Goal: Task Accomplishment & Management: Complete application form

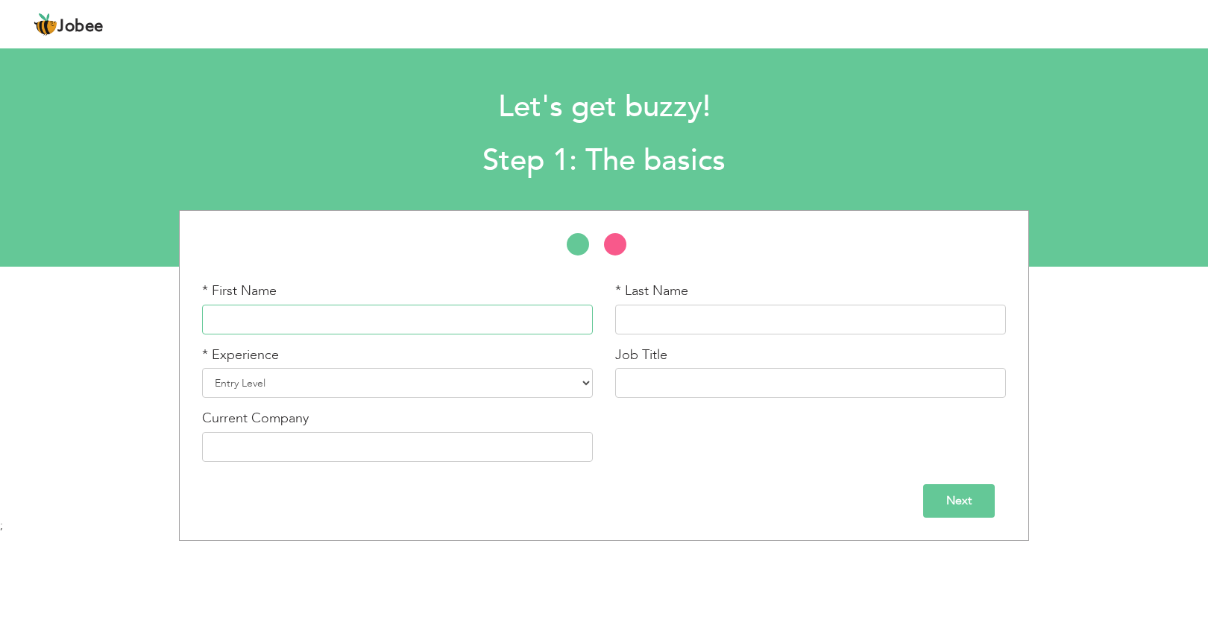
click at [331, 329] on input "text" at bounding box center [397, 320] width 391 height 30
type input "[PERSON_NAME]"
click at [665, 329] on input "text" at bounding box center [810, 320] width 391 height 30
type input "[PERSON_NAME]"
click at [634, 379] on input "text" at bounding box center [810, 383] width 391 height 30
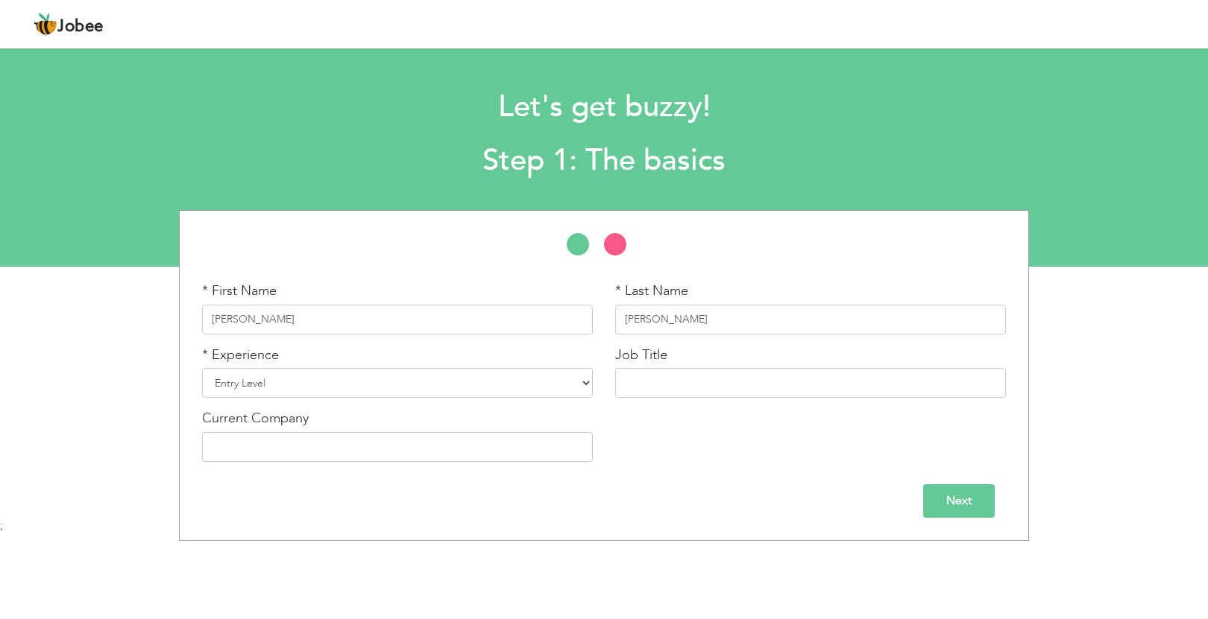
click at [950, 497] on input "Next" at bounding box center [959, 502] width 72 height 34
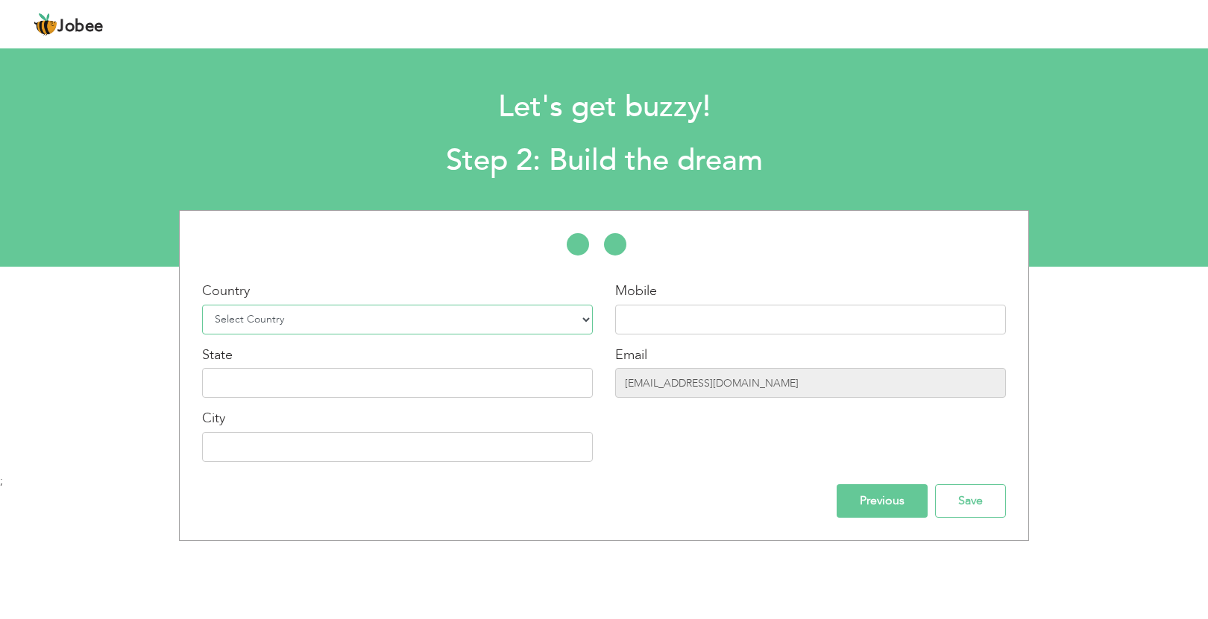
click at [568, 318] on select "Select Country Afghanistan Albania Algeria American Samoa Andorra Angola Anguil…" at bounding box center [397, 320] width 391 height 30
click at [486, 321] on select "Select Country Afghanistan Albania Algeria American Samoa Andorra Angola Anguil…" at bounding box center [397, 320] width 391 height 30
select select "225"
click at [643, 314] on input "text" at bounding box center [810, 320] width 391 height 30
type input "07851317370"
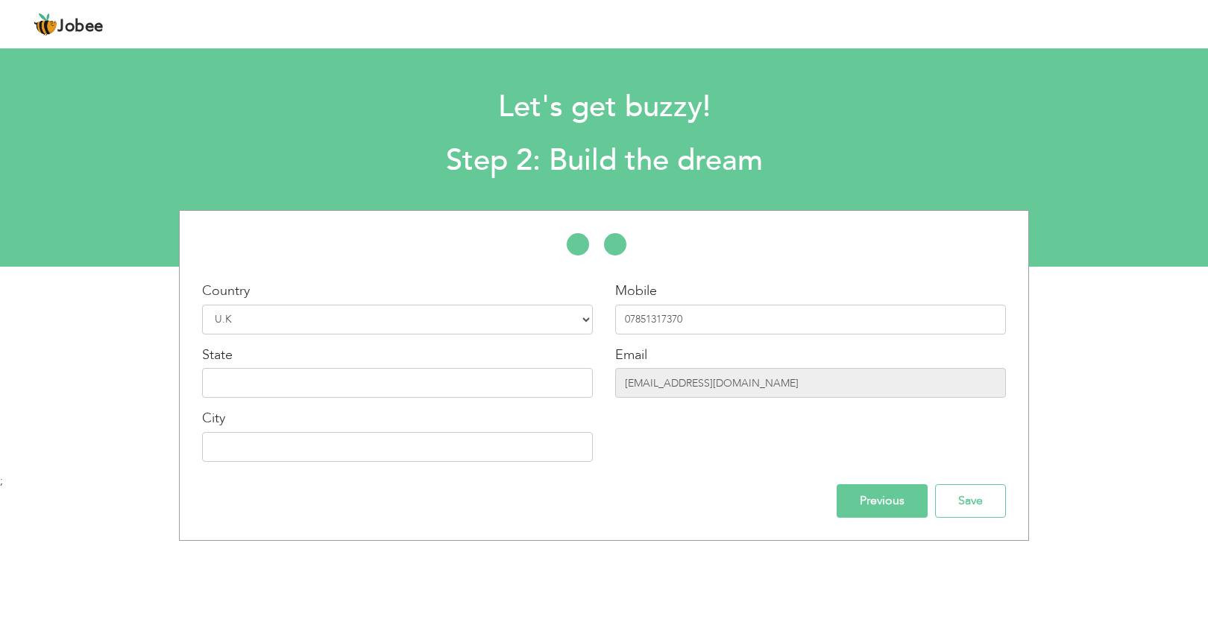
click at [447, 400] on div "Country Select Country Afghanistan Albania Algeria American Samoa Andorra Angol…" at bounding box center [397, 378] width 413 height 192
click at [452, 386] on input "text" at bounding box center [397, 383] width 391 height 30
click at [482, 482] on div "Country Select Country Afghanistan Albania Algeria American Samoa Andorra Angol…" at bounding box center [604, 375] width 826 height 285
click at [963, 503] on input "Save" at bounding box center [970, 502] width 71 height 34
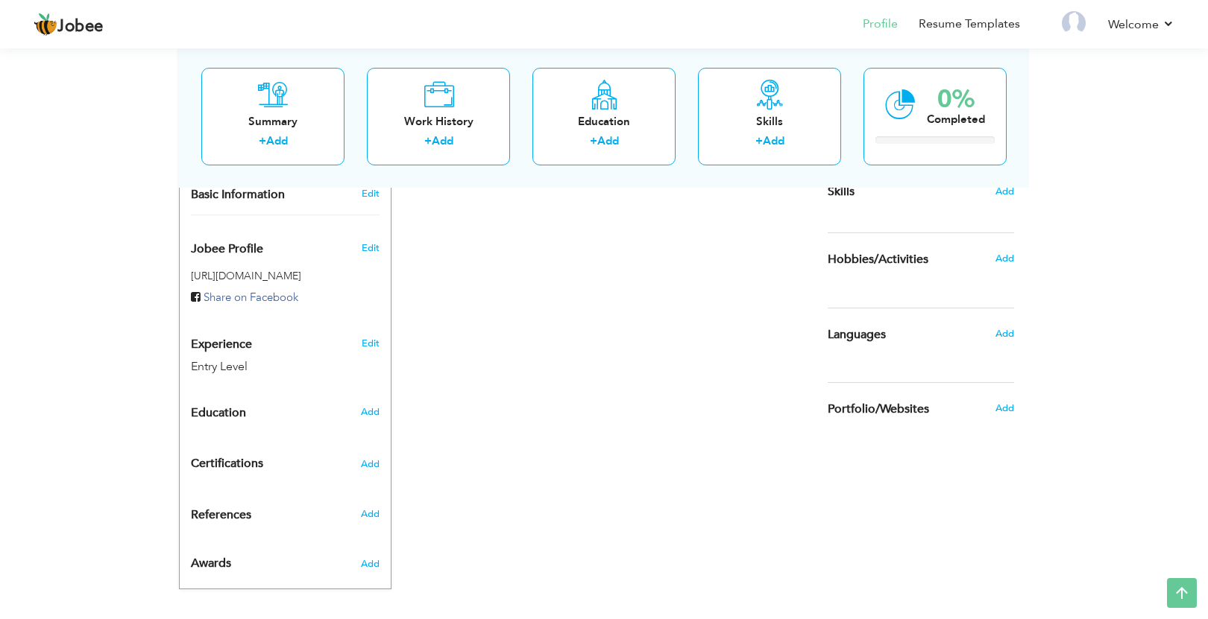
scroll to position [400, 0]
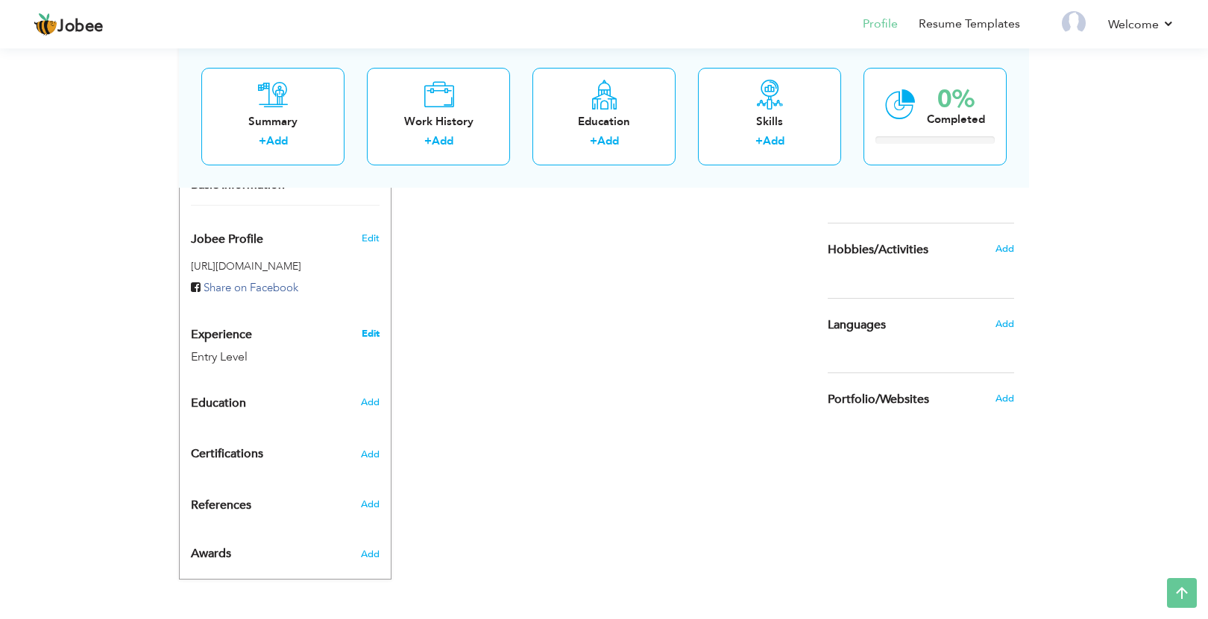
click at [362, 338] on link "Edit" at bounding box center [371, 333] width 18 height 13
type input "[PERSON_NAME]"
type input "07851317370"
select select "number:225"
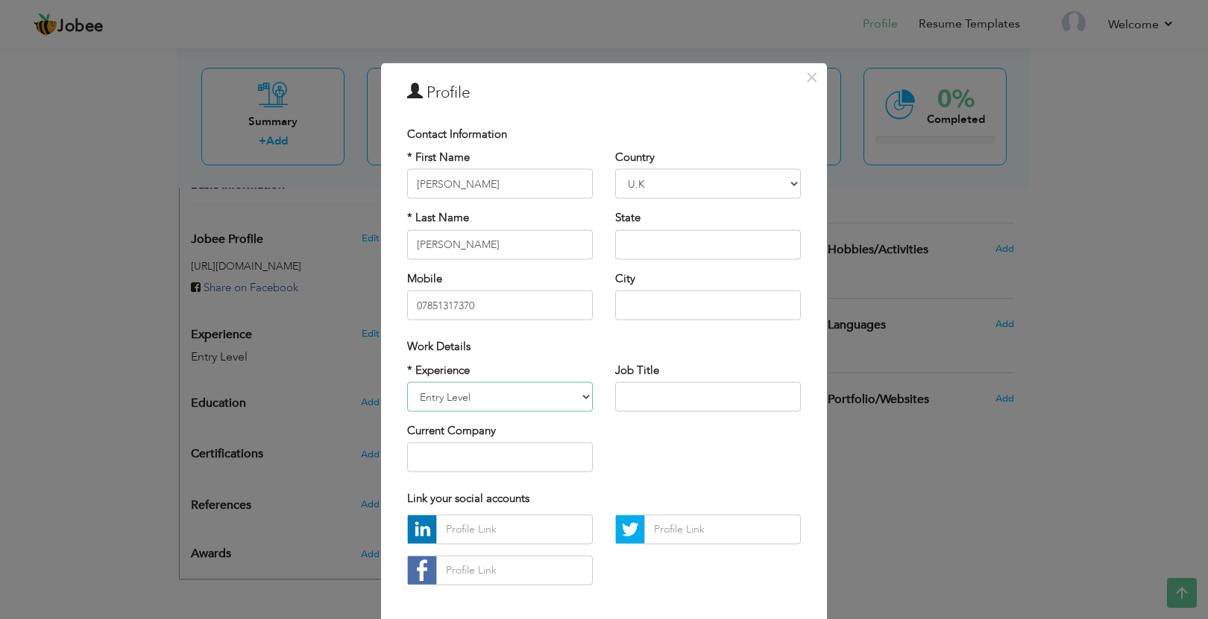
click at [572, 401] on select "Entry Level Less than 1 Year 1 Year 2 Years 3 Years 4 Years 5 Years 6 Years 7 Y…" at bounding box center [500, 397] width 186 height 30
select select "number:4"
click at [647, 445] on div "* Experience Entry Level Less than 1 Year 1 Year 2 Years 3 Years 4 Years 5 Year…" at bounding box center [604, 423] width 416 height 122
click at [534, 398] on select "Entry Level Less than 1 Year 1 Year 2 Years 3 Years 4 Years 5 Years 6 Years 7 Y…" at bounding box center [500, 397] width 186 height 30
click at [249, 449] on div "× Profile Contact Information * First Name Waqar * Last Name Ali Chad" at bounding box center [604, 309] width 1208 height 619
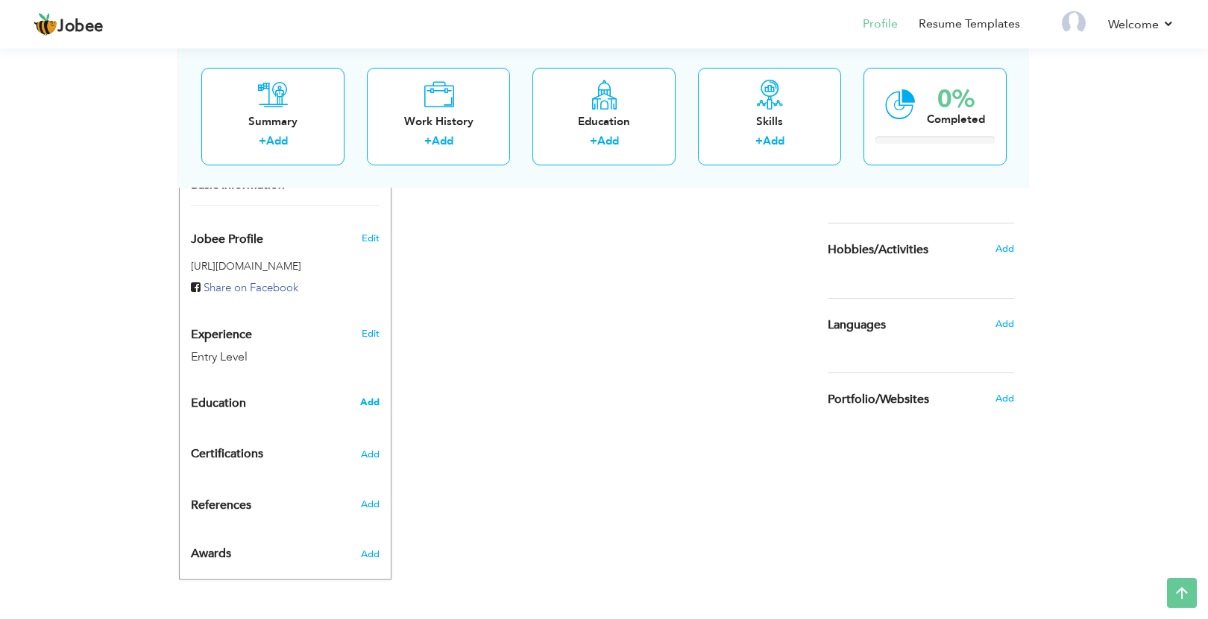
click at [364, 408] on span "Add" at bounding box center [369, 402] width 19 height 13
radio input "true"
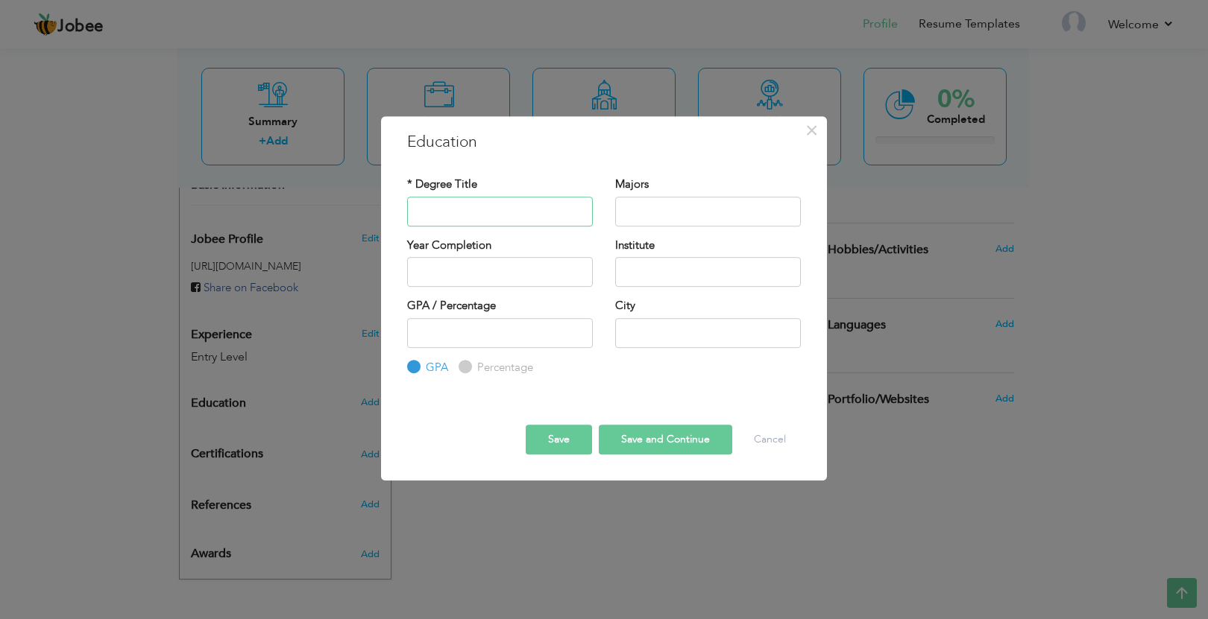
click at [478, 209] on input "text" at bounding box center [500, 212] width 186 height 30
type input "Secondary School"
click at [445, 275] on input "2025" at bounding box center [500, 272] width 186 height 30
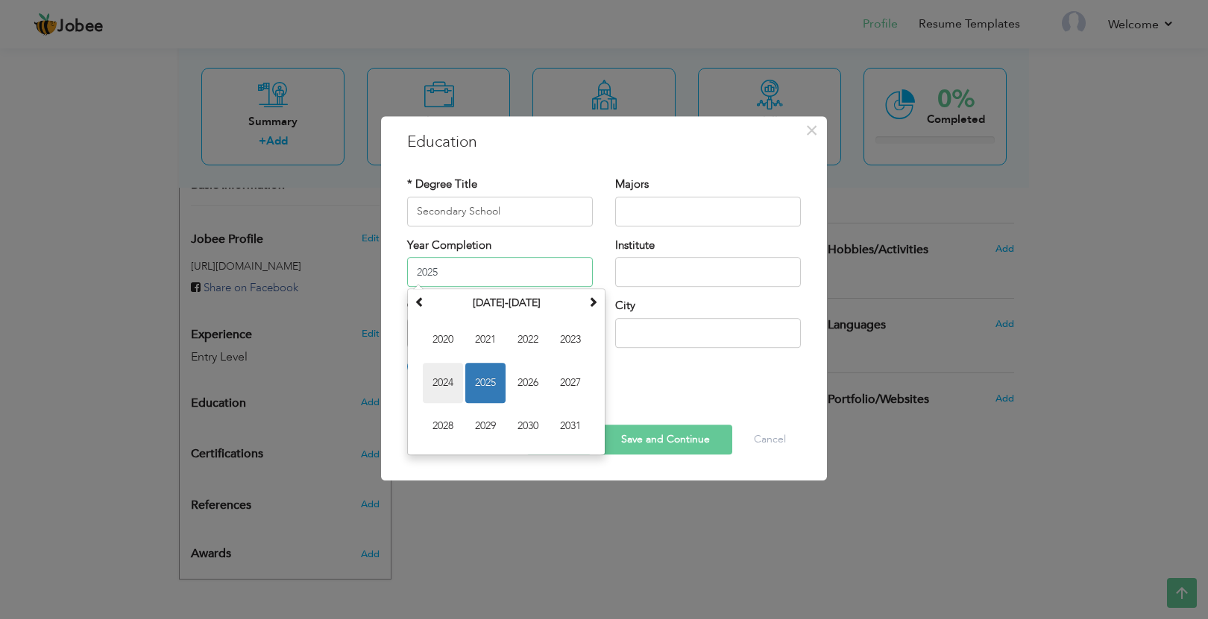
click at [438, 392] on span "2024" at bounding box center [443, 383] width 40 height 40
type input "2024"
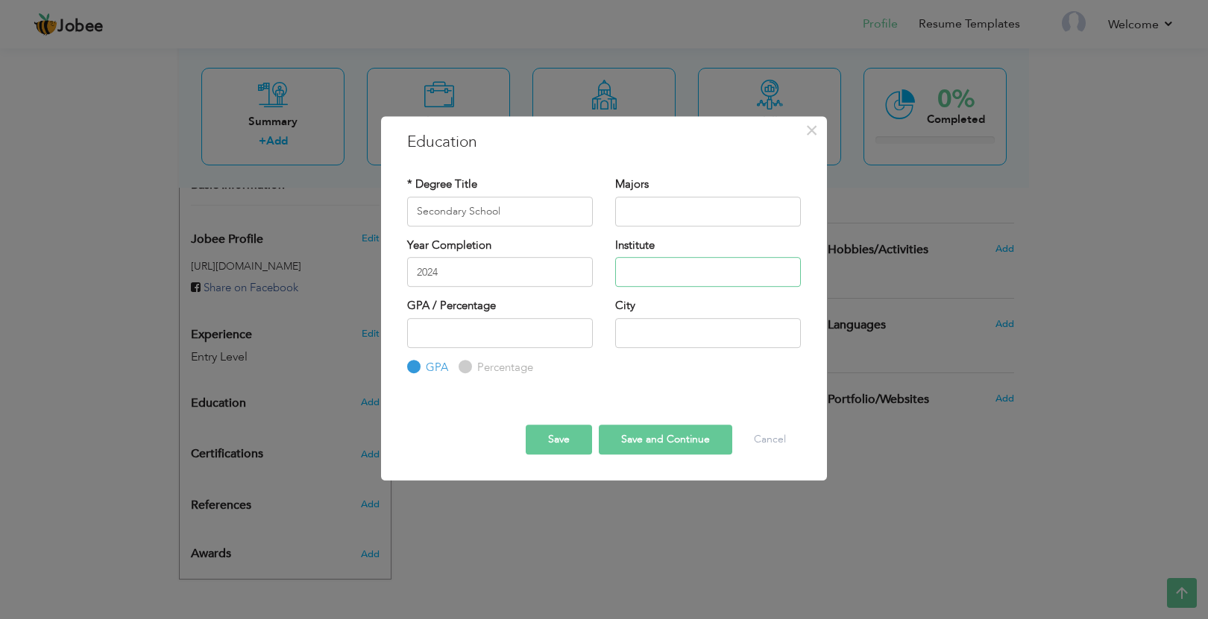
click at [663, 274] on input "text" at bounding box center [708, 272] width 186 height 30
type input "t"
click at [766, 274] on input "Tipu Shaheed School and colloge" at bounding box center [708, 272] width 186 height 30
click at [790, 277] on input "Tipu Shaheed School and collage" at bounding box center [708, 272] width 186 height 30
click at [769, 277] on input "Tipu Shaheed School and collage" at bounding box center [708, 272] width 186 height 30
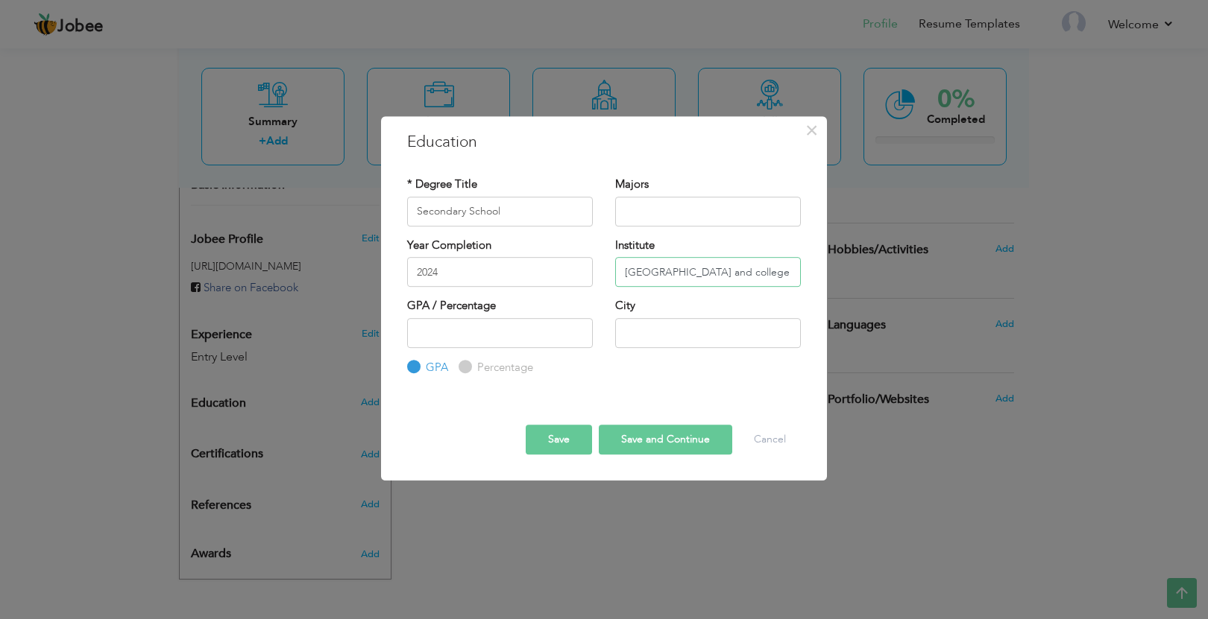
click at [795, 269] on input "Tipu Shaheed School and college" at bounding box center [708, 272] width 186 height 30
type input "Tipu Shaheed School and college Kabal"
click at [637, 329] on input "text" at bounding box center [708, 333] width 186 height 30
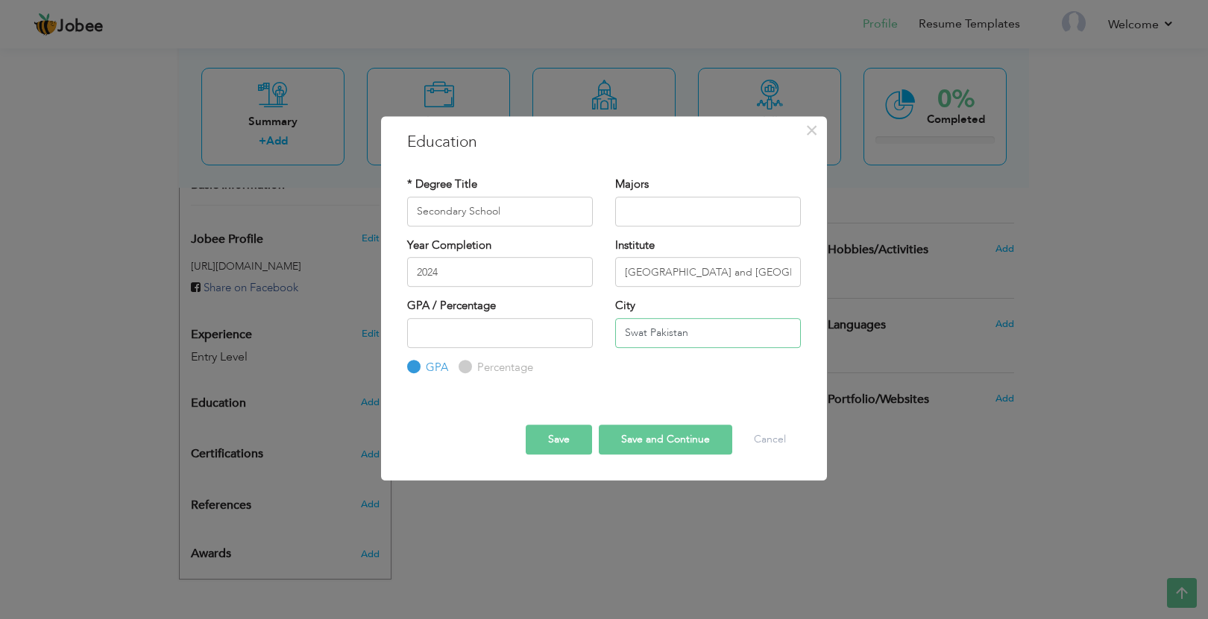
type input "Swat Pakistan"
click at [649, 441] on button "Save and Continue" at bounding box center [665, 440] width 133 height 30
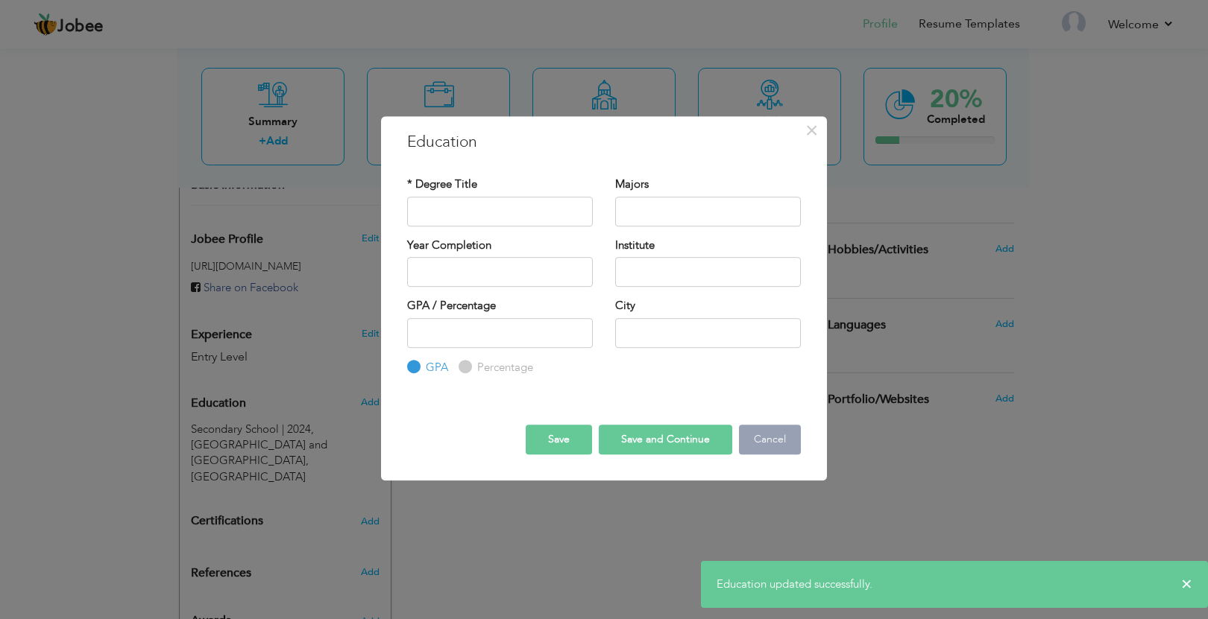
click at [782, 445] on button "Cancel" at bounding box center [770, 440] width 62 height 30
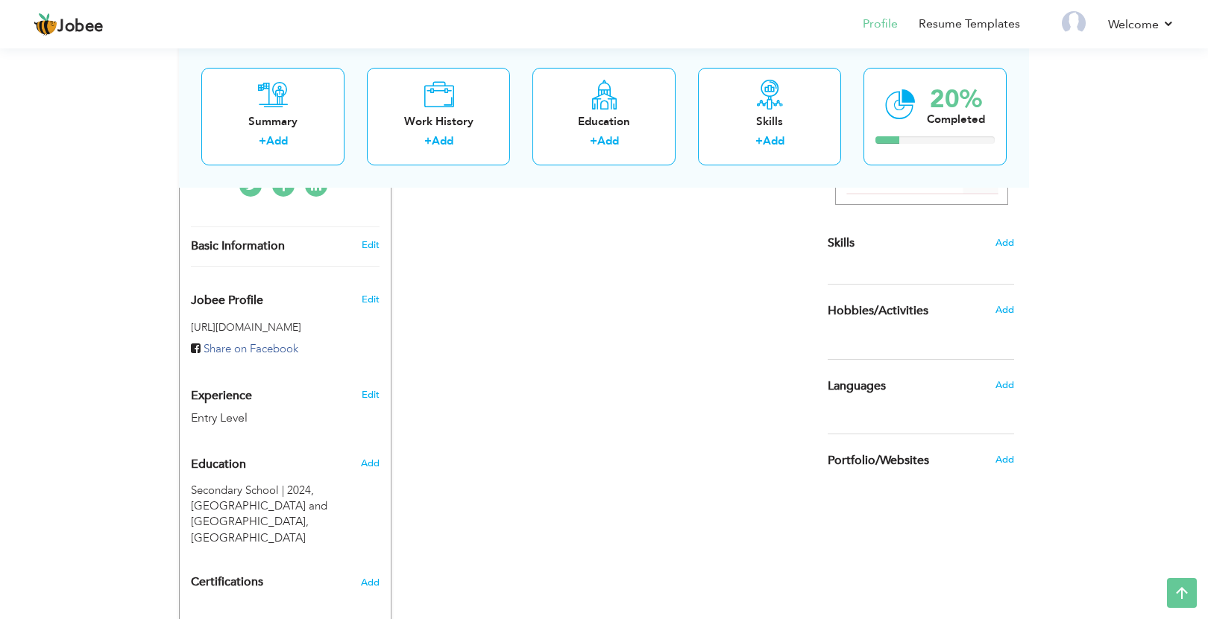
scroll to position [332, 0]
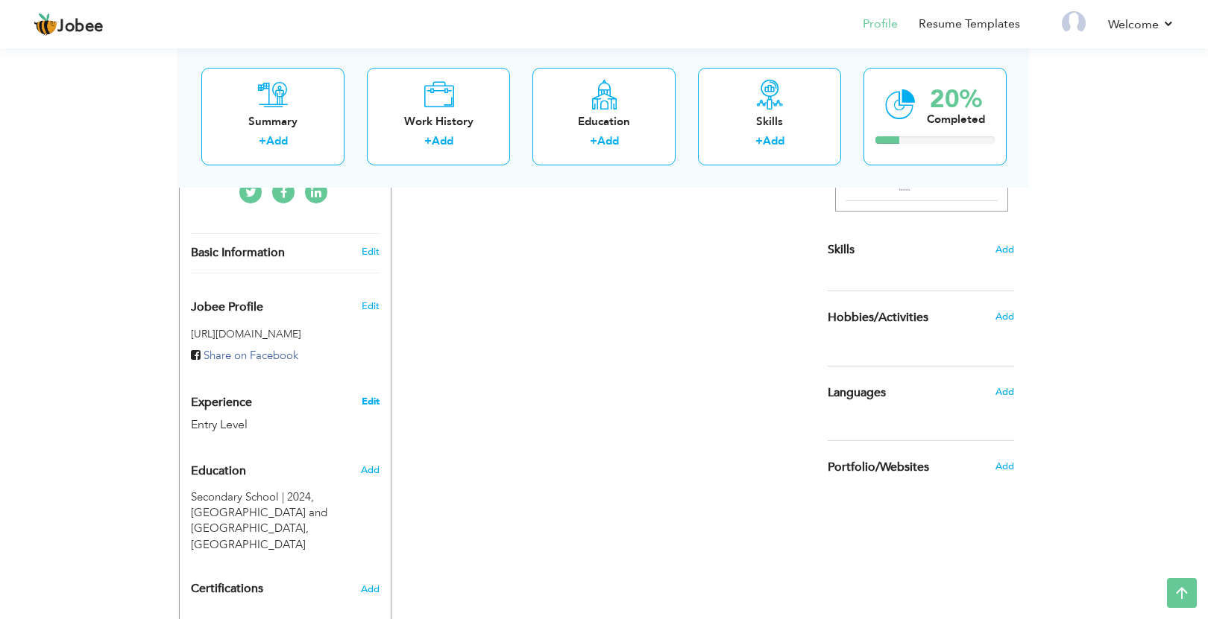
click at [367, 404] on link "Edit" at bounding box center [371, 401] width 18 height 13
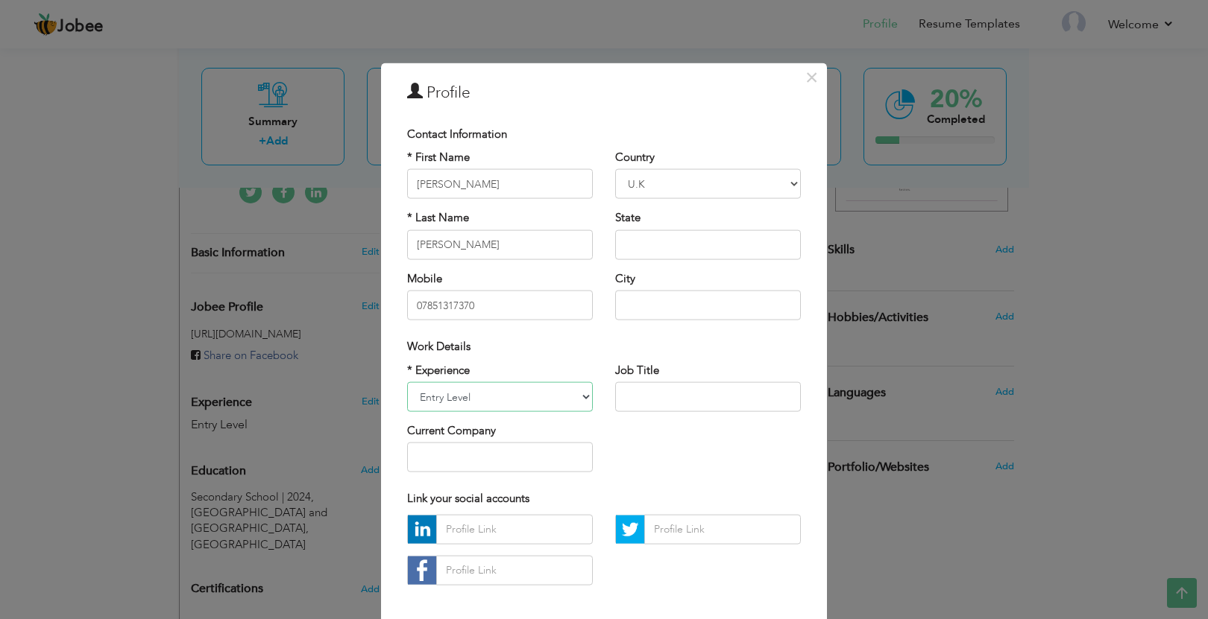
click at [533, 411] on select "Entry Level Less than 1 Year 1 Year 2 Years 3 Years 4 Years 5 Years 6 Years 7 Y…" at bounding box center [500, 397] width 186 height 30
select select "number:4"
click at [674, 404] on input "text" at bounding box center [708, 397] width 186 height 30
type input "Receptionist"
click at [540, 457] on input "text" at bounding box center [500, 458] width 186 height 30
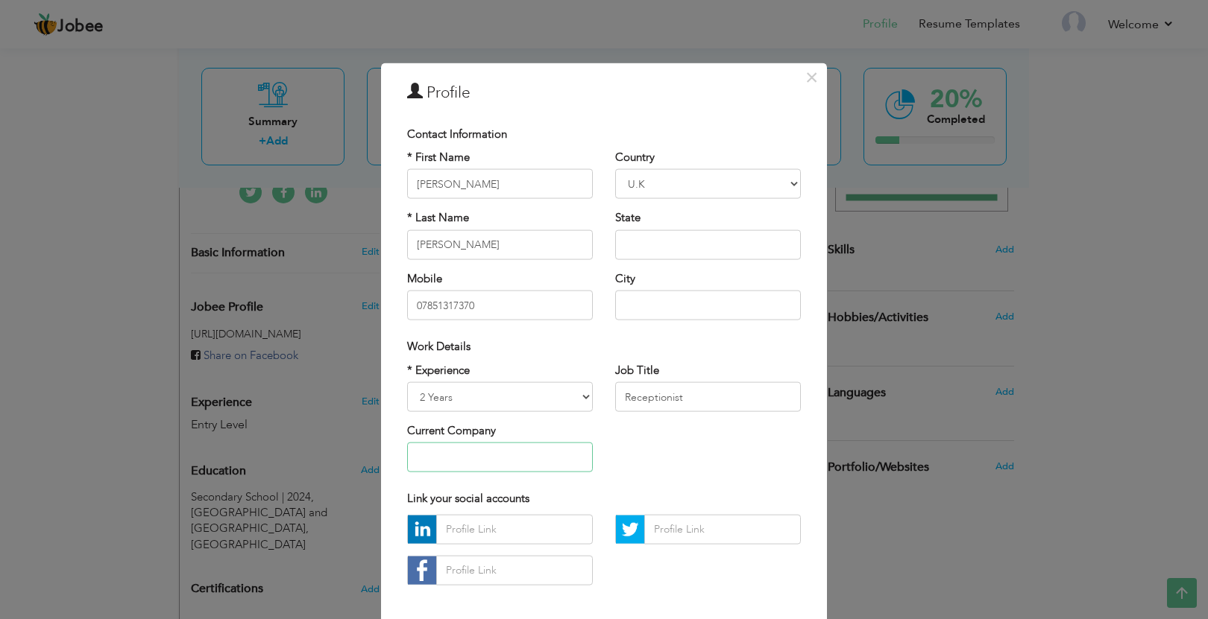
scroll to position [67, 0]
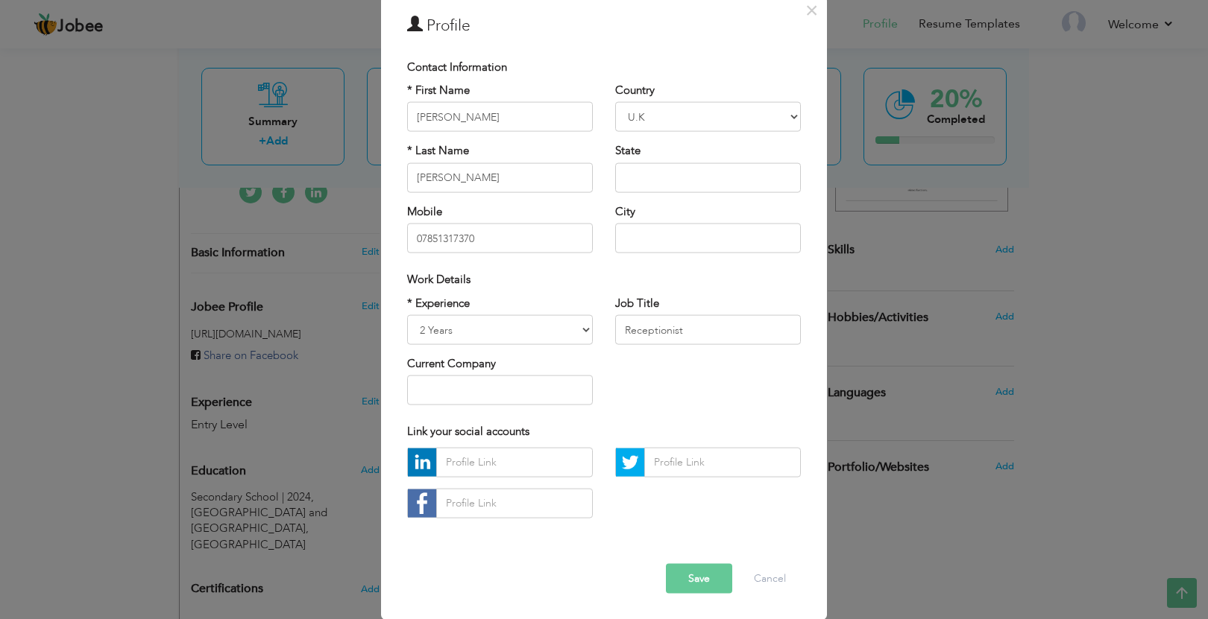
click at [705, 582] on button "Save" at bounding box center [699, 579] width 66 height 30
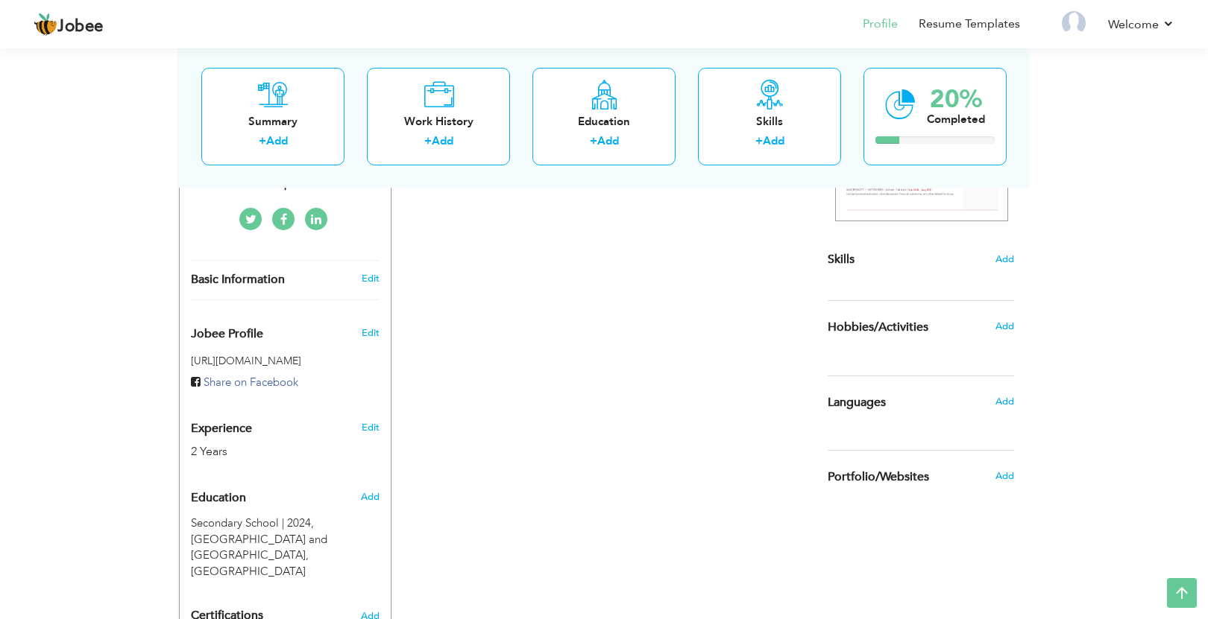
scroll to position [226, 0]
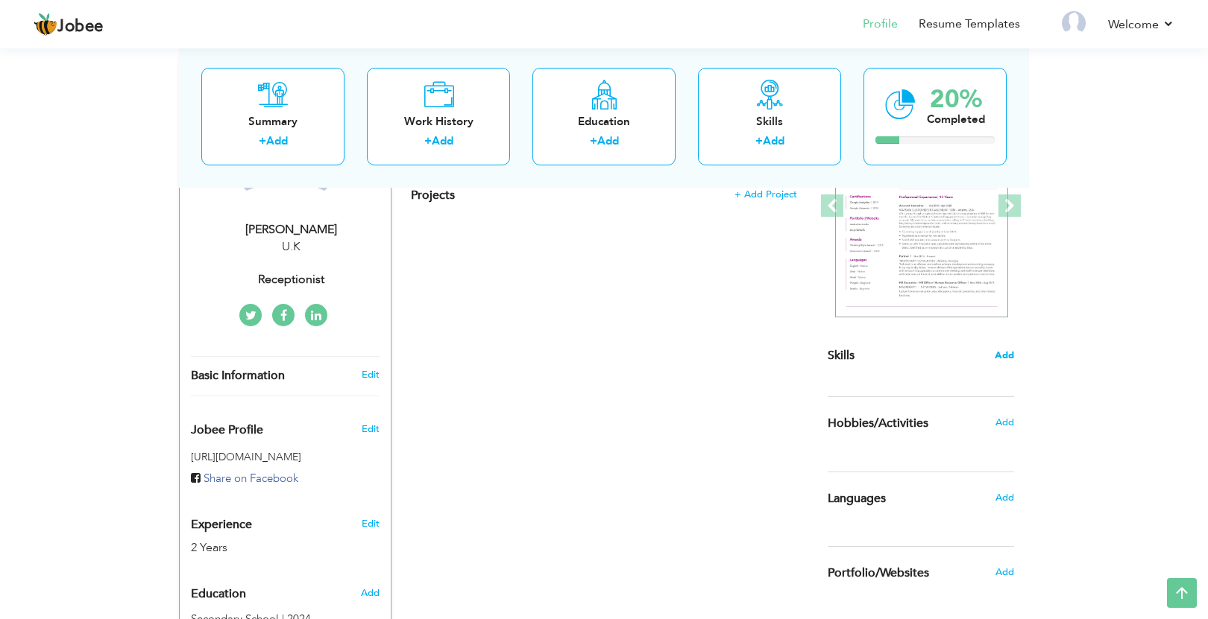
click at [1005, 358] on span "Add" at bounding box center [1003, 356] width 19 height 14
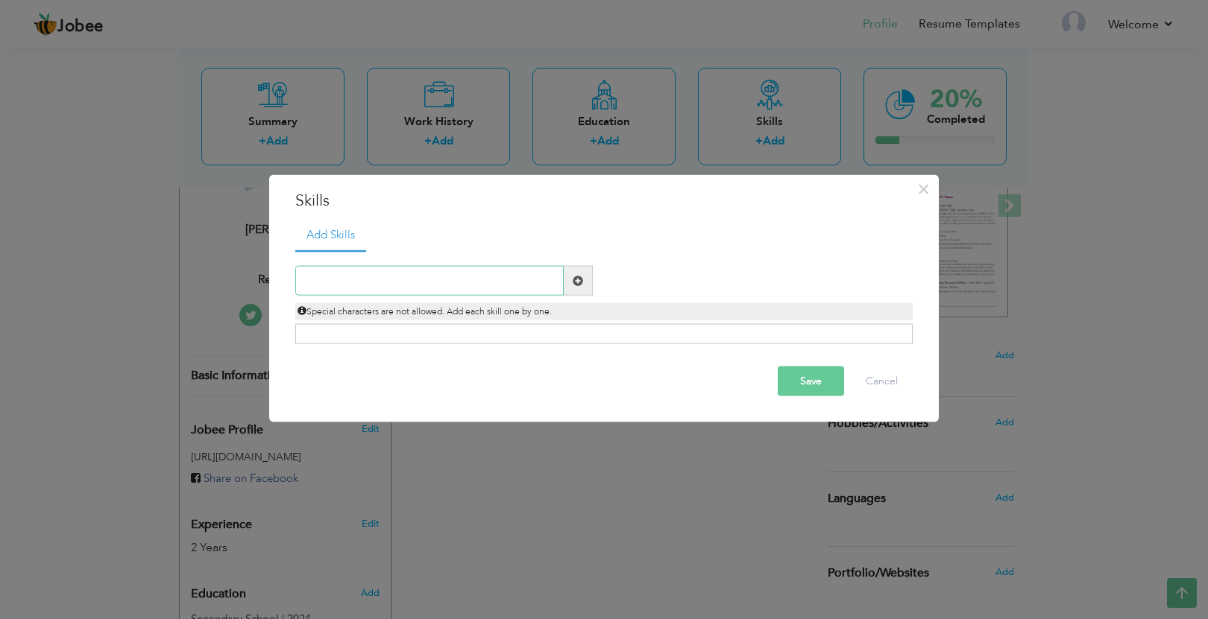
click at [508, 277] on input "text" at bounding box center [429, 281] width 268 height 30
type input "Customer Service"
click at [583, 287] on span at bounding box center [578, 281] width 29 height 30
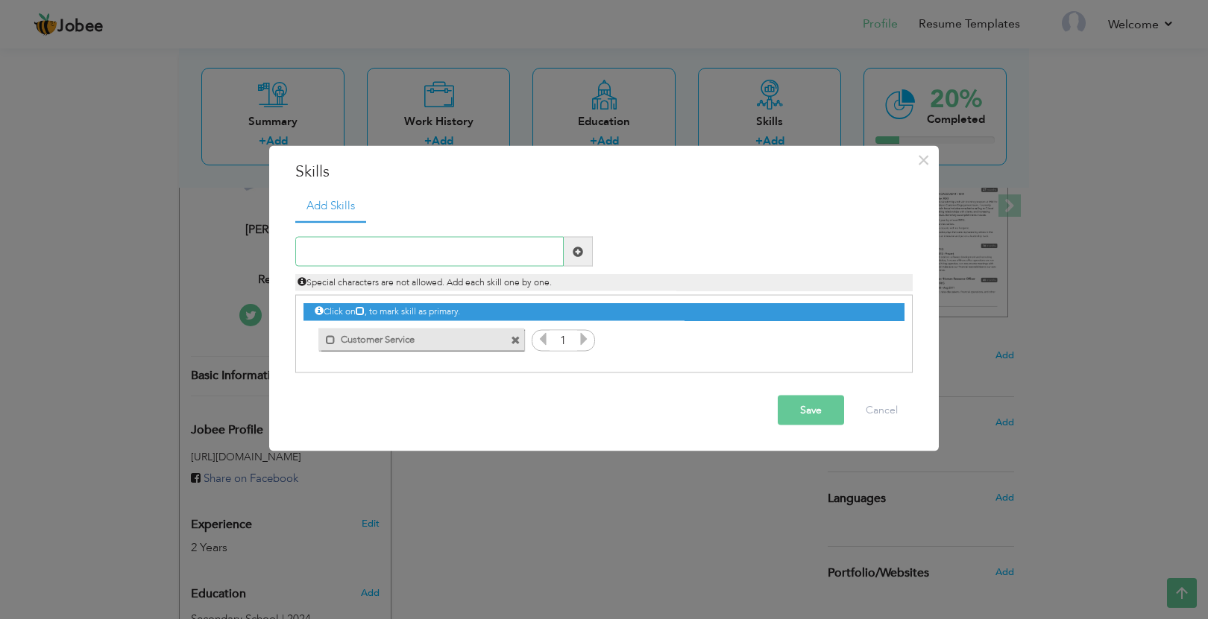
click at [420, 259] on input "text" at bounding box center [429, 252] width 268 height 30
type input "Receptionist"
click at [572, 254] on span at bounding box center [577, 251] width 10 height 10
click at [432, 251] on input "text" at bounding box center [429, 252] width 268 height 30
type input "Shopkeeping"
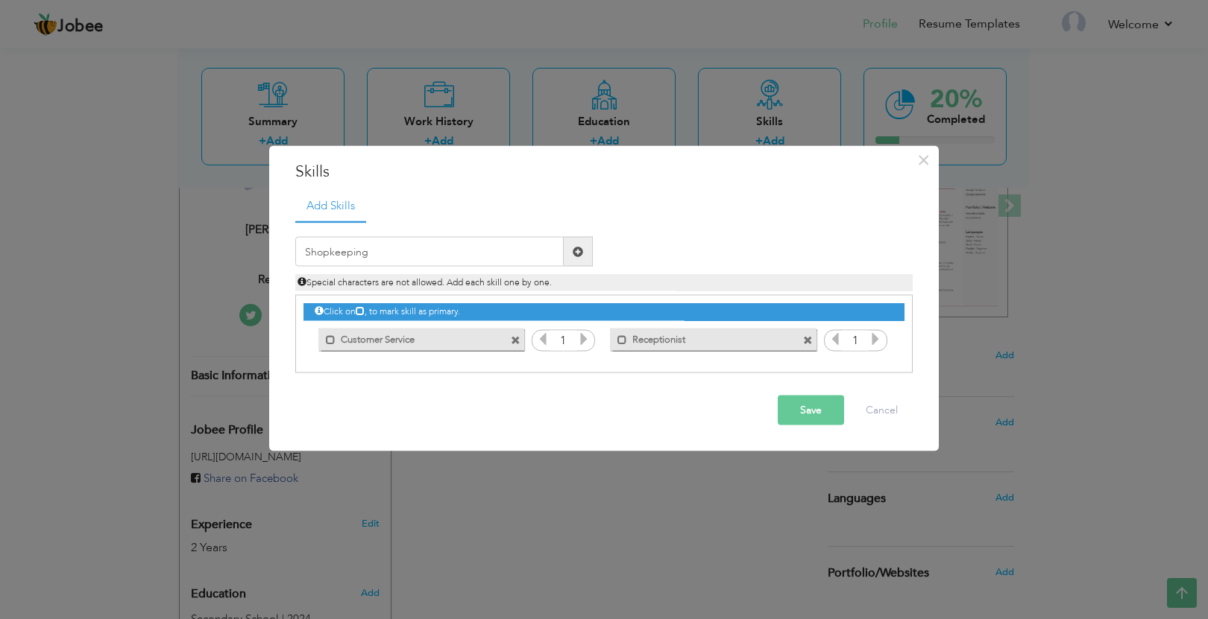
click at [578, 243] on span at bounding box center [578, 252] width 29 height 30
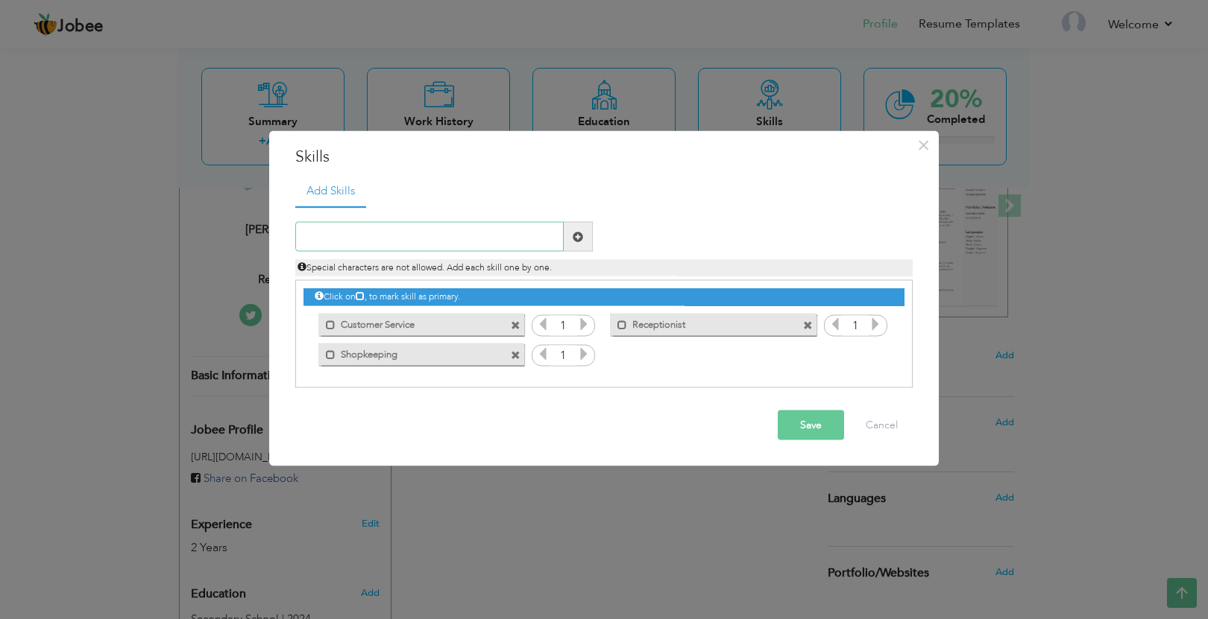
click at [462, 250] on input "text" at bounding box center [429, 237] width 268 height 30
type input "h"
type input "Helper"
click at [578, 242] on span at bounding box center [577, 236] width 10 height 10
click at [478, 245] on input "text" at bounding box center [429, 237] width 268 height 30
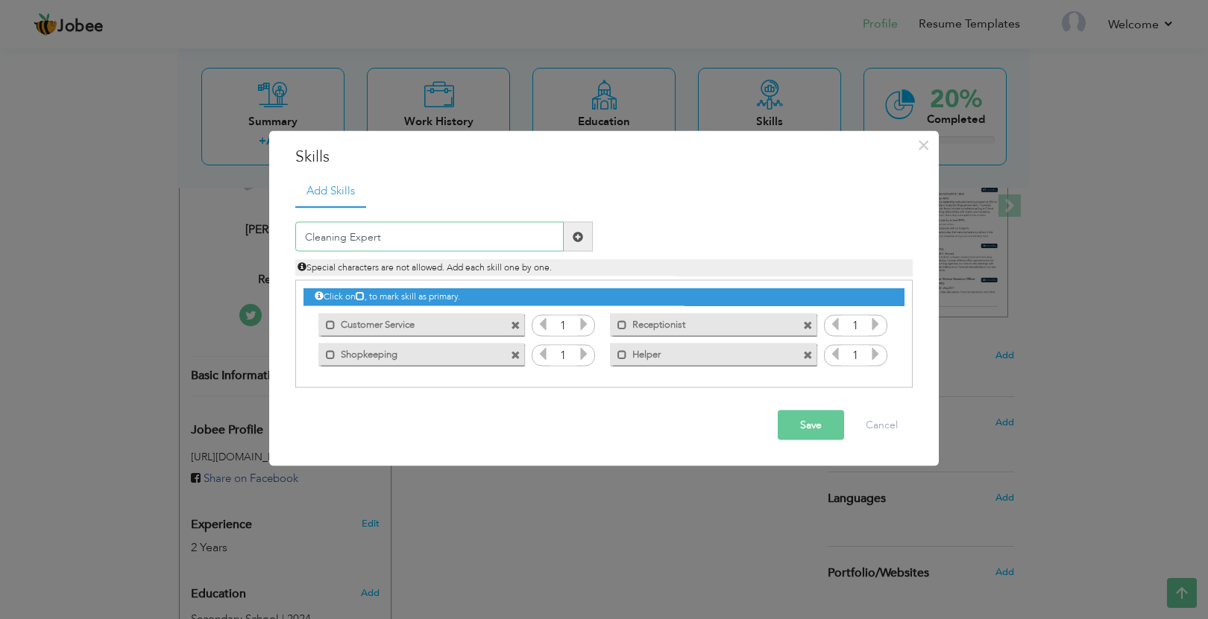
type input "Cleaning Expert"
click at [577, 240] on span at bounding box center [577, 236] width 10 height 10
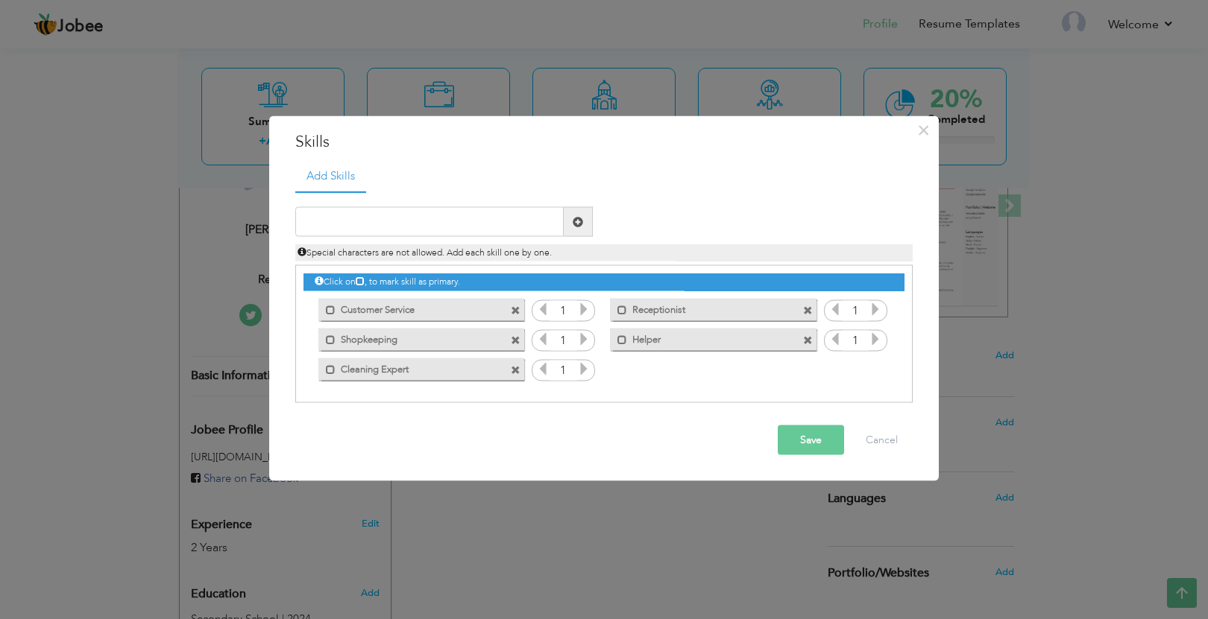
click at [581, 310] on icon at bounding box center [583, 309] width 13 height 13
click at [583, 338] on icon at bounding box center [583, 338] width 13 height 13
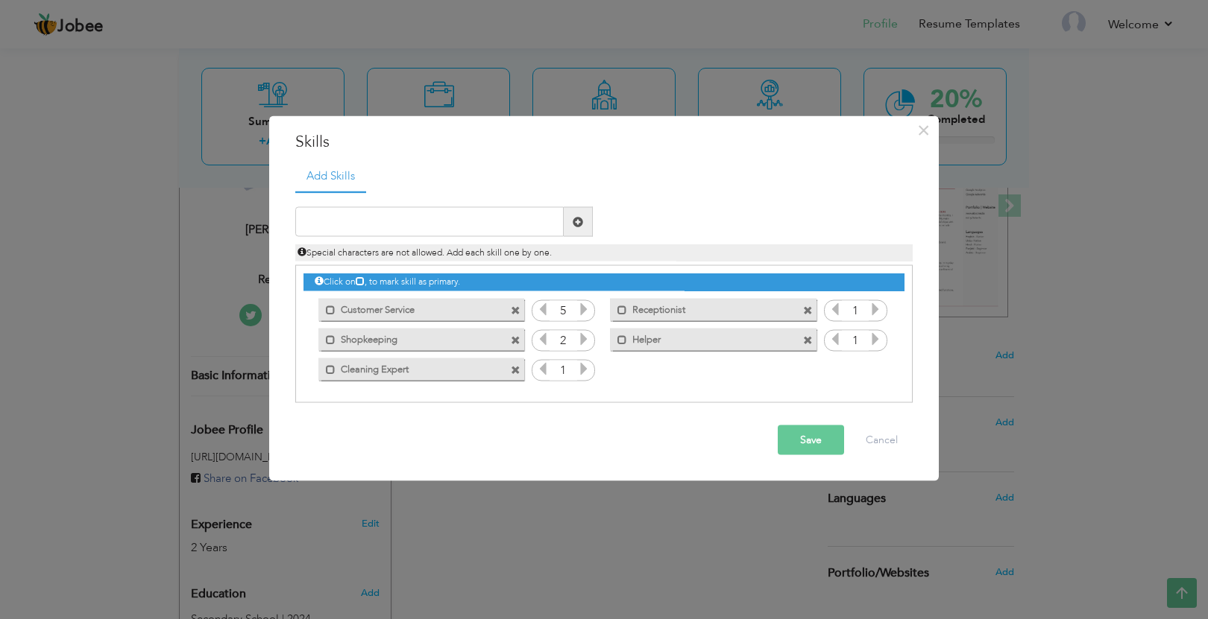
click at [583, 338] on icon at bounding box center [583, 338] width 13 height 13
click at [583, 366] on icon at bounding box center [583, 368] width 13 height 13
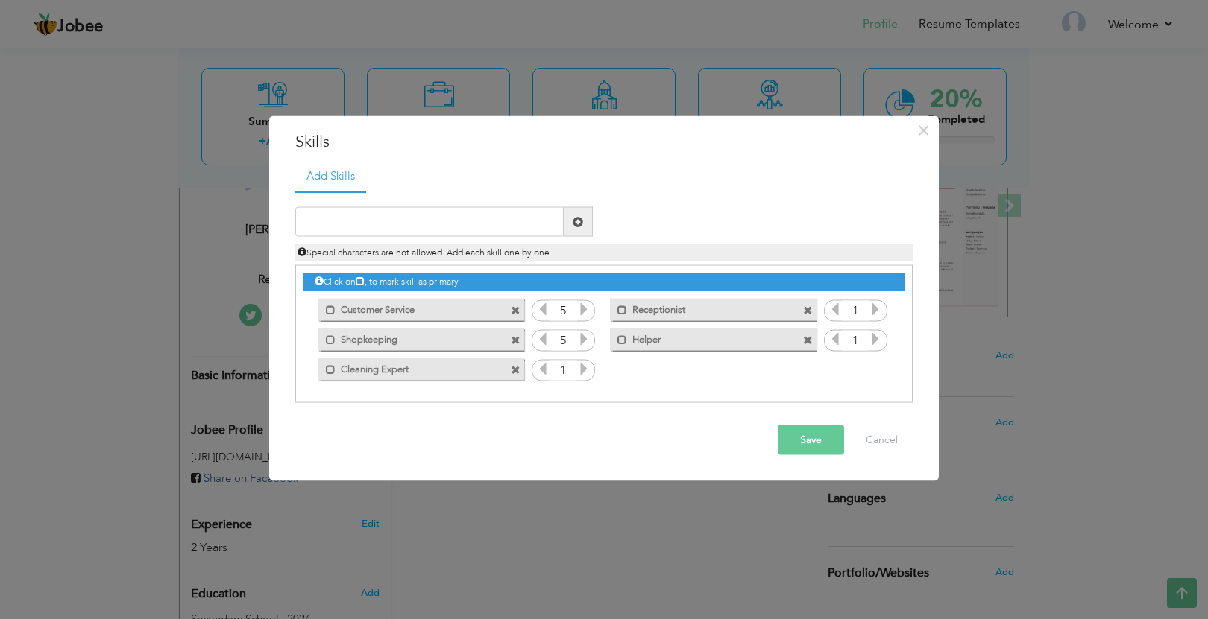
click at [583, 366] on icon at bounding box center [583, 368] width 13 height 13
click at [332, 308] on span at bounding box center [331, 310] width 10 height 10
click at [329, 335] on span at bounding box center [331, 340] width 10 height 10
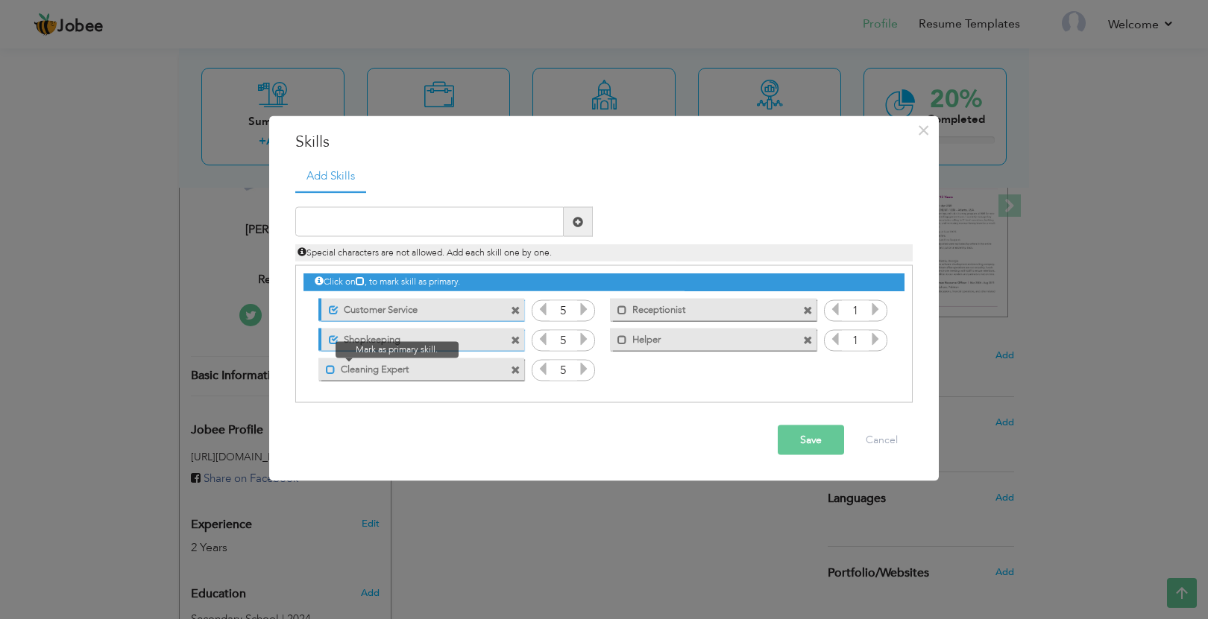
click at [331, 370] on span at bounding box center [331, 370] width 10 height 10
click at [621, 314] on span at bounding box center [622, 310] width 10 height 10
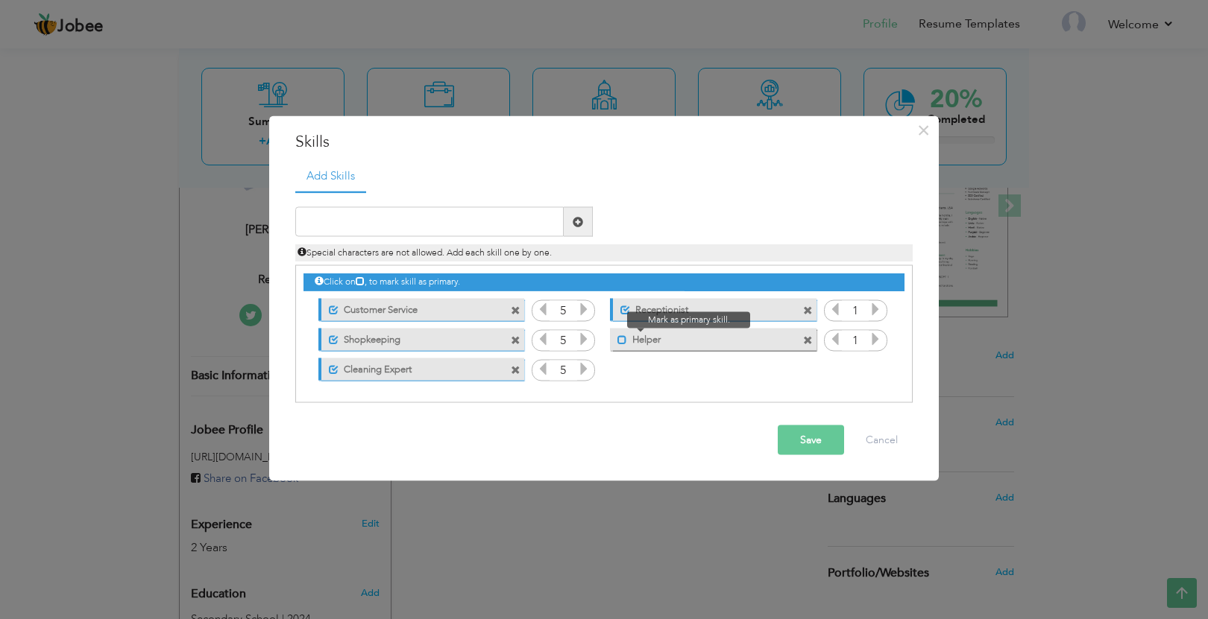
click at [624, 338] on span at bounding box center [622, 340] width 10 height 10
click at [875, 312] on icon at bounding box center [874, 309] width 13 height 13
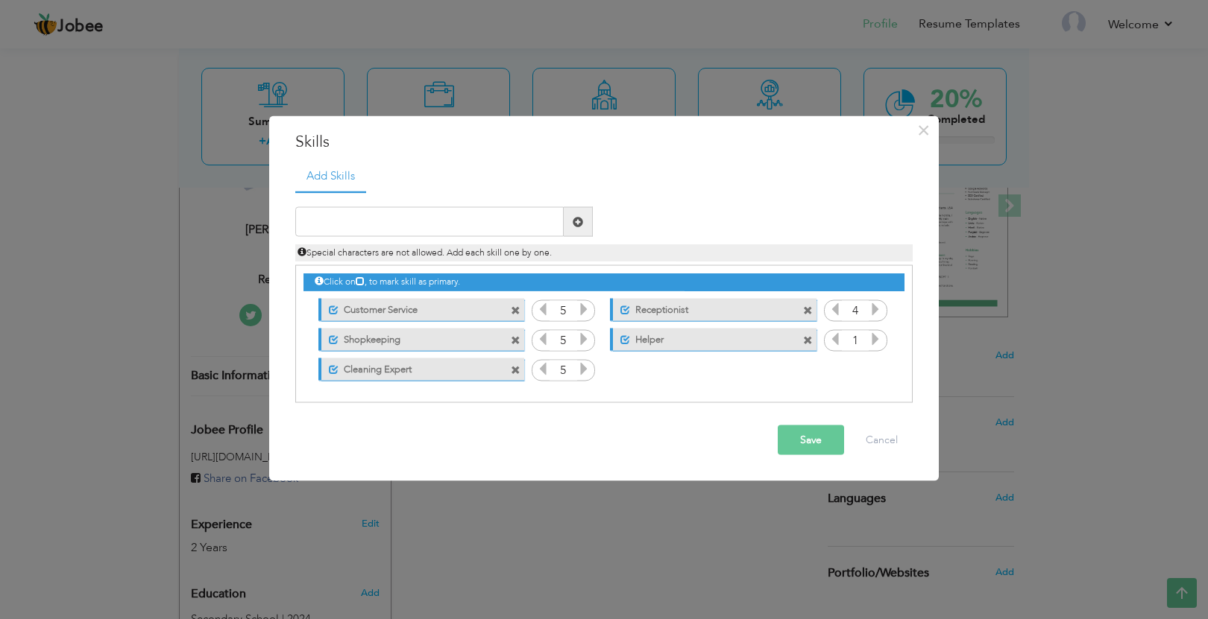
click at [875, 312] on icon at bounding box center [874, 309] width 13 height 13
click at [875, 344] on icon at bounding box center [874, 338] width 13 height 13
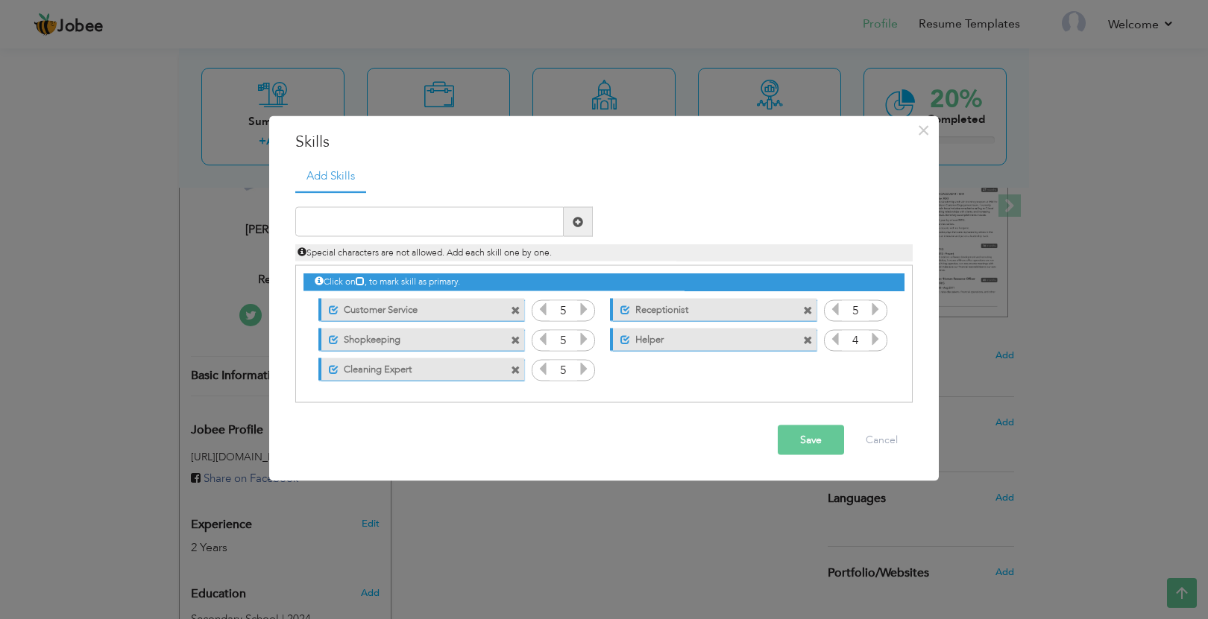
click at [875, 344] on icon at bounding box center [874, 338] width 13 height 13
click at [821, 434] on button "Save" at bounding box center [810, 441] width 66 height 30
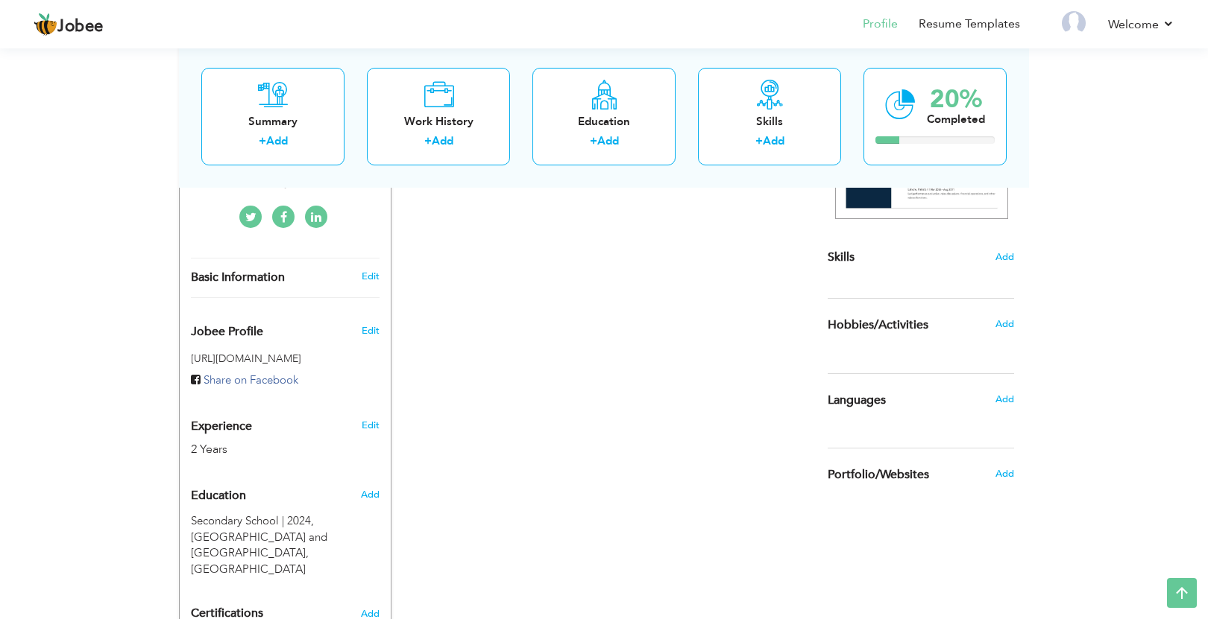
scroll to position [324, 0]
click at [910, 278] on div "Skills Add" at bounding box center [920, 121] width 186 height 326
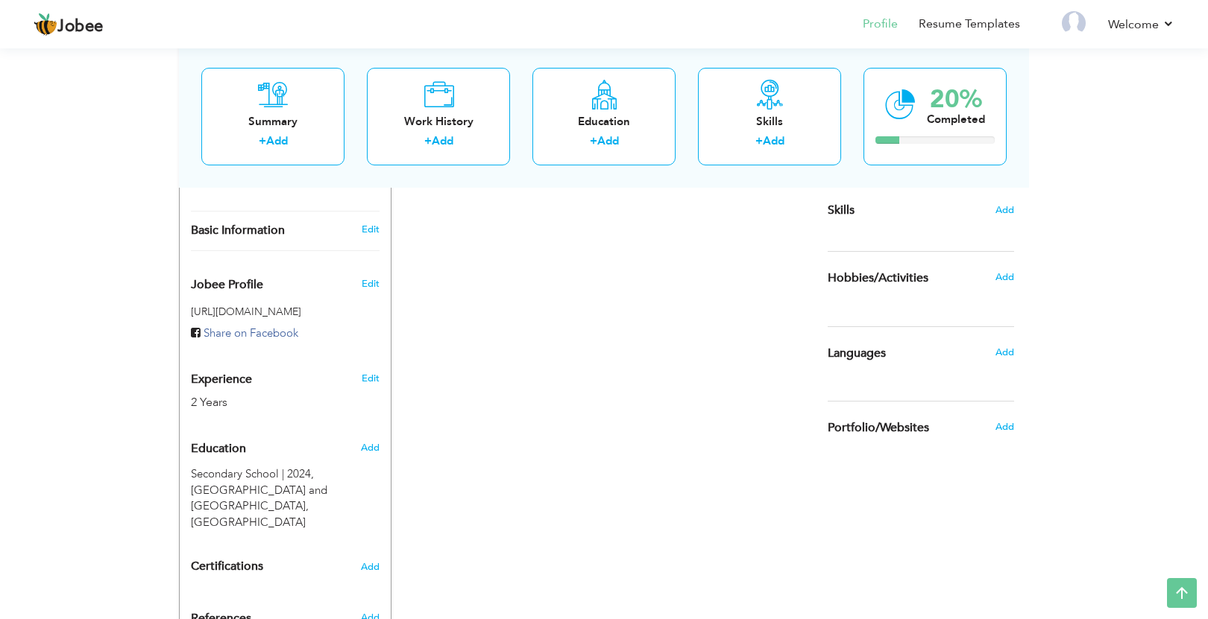
scroll to position [368, 0]
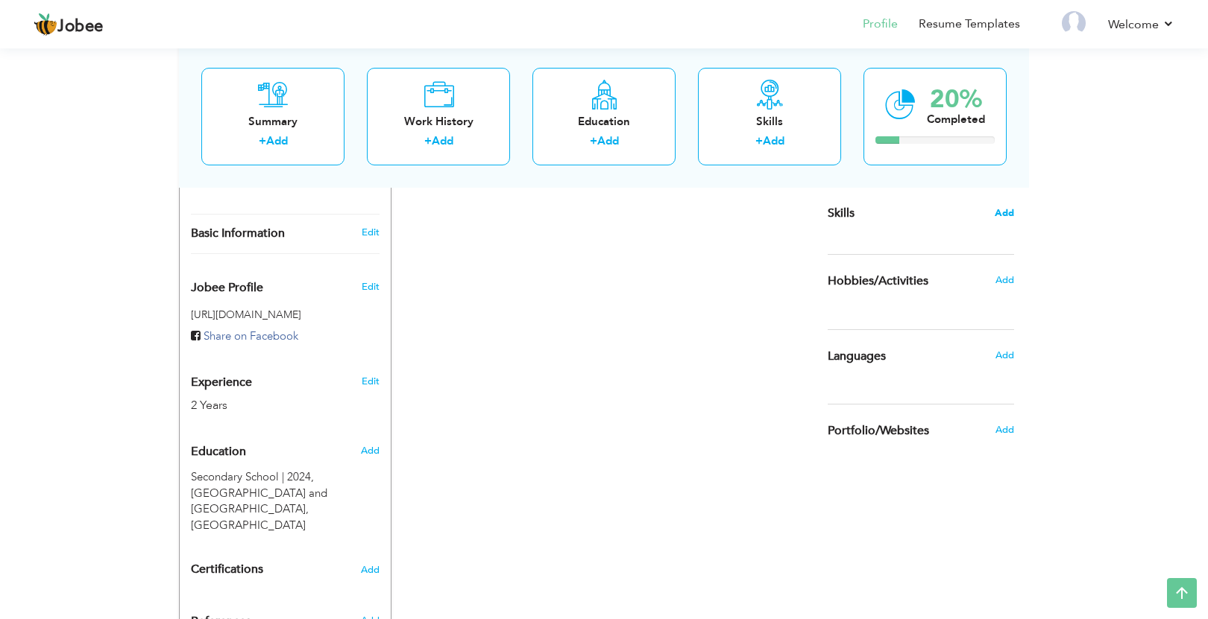
click at [1000, 212] on span "Add" at bounding box center [1003, 213] width 19 height 14
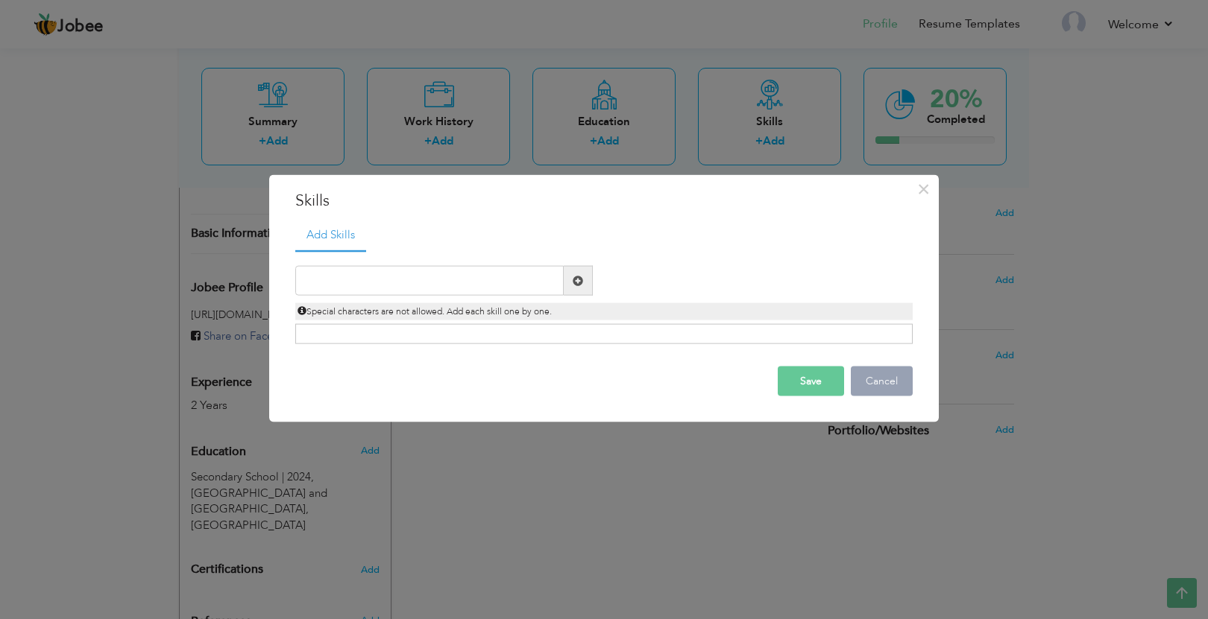
click at [868, 371] on button "Cancel" at bounding box center [882, 382] width 62 height 30
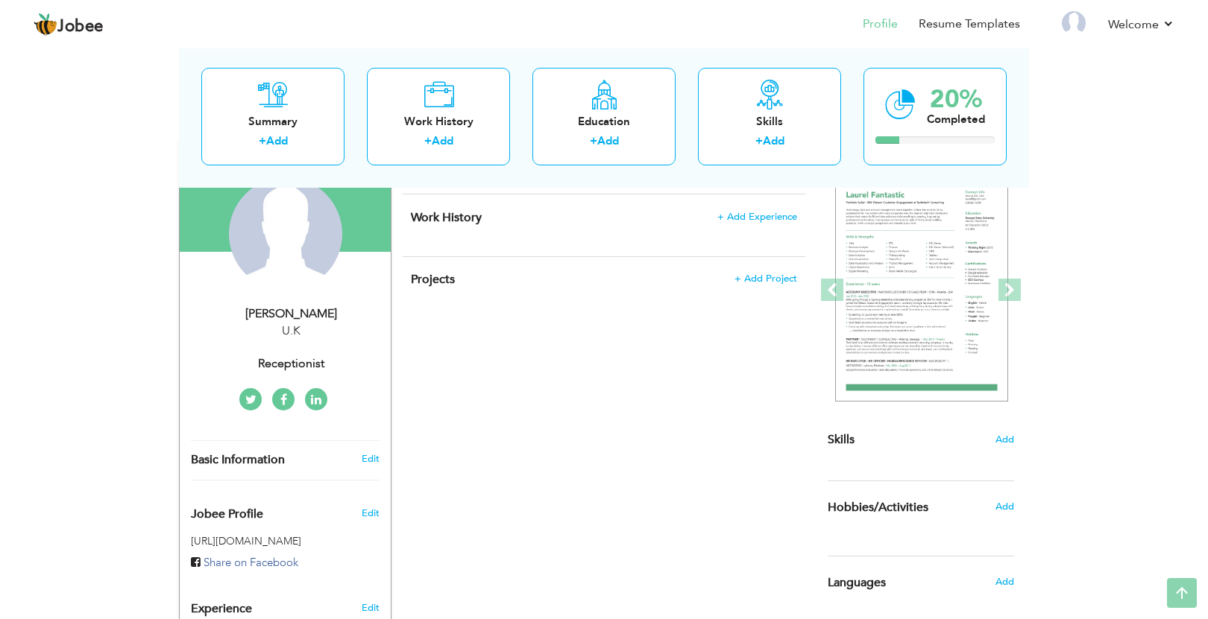
scroll to position [0, 0]
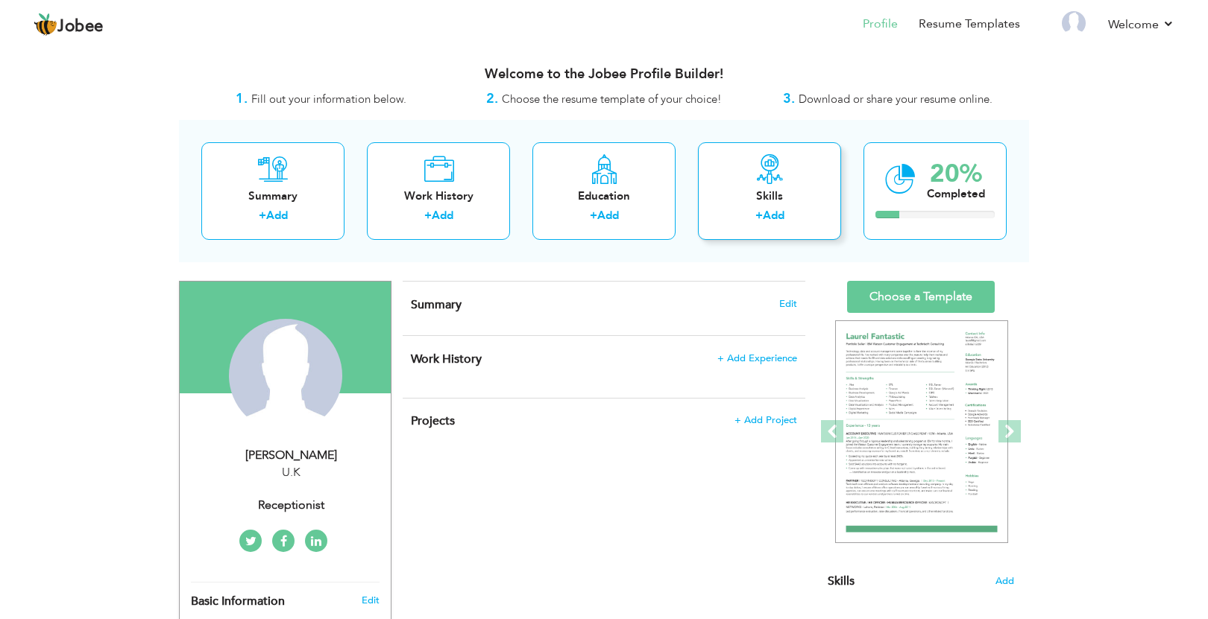
click at [766, 219] on link "Add" at bounding box center [774, 215] width 22 height 15
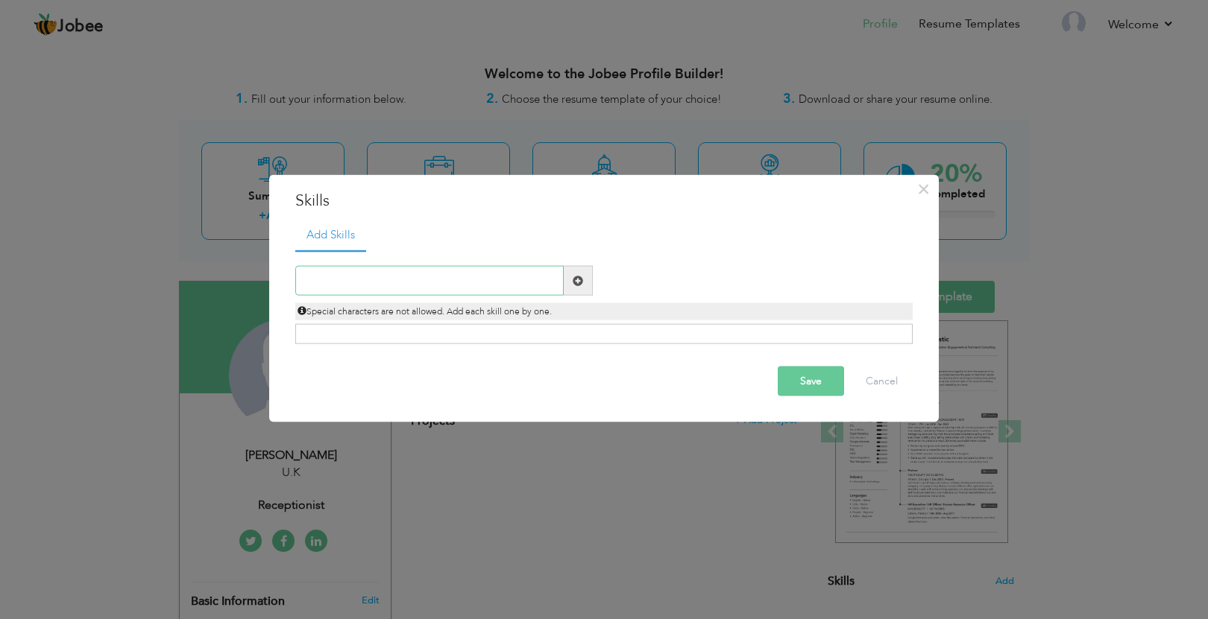
click at [528, 283] on input "text" at bounding box center [429, 281] width 268 height 30
click at [877, 388] on button "Cancel" at bounding box center [882, 382] width 62 height 30
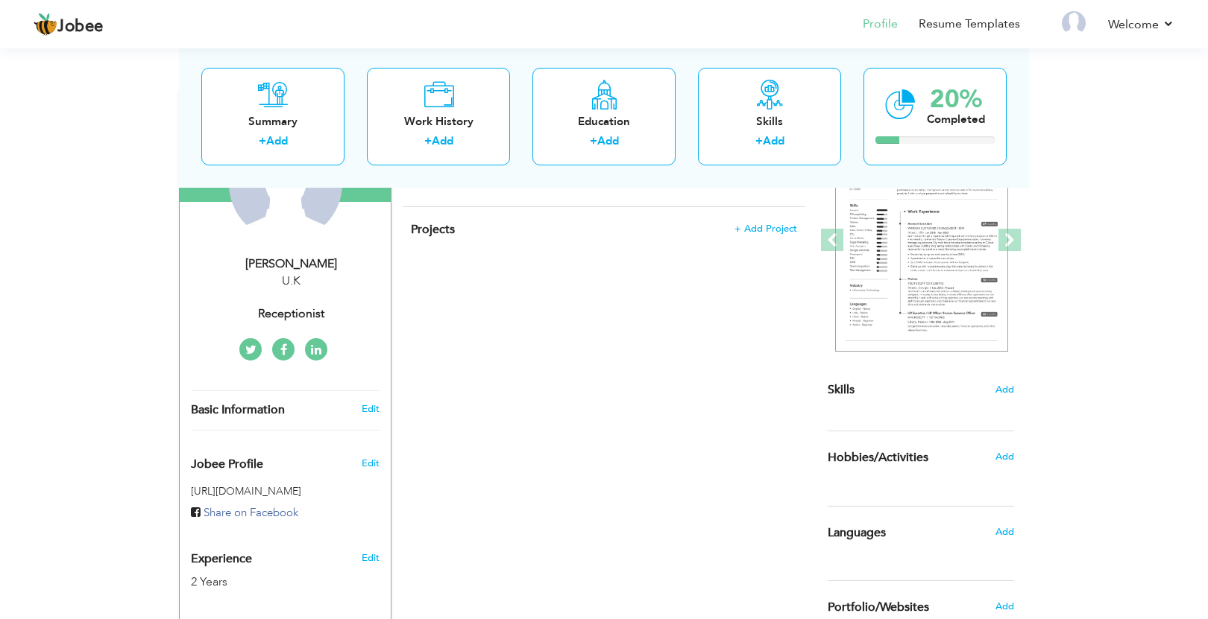
scroll to position [193, 0]
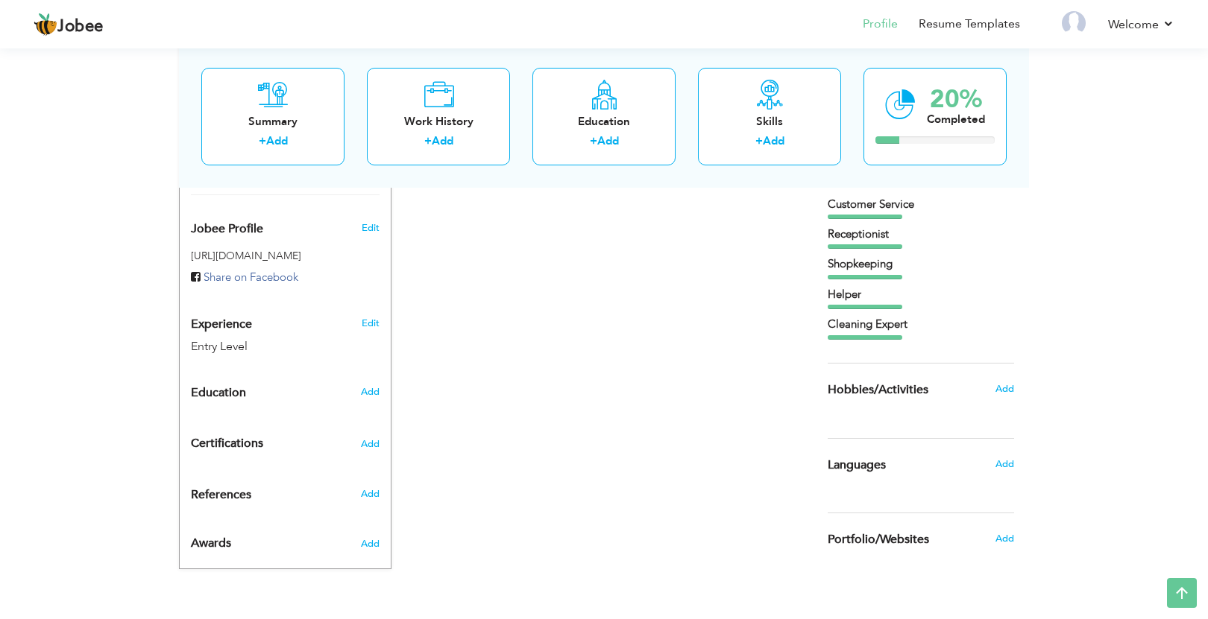
scroll to position [420, 0]
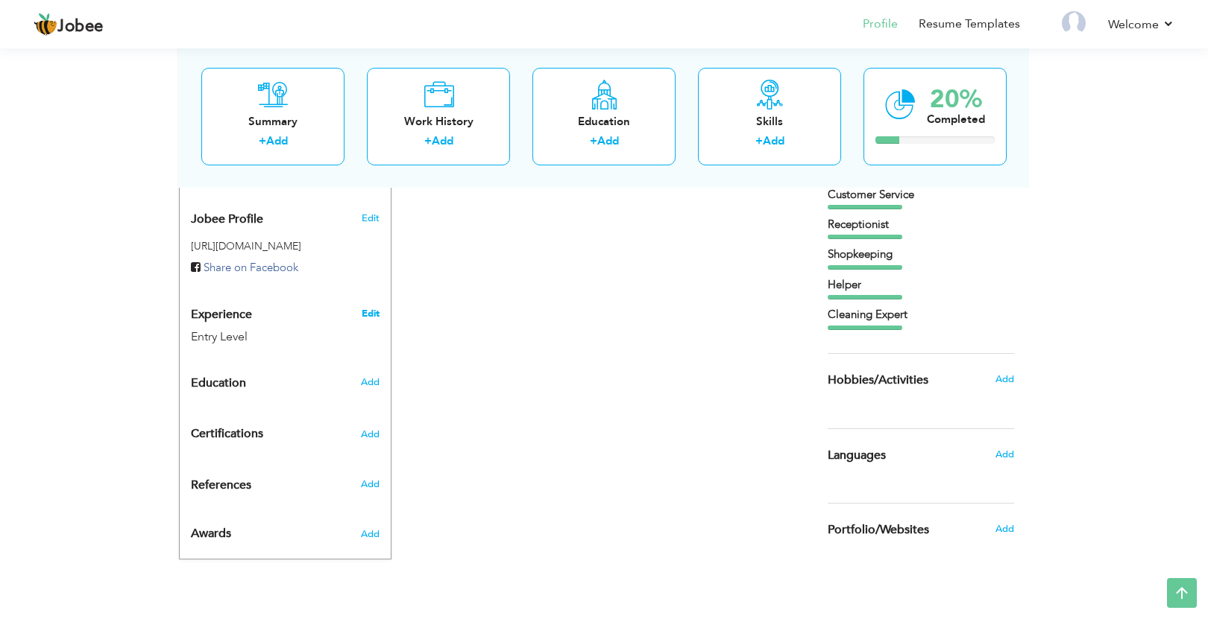
click at [365, 312] on link "Edit" at bounding box center [371, 313] width 18 height 13
type input "[PERSON_NAME]"
type input "07851317370"
select select "number:225"
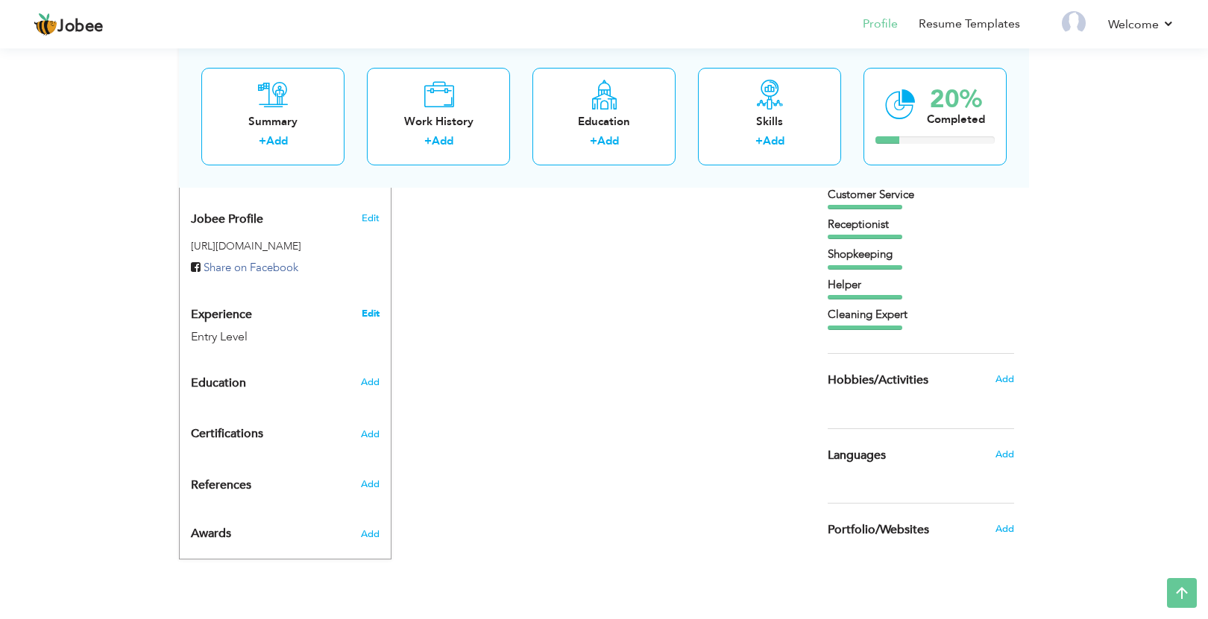
select select "number:1"
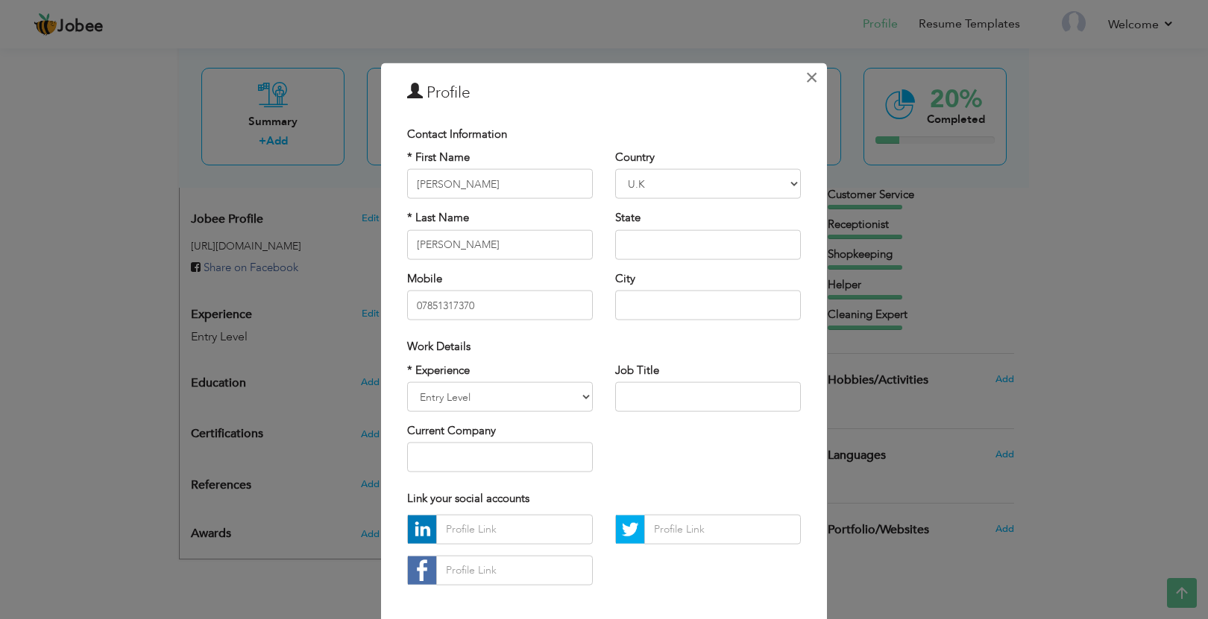
click at [813, 75] on span "×" at bounding box center [811, 76] width 13 height 27
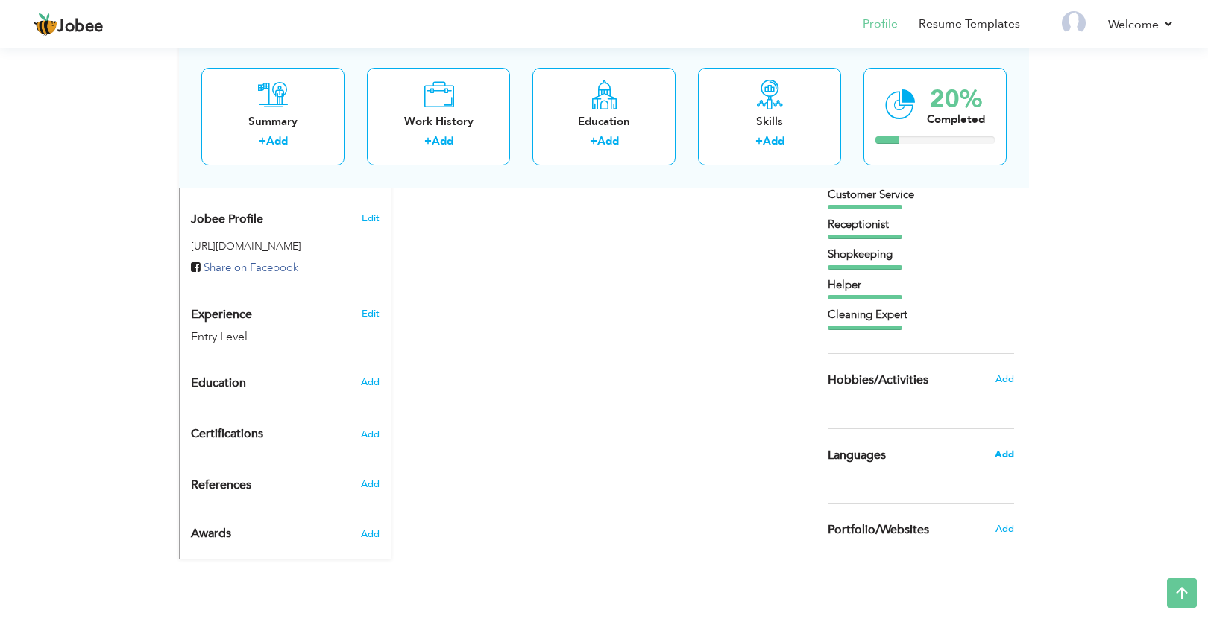
click at [997, 452] on span "Add" at bounding box center [1003, 454] width 19 height 13
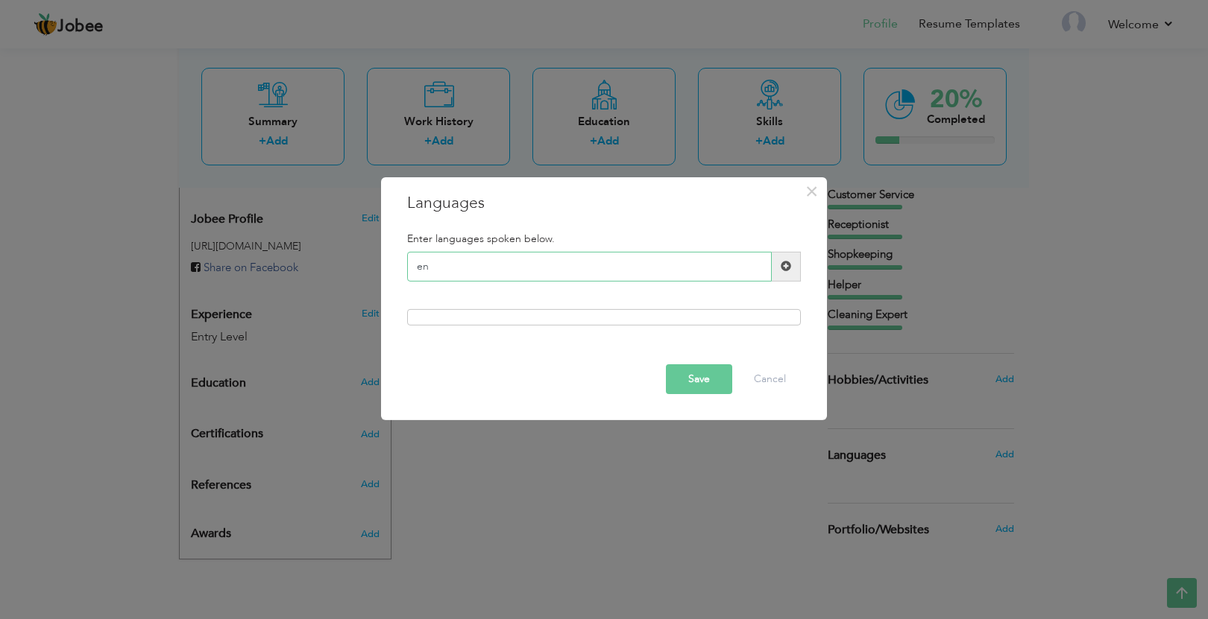
type input "e"
type input "English"
click at [783, 274] on span at bounding box center [786, 267] width 29 height 30
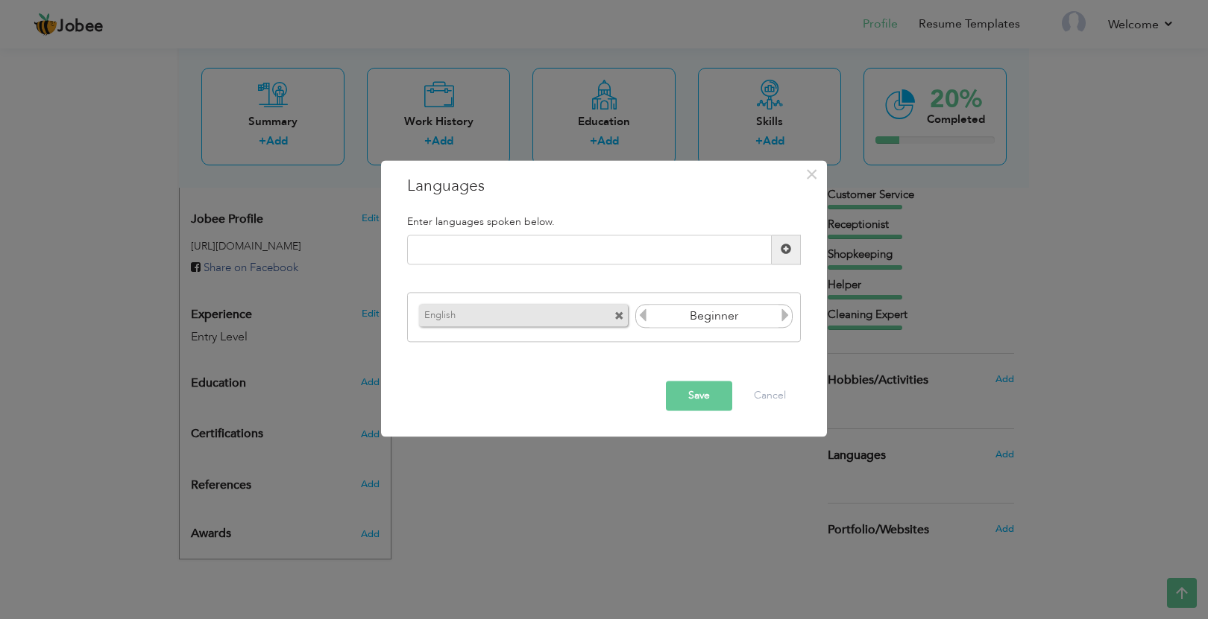
click at [783, 318] on icon at bounding box center [784, 315] width 13 height 13
click at [786, 255] on span at bounding box center [785, 250] width 10 height 10
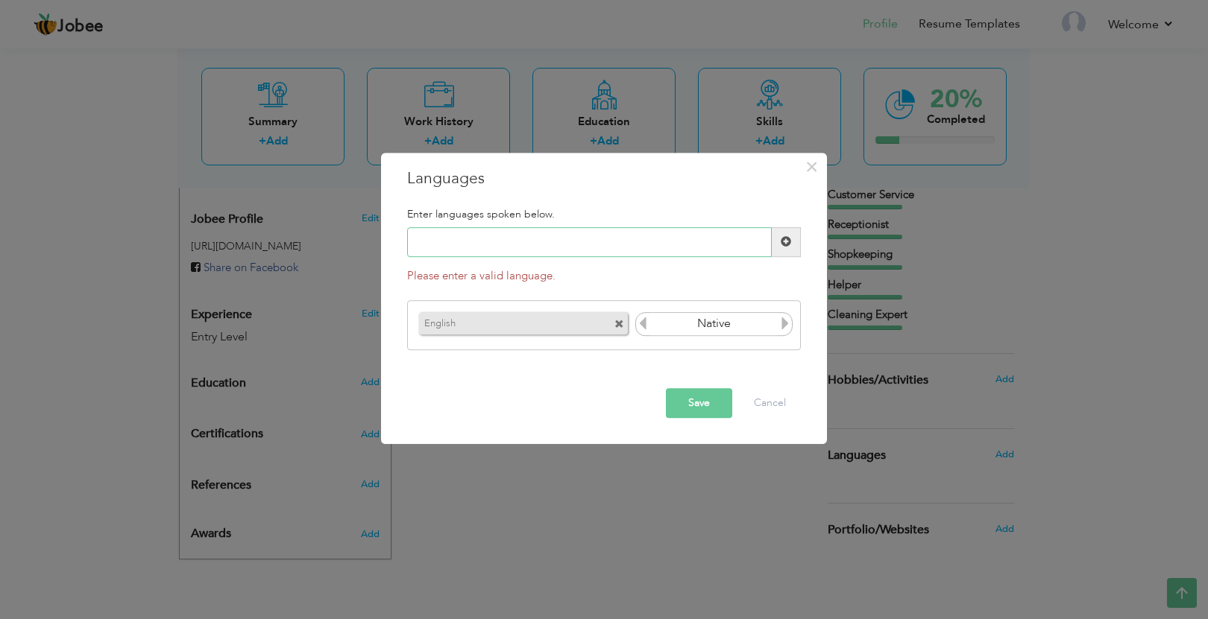
click at [666, 242] on input "text" at bounding box center [589, 242] width 365 height 30
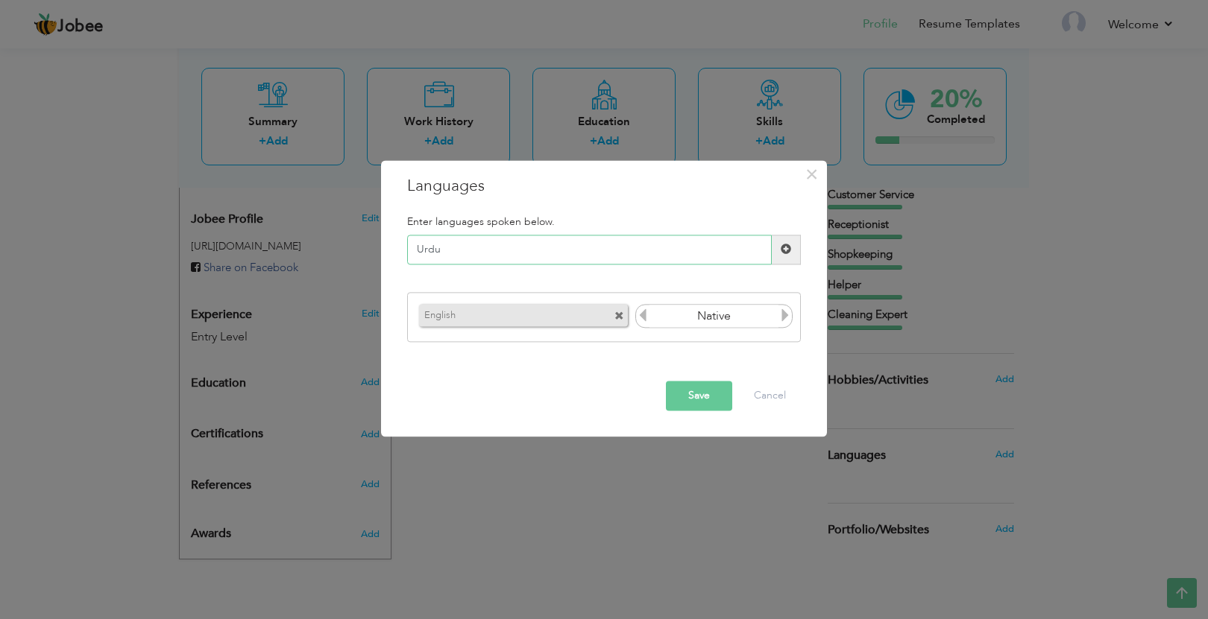
type input "Urdu"
click at [786, 245] on span at bounding box center [785, 250] width 10 height 10
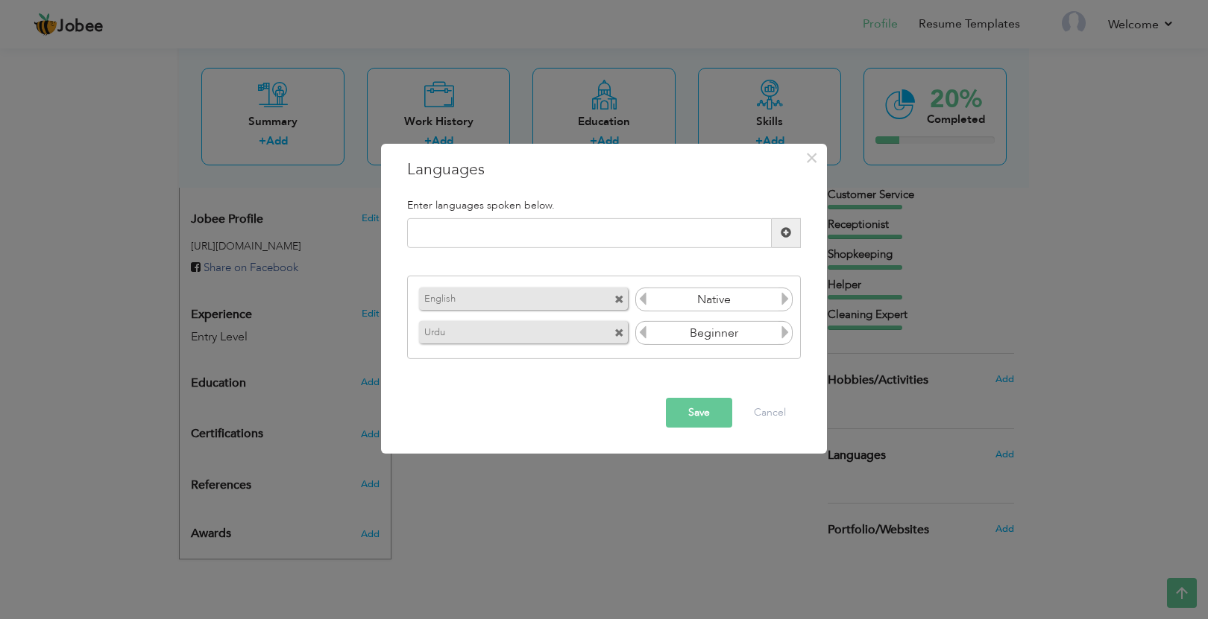
click at [778, 335] on icon at bounding box center [784, 332] width 13 height 13
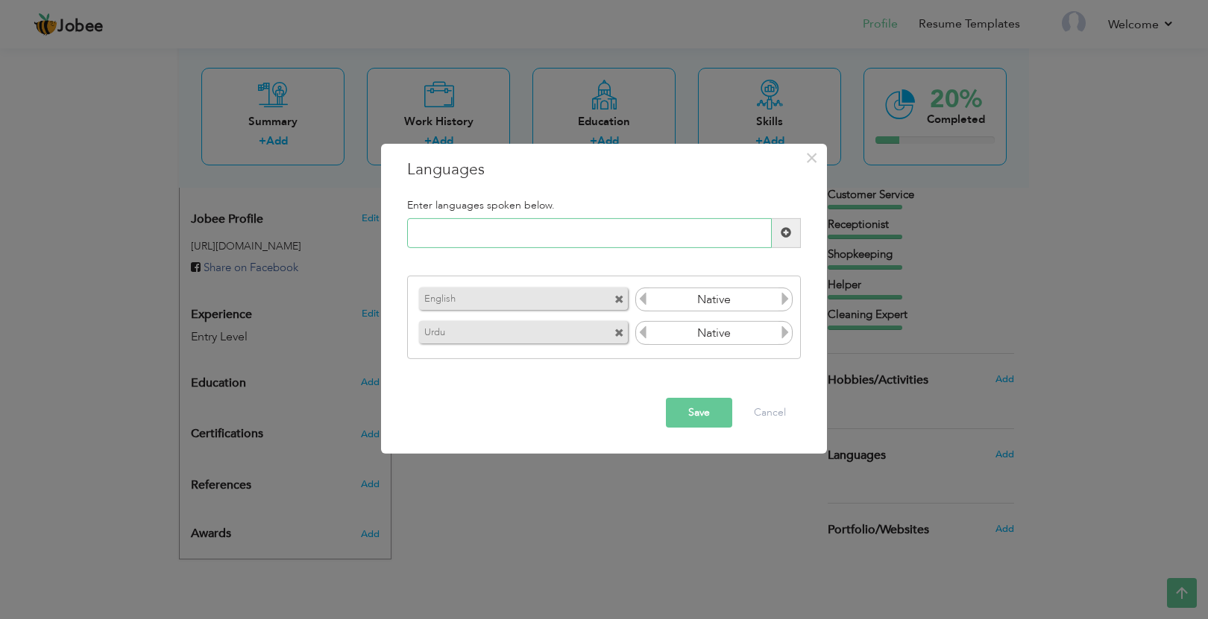
click at [631, 236] on input "text" at bounding box center [589, 233] width 365 height 30
type input "h"
type input "Hindi"
click at [779, 238] on span at bounding box center [786, 233] width 29 height 30
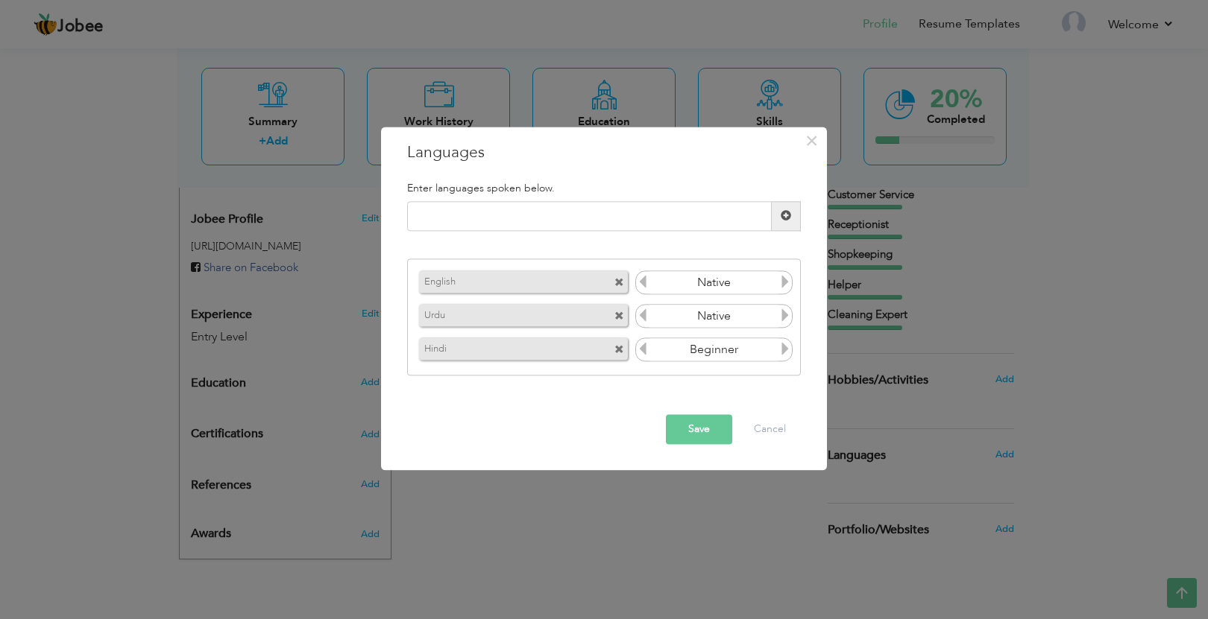
click at [780, 350] on icon at bounding box center [784, 349] width 13 height 13
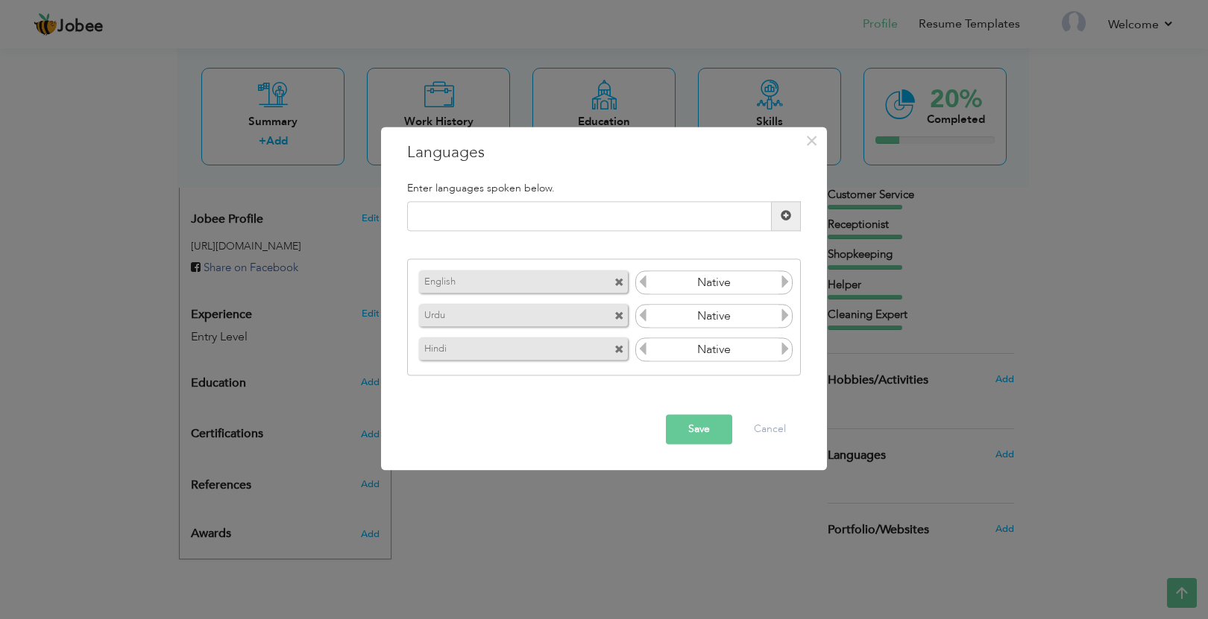
click at [701, 435] on button "Save" at bounding box center [699, 429] width 66 height 30
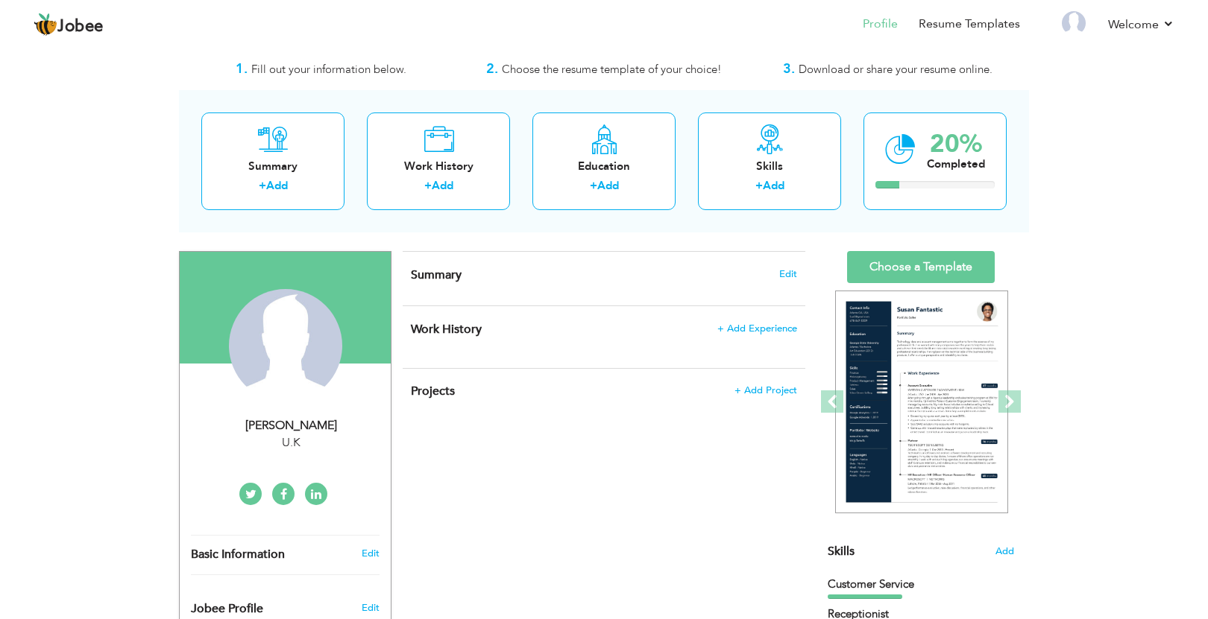
scroll to position [28, 0]
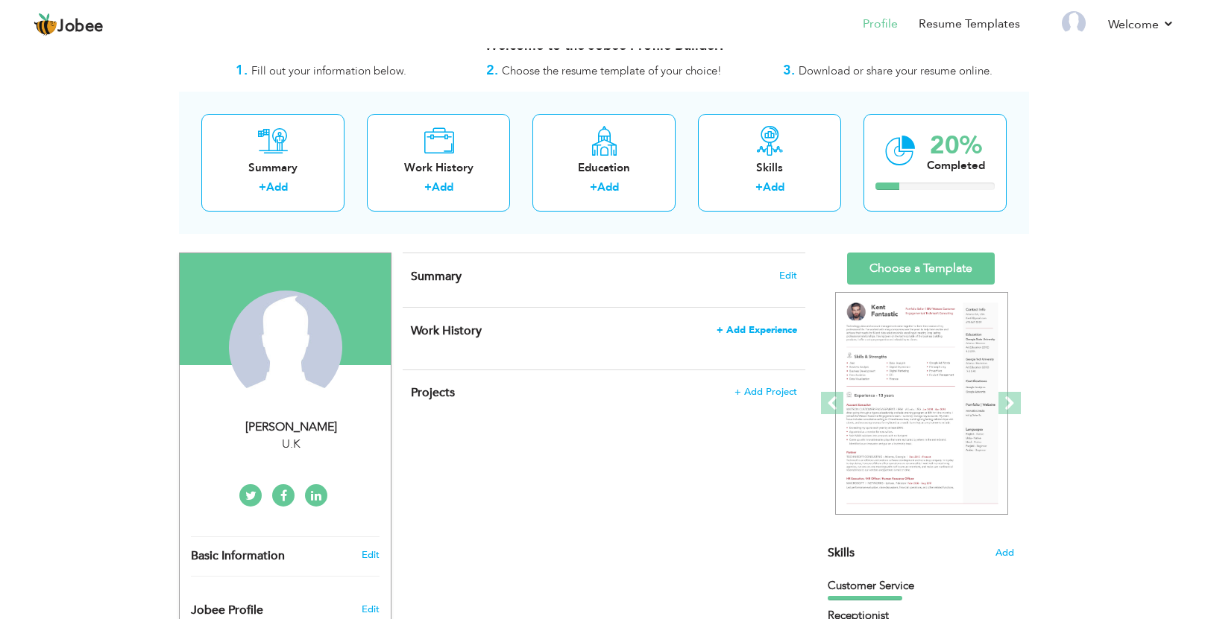
click at [760, 331] on span "+ Add Experience" at bounding box center [756, 330] width 81 height 10
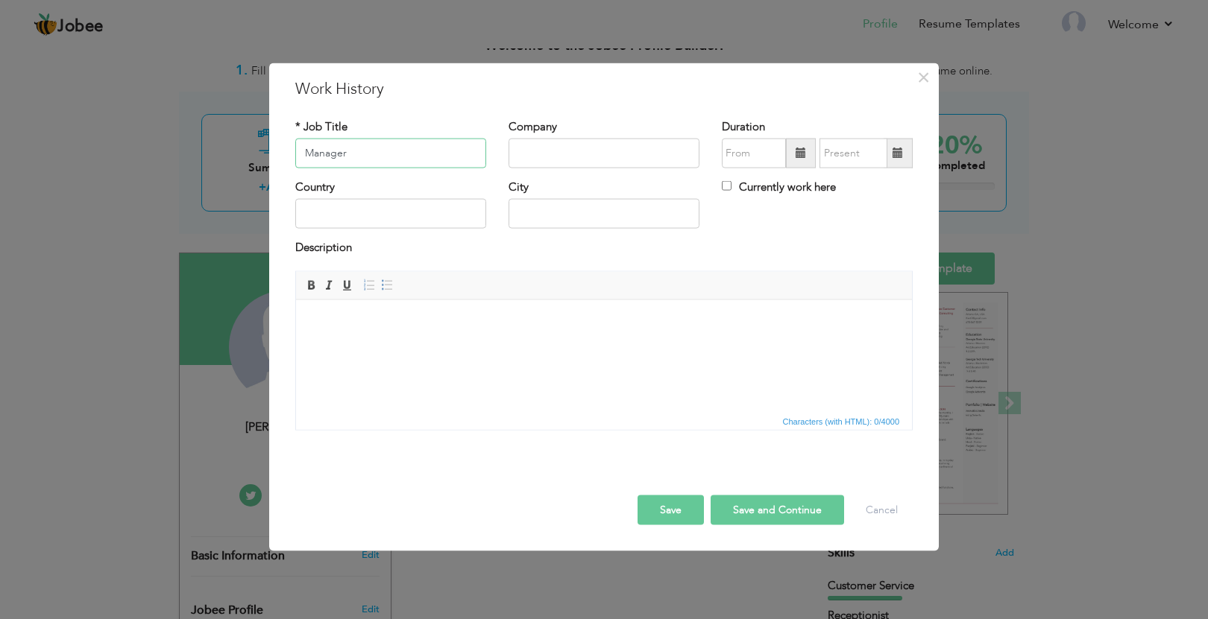
type input "Manager"
click at [620, 146] on input "text" at bounding box center [603, 154] width 191 height 30
type input "Groceries Shop"
click at [417, 209] on input "text" at bounding box center [390, 214] width 191 height 30
type input "[GEOGRAPHIC_DATA]"
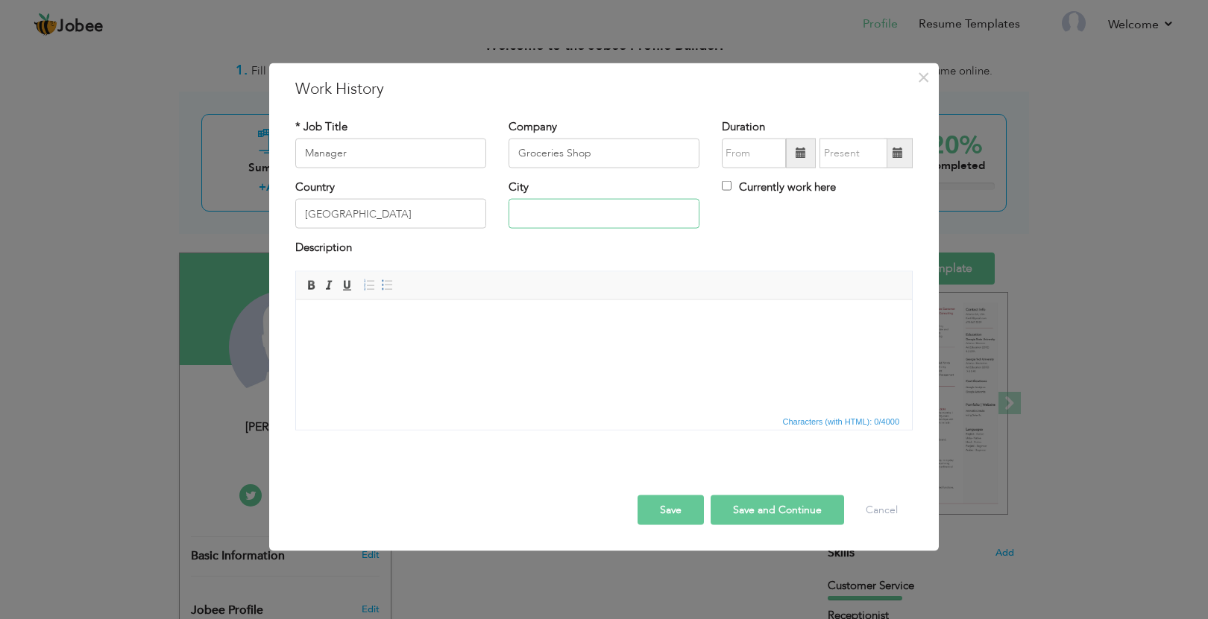
click at [571, 207] on input "text" at bounding box center [603, 214] width 191 height 30
type input "Swat"
click at [750, 514] on button "Save and Continue" at bounding box center [776, 510] width 133 height 30
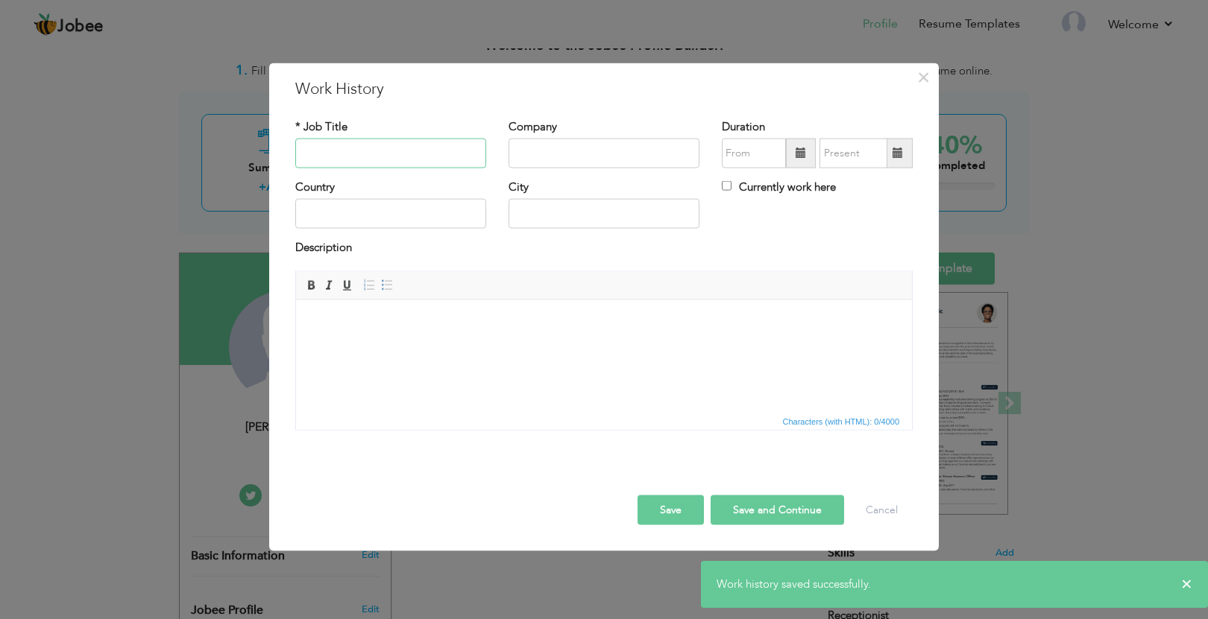
click at [447, 157] on input "text" at bounding box center [390, 154] width 191 height 30
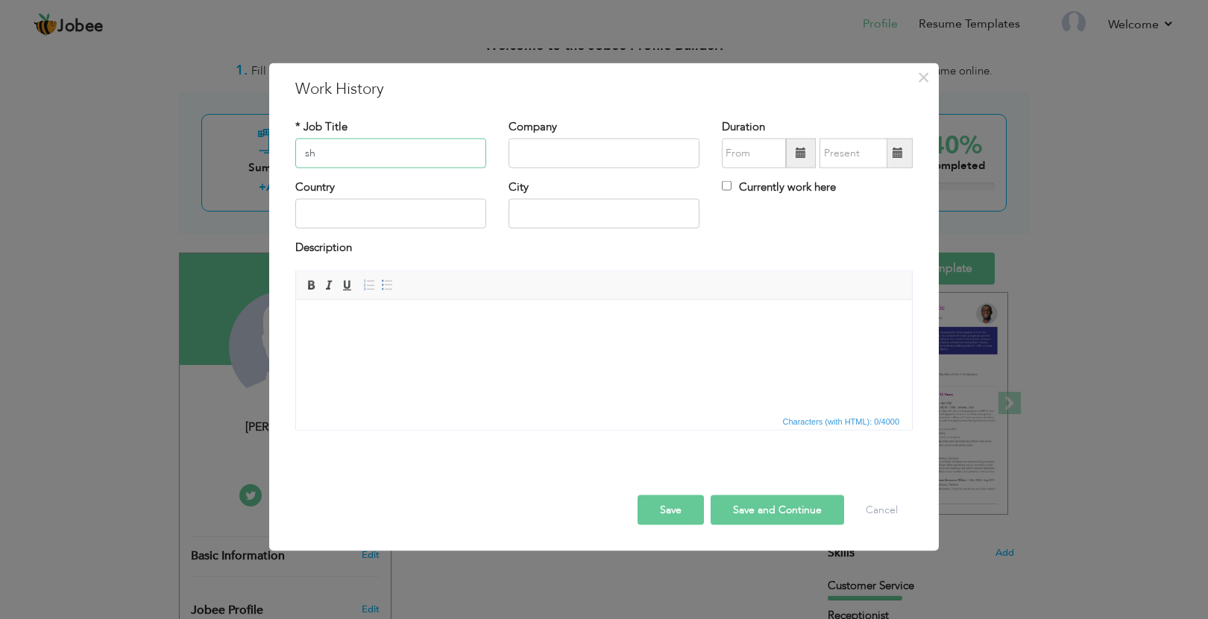
type input "s"
click at [634, 165] on input "text" at bounding box center [603, 154] width 191 height 30
drag, startPoint x: 449, startPoint y: 146, endPoint x: 433, endPoint y: 151, distance: 16.5
click at [434, 151] on input "Shop Keeper" at bounding box center [390, 154] width 191 height 30
click at [433, 151] on input "Shop Keeper" at bounding box center [390, 154] width 191 height 30
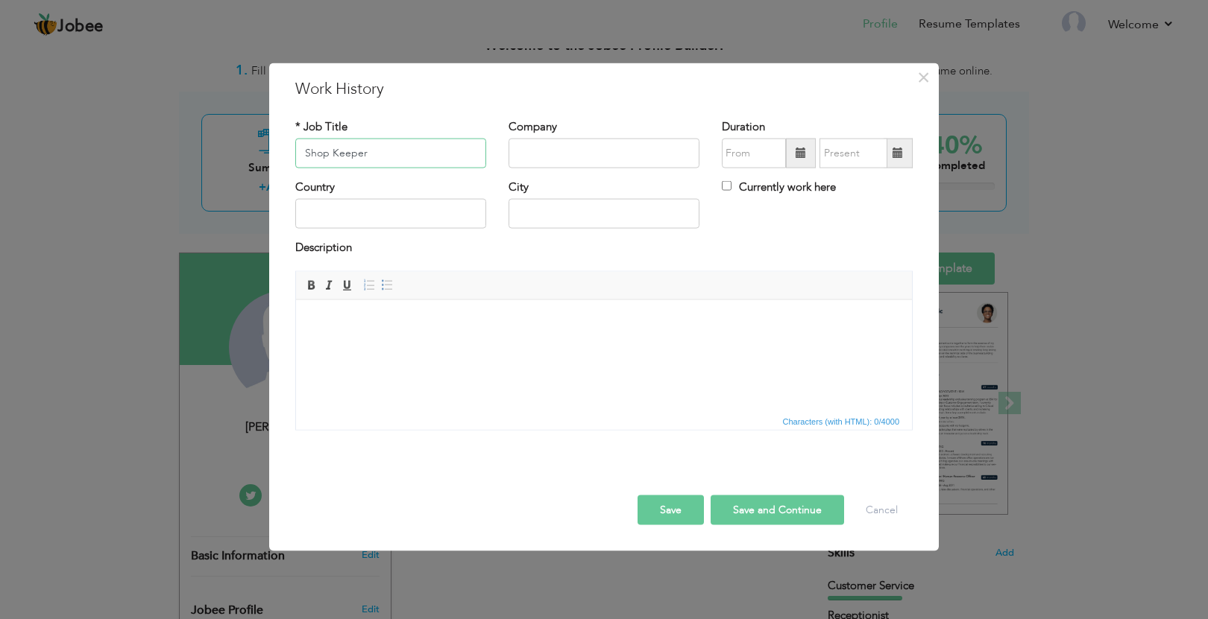
click at [388, 165] on input "Shop Keeper" at bounding box center [390, 154] width 191 height 30
type input "S"
type input "Receptionist"
click at [528, 161] on input "text" at bounding box center [603, 154] width 191 height 30
type input "[GEOGRAPHIC_DATA]"
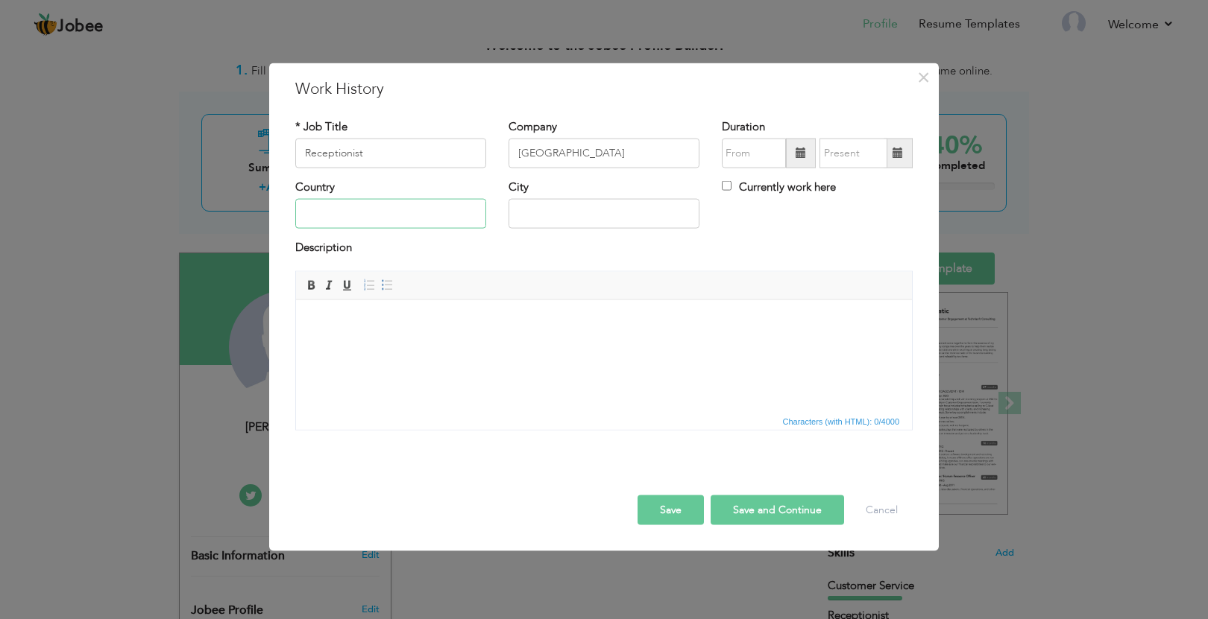
click at [438, 215] on input "text" at bounding box center [390, 214] width 191 height 30
type input "[GEOGRAPHIC_DATA]"
click at [594, 216] on input "text" at bounding box center [603, 214] width 191 height 30
type input "Swat"
click at [759, 517] on button "Save and Continue" at bounding box center [776, 510] width 133 height 30
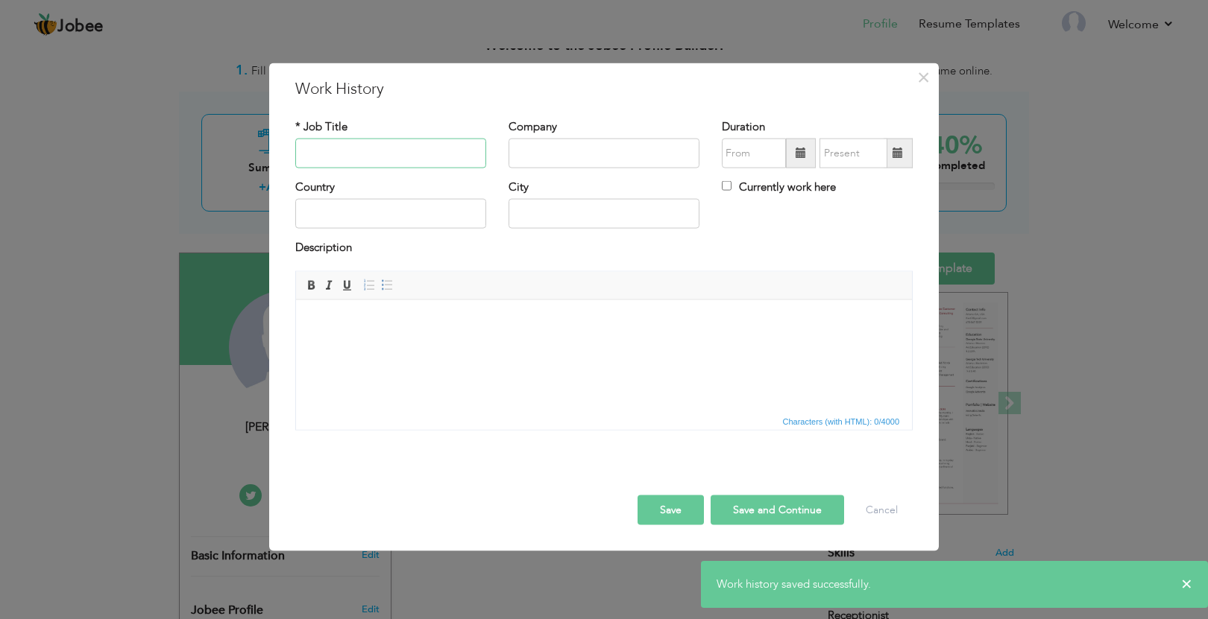
click at [366, 152] on input "text" at bounding box center [390, 154] width 191 height 30
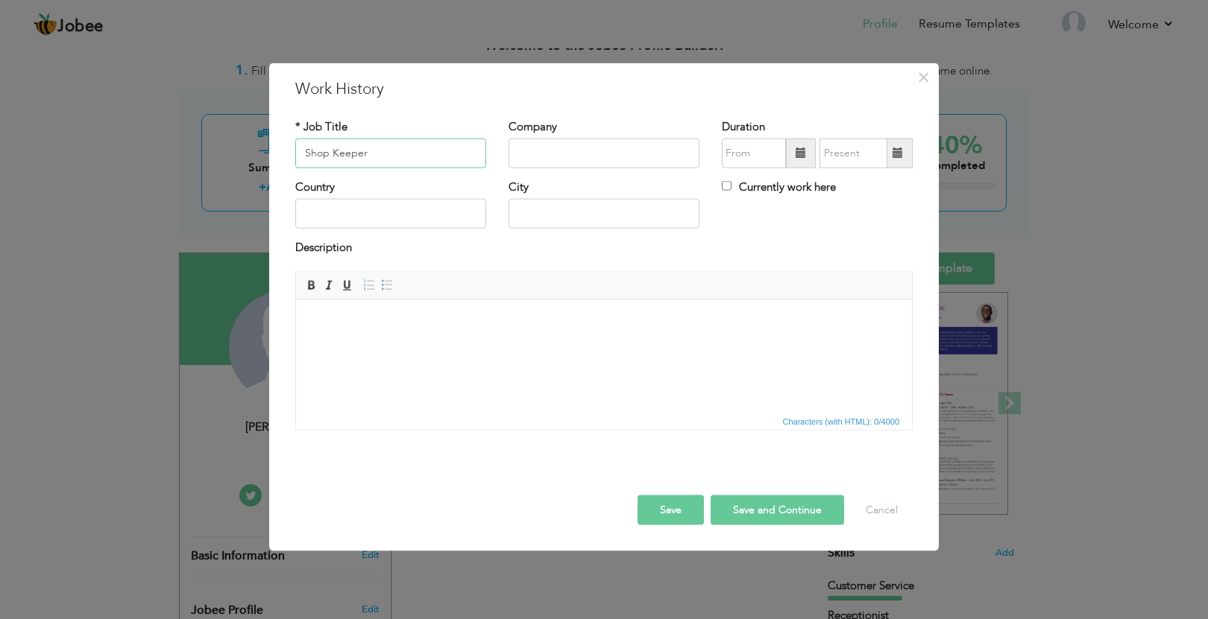
type input "Shop Keeper"
click at [552, 156] on input "text" at bounding box center [603, 154] width 191 height 30
type input "Naveed Mobile Zone"
click at [440, 209] on input "text" at bounding box center [390, 214] width 191 height 30
type input "[GEOGRAPHIC_DATA]"
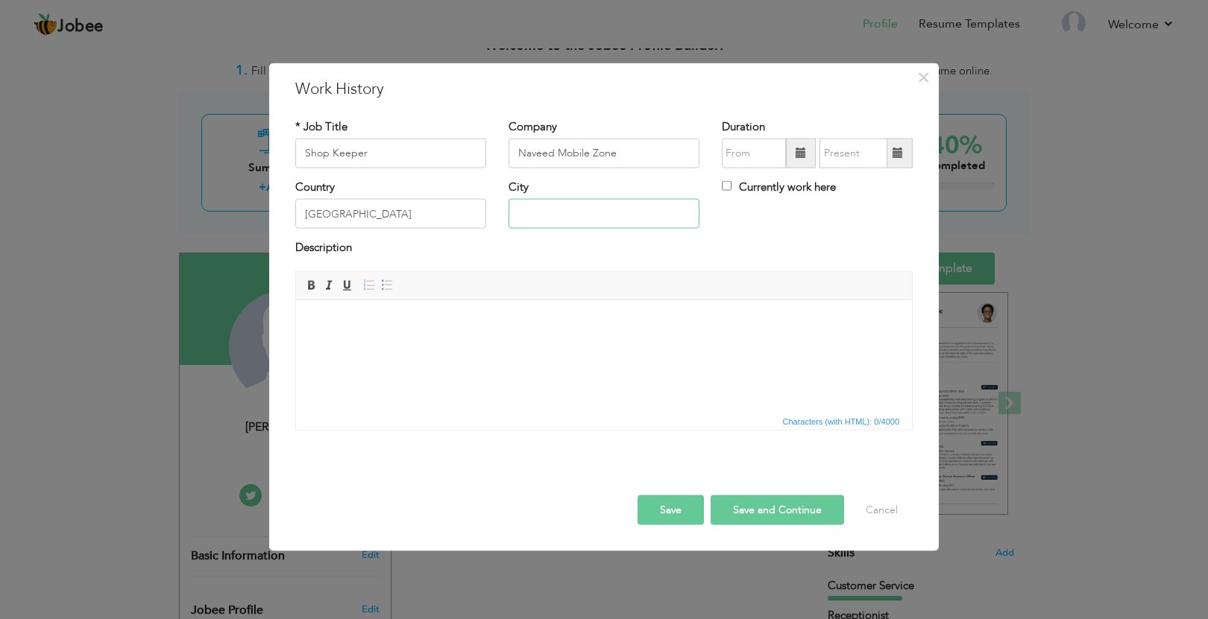
click at [572, 209] on input "text" at bounding box center [603, 214] width 191 height 30
type input "Swat"
click at [669, 511] on button "Save" at bounding box center [670, 510] width 66 height 30
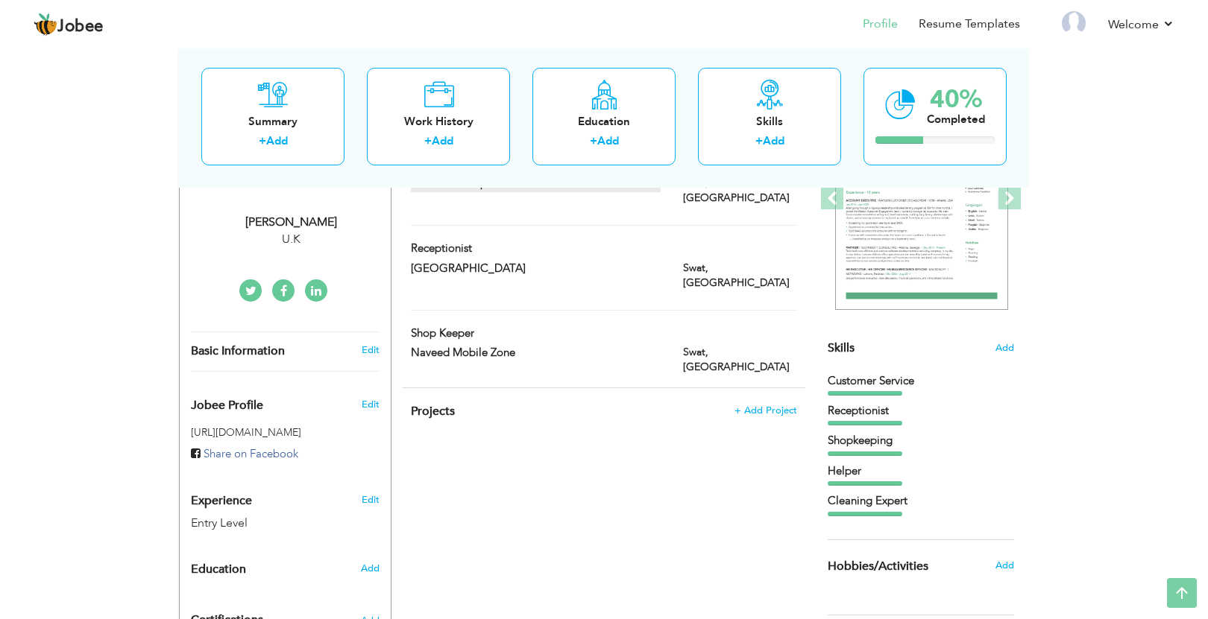
scroll to position [0, 0]
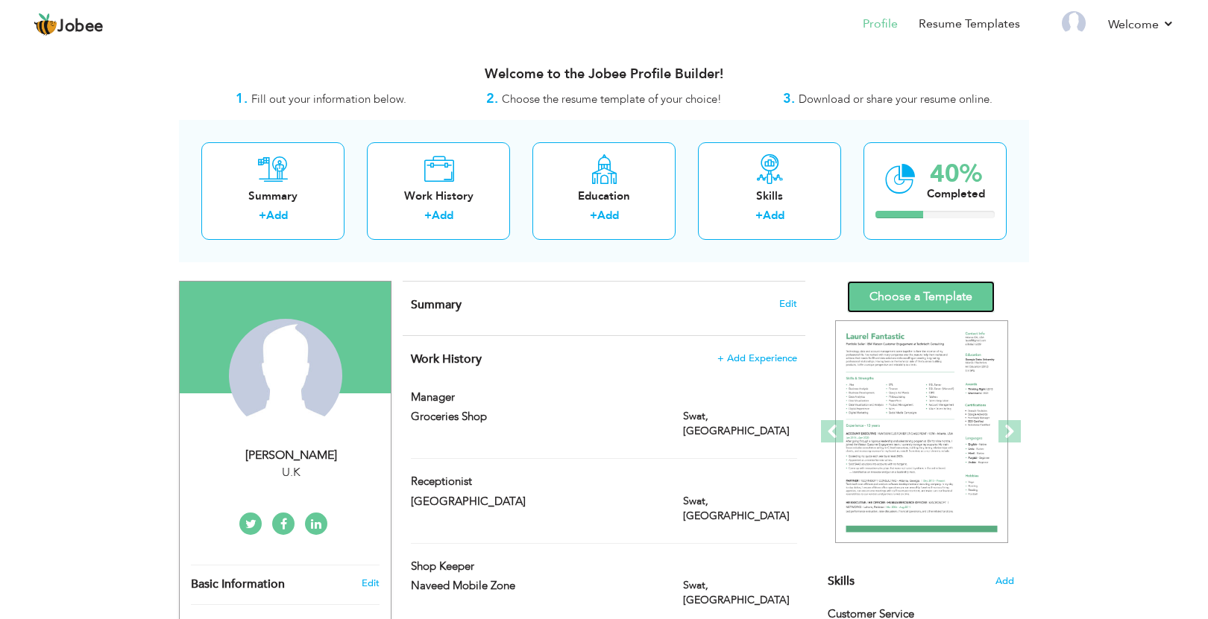
click at [947, 296] on link "Choose a Template" at bounding box center [921, 297] width 148 height 32
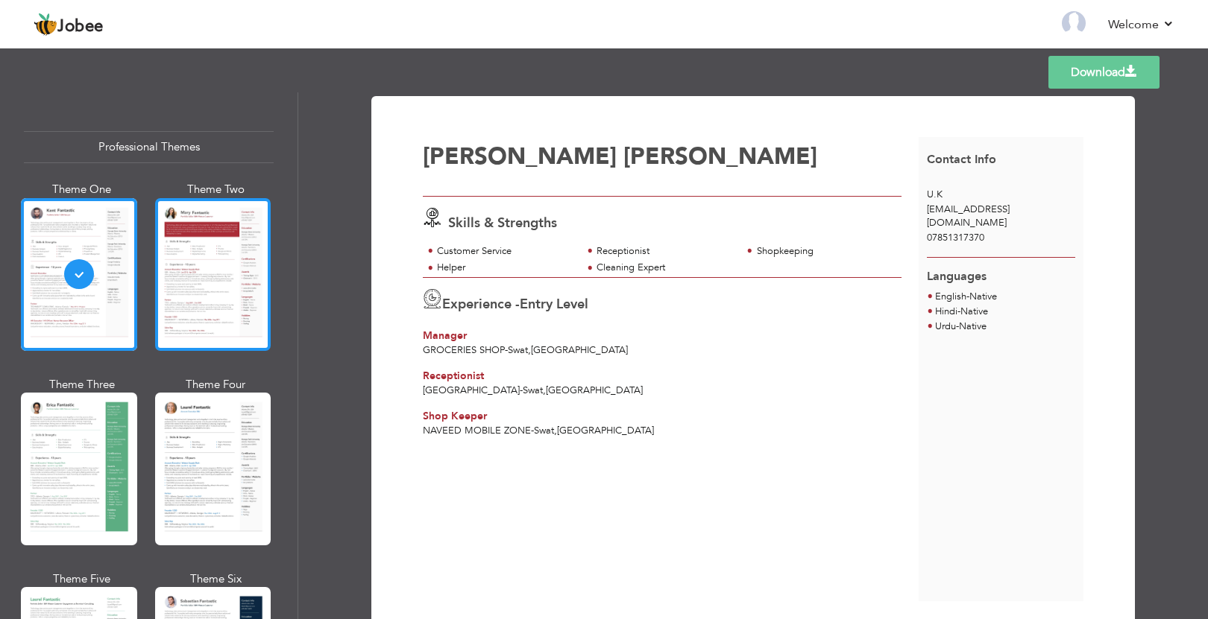
click at [222, 318] on div at bounding box center [213, 274] width 116 height 153
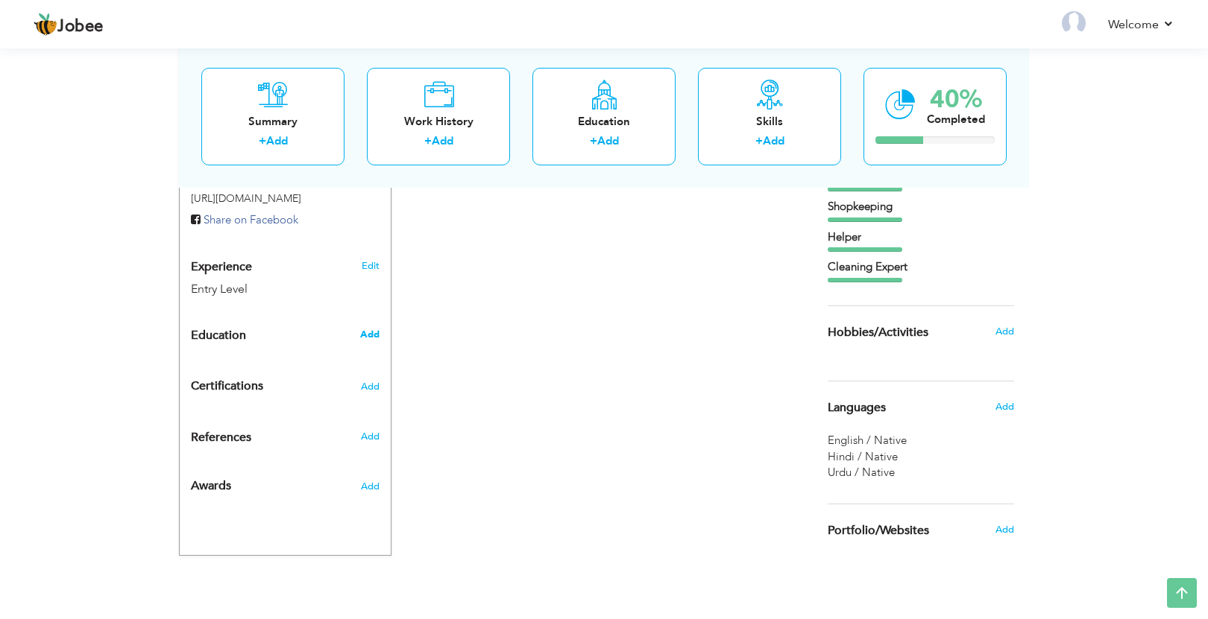
click at [369, 334] on span "Add" at bounding box center [369, 334] width 19 height 13
radio input "true"
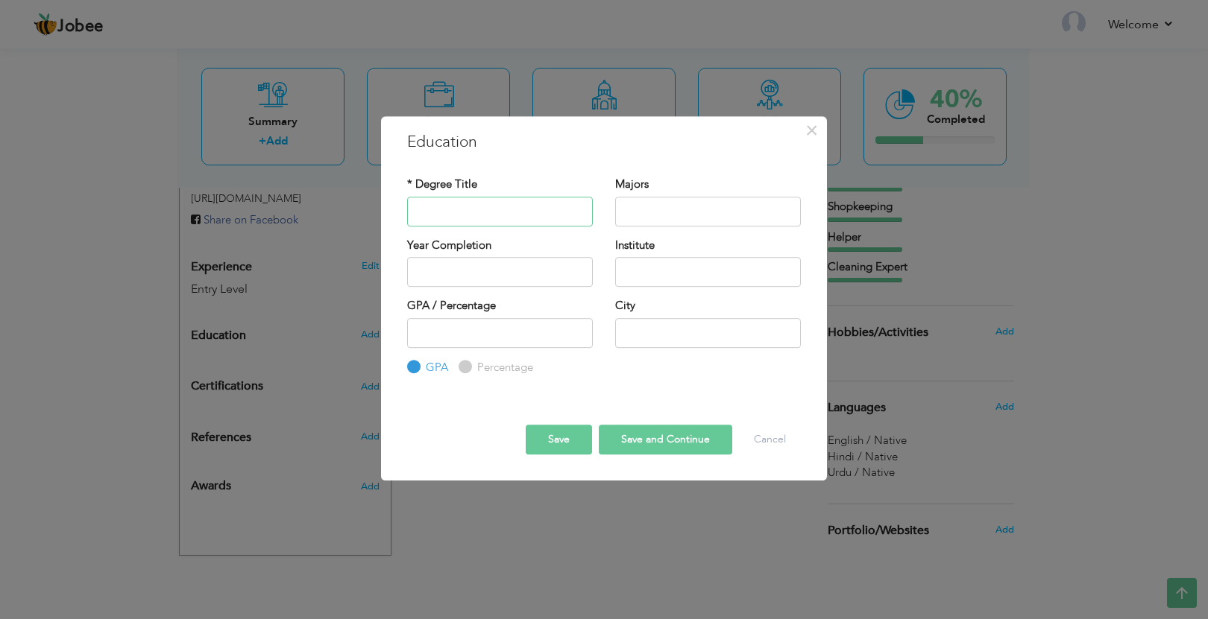
click at [542, 221] on input "text" at bounding box center [500, 212] width 186 height 30
type input "Secondary School"
click at [669, 206] on input "text" at bounding box center [708, 212] width 186 height 30
click at [505, 271] on input "text" at bounding box center [500, 272] width 186 height 30
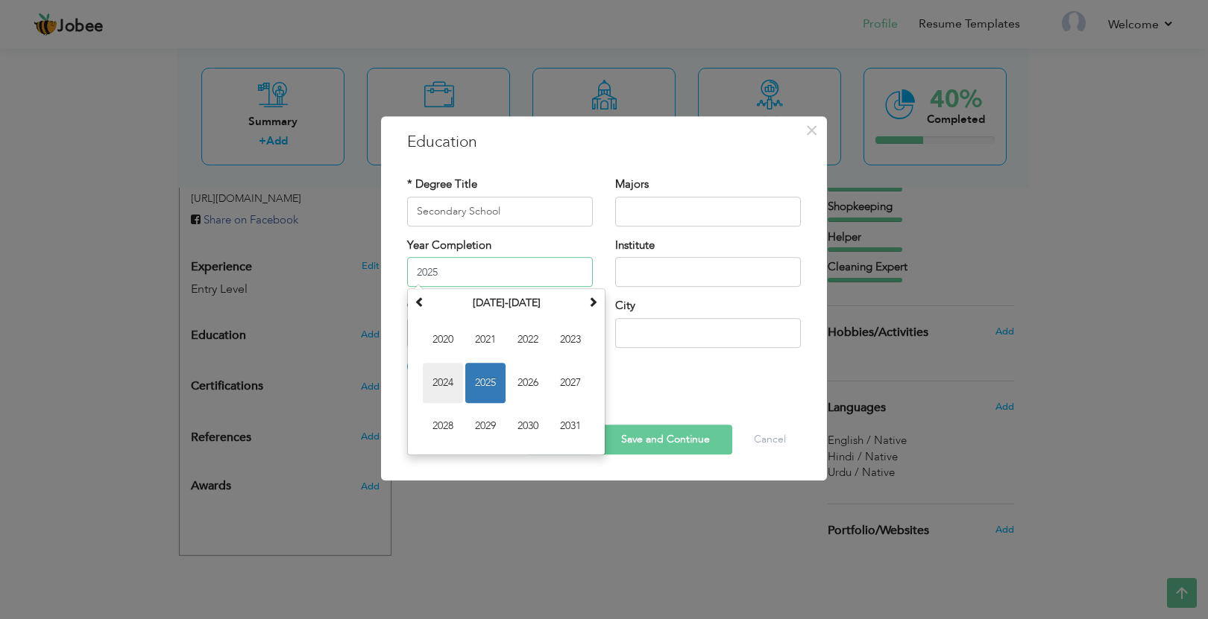
click at [449, 381] on span "2024" at bounding box center [443, 383] width 40 height 40
type input "2024"
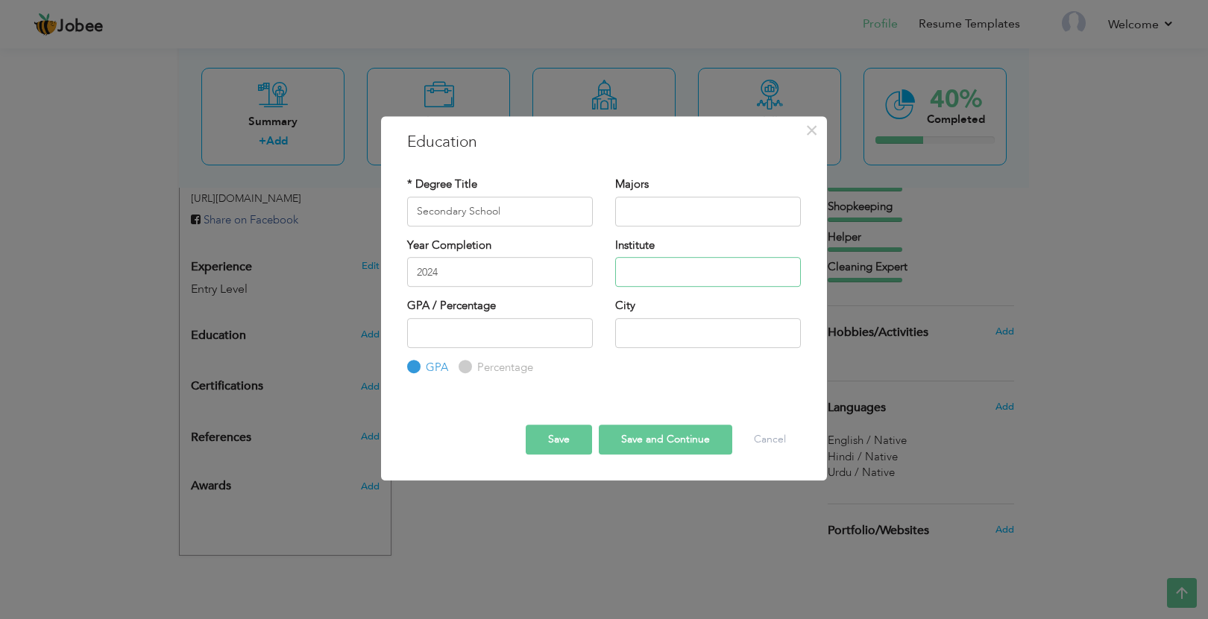
click at [656, 280] on input "text" at bounding box center [708, 272] width 186 height 30
type input "Tipu Shaheed School and Colloge"
click at [487, 341] on input "number" at bounding box center [500, 333] width 186 height 30
click at [668, 340] on input "text" at bounding box center [708, 333] width 186 height 30
type input "s"
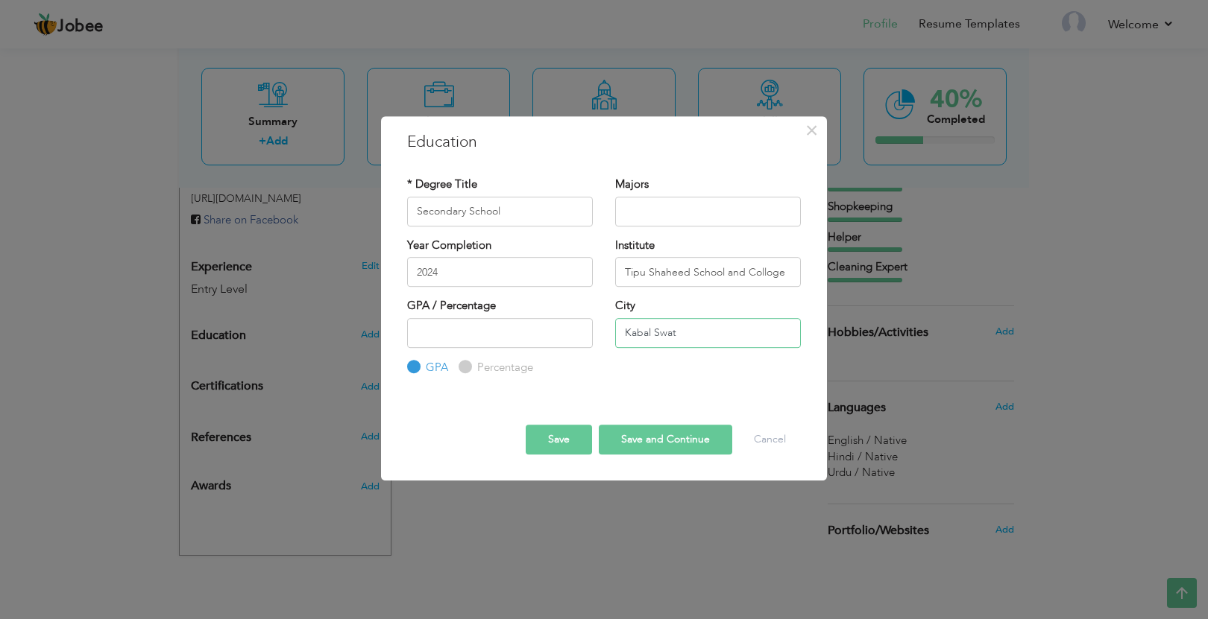
type input "Kabal Swat"
click at [553, 446] on button "Save" at bounding box center [559, 440] width 66 height 30
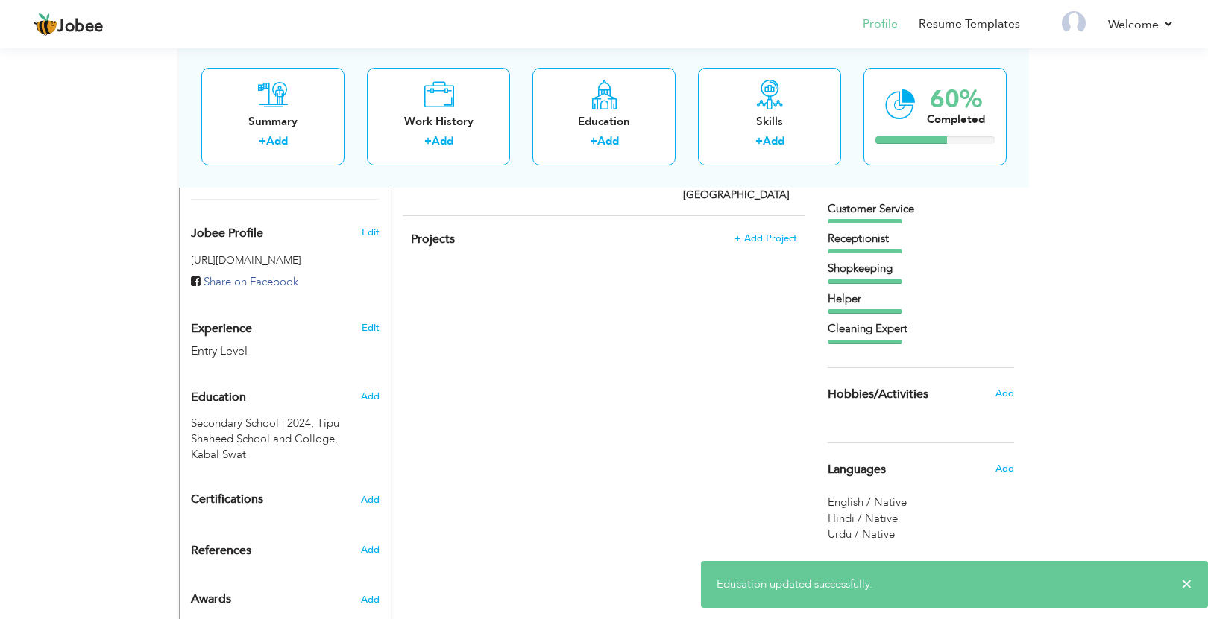
scroll to position [404, 0]
click at [380, 332] on div "Edit" at bounding box center [373, 326] width 35 height 36
select select "number:225"
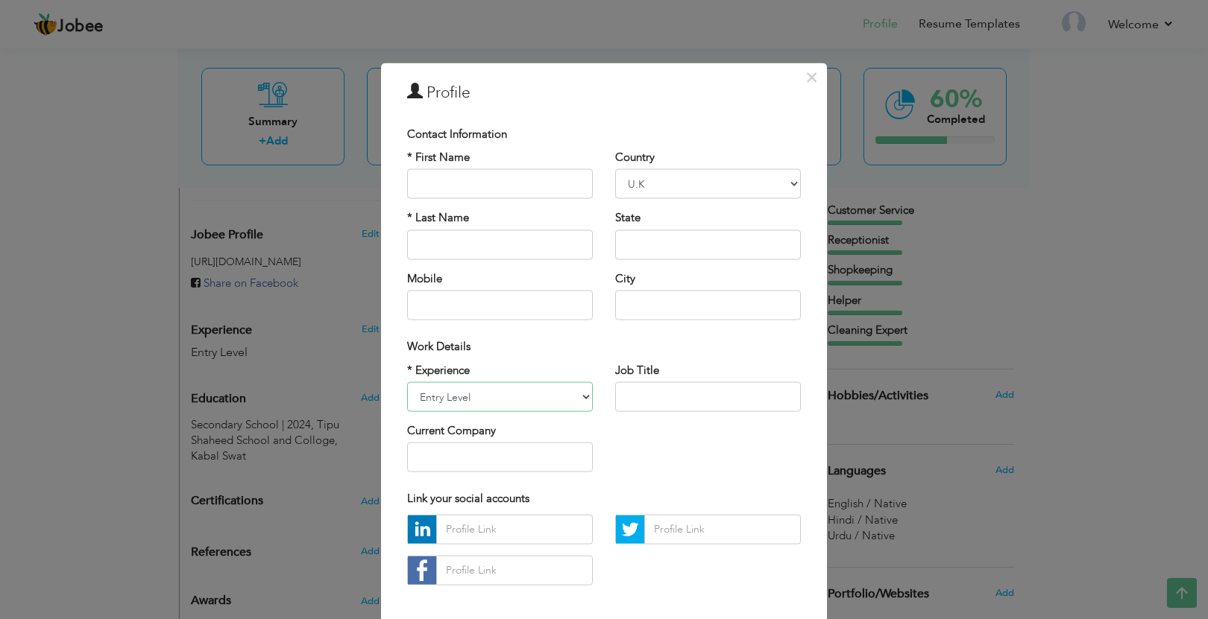
click at [502, 402] on select "Entry Level Less than 1 Year 1 Year 2 Years 3 Years 4 Years 5 Years 6 Years 7 Y…" at bounding box center [500, 397] width 186 height 30
select select "number:4"
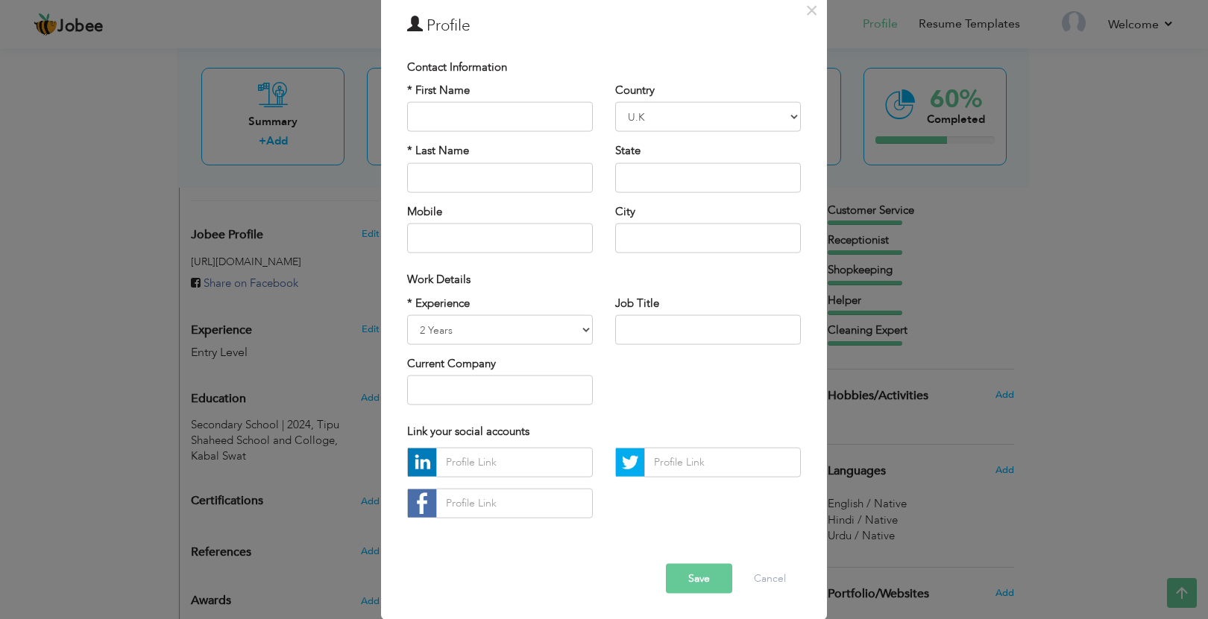
click at [714, 578] on button "Save" at bounding box center [699, 579] width 66 height 30
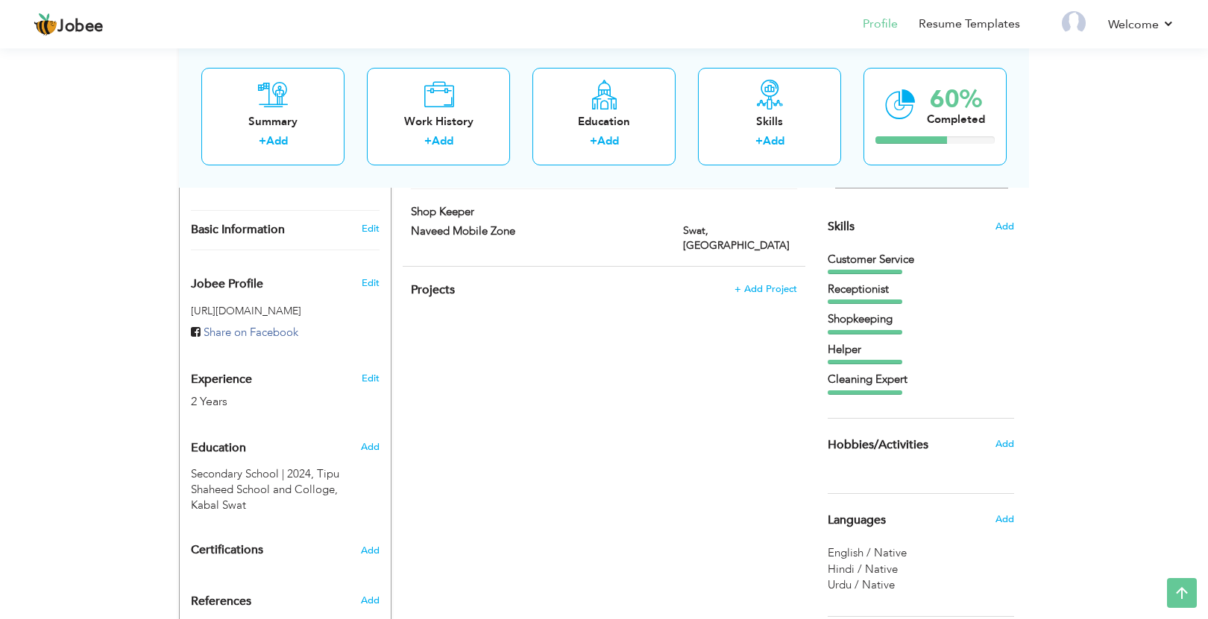
scroll to position [282, 0]
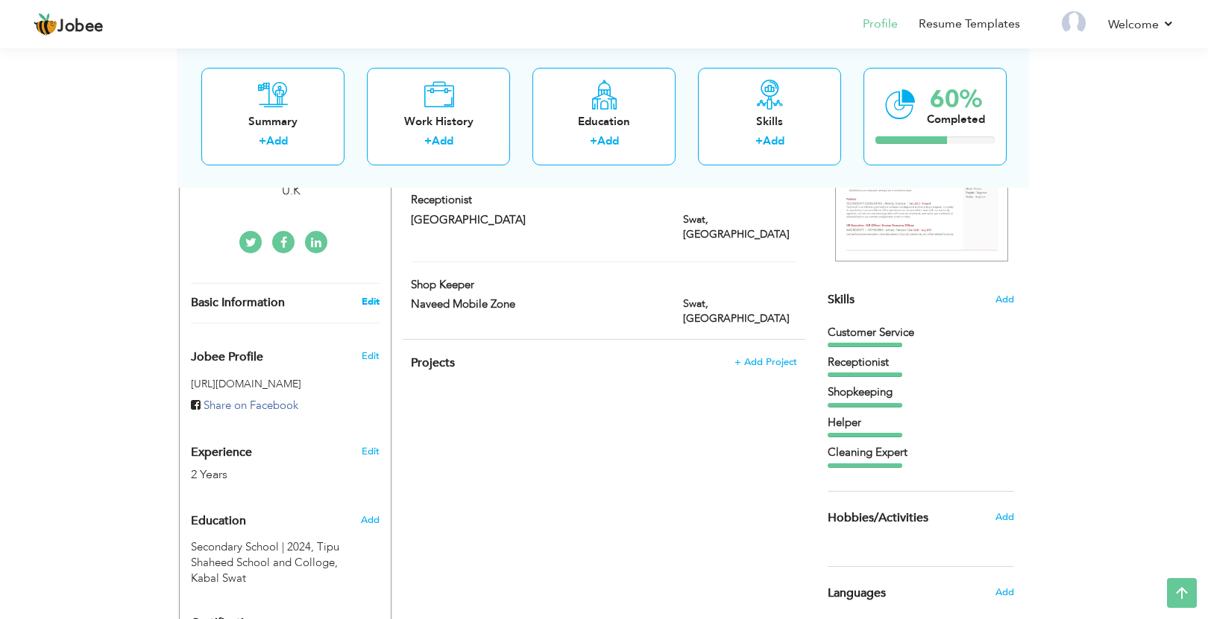
click at [365, 301] on link "Edit" at bounding box center [371, 301] width 18 height 13
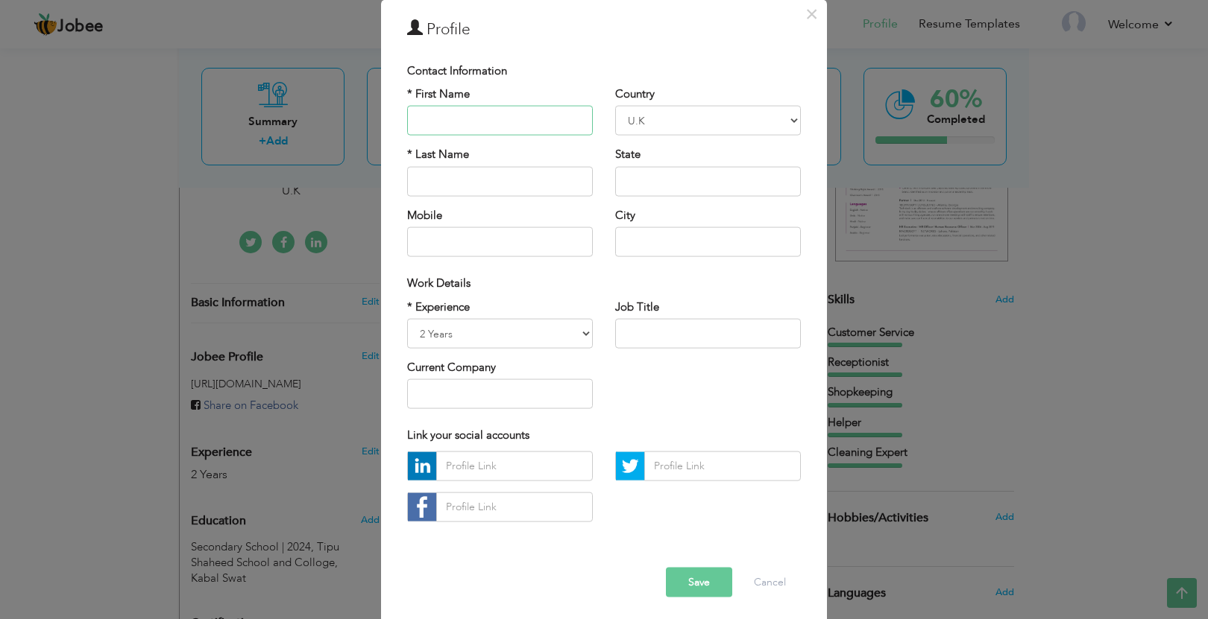
scroll to position [67, 0]
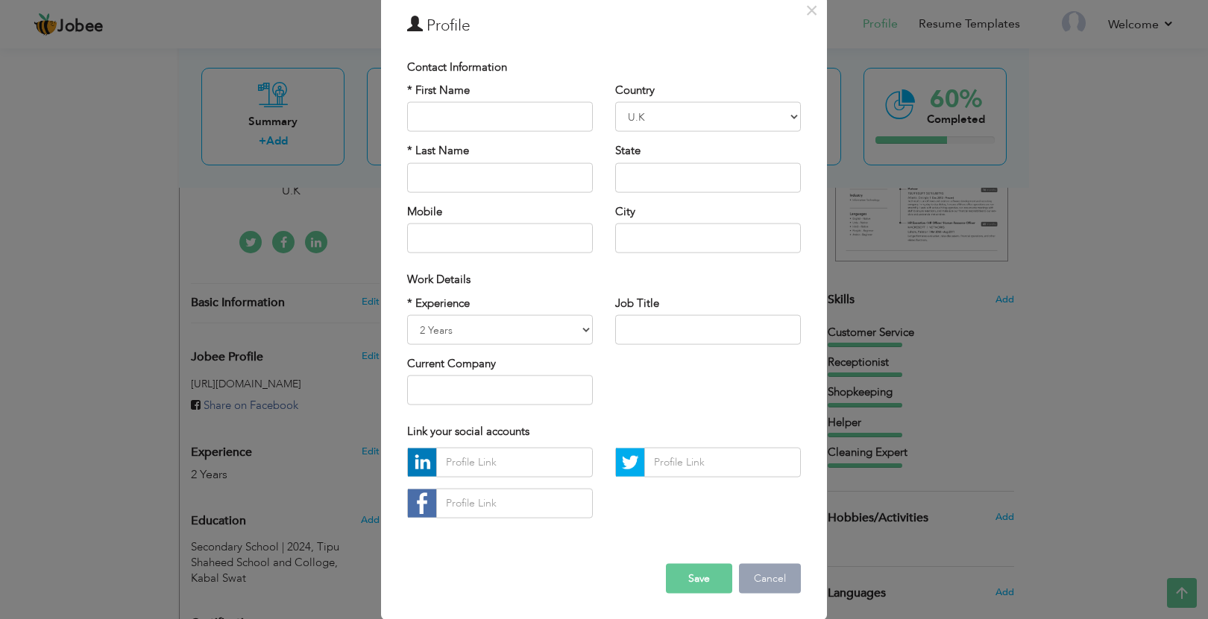
click at [757, 577] on button "Cancel" at bounding box center [770, 579] width 62 height 30
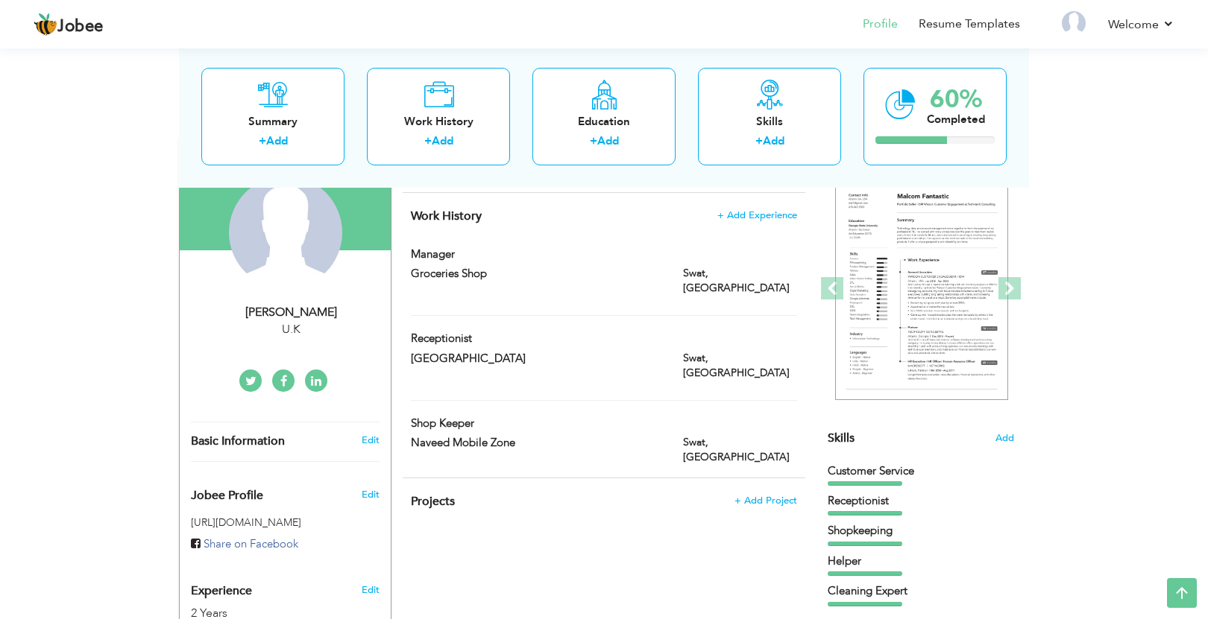
scroll to position [0, 0]
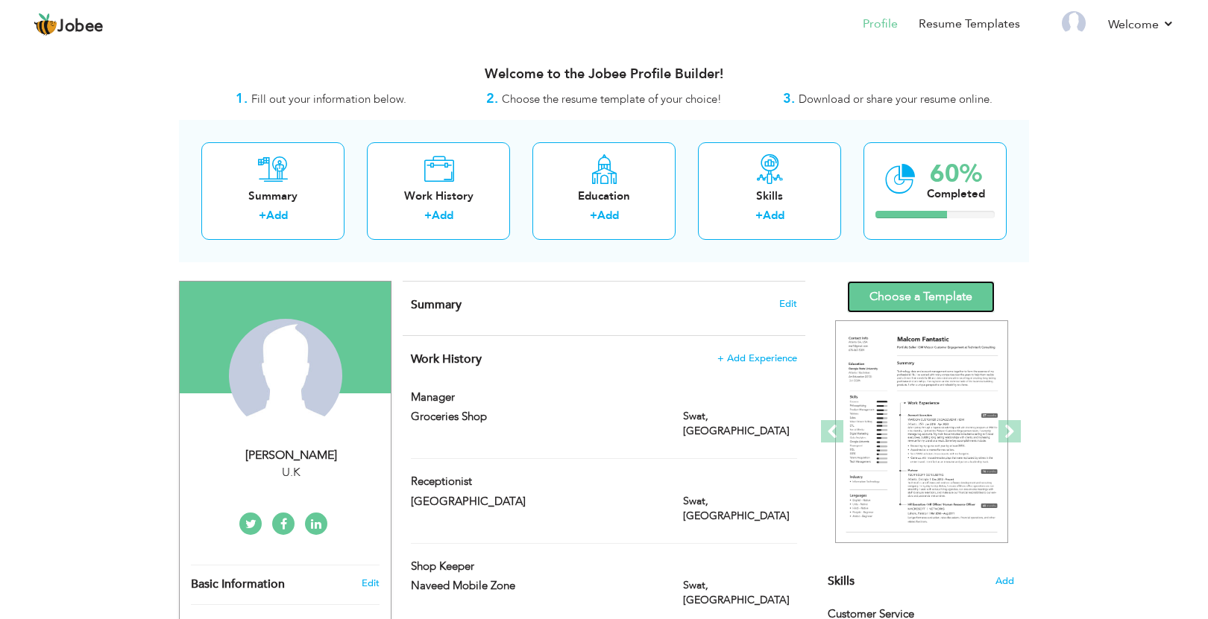
click at [912, 294] on link "Choose a Template" at bounding box center [921, 297] width 148 height 32
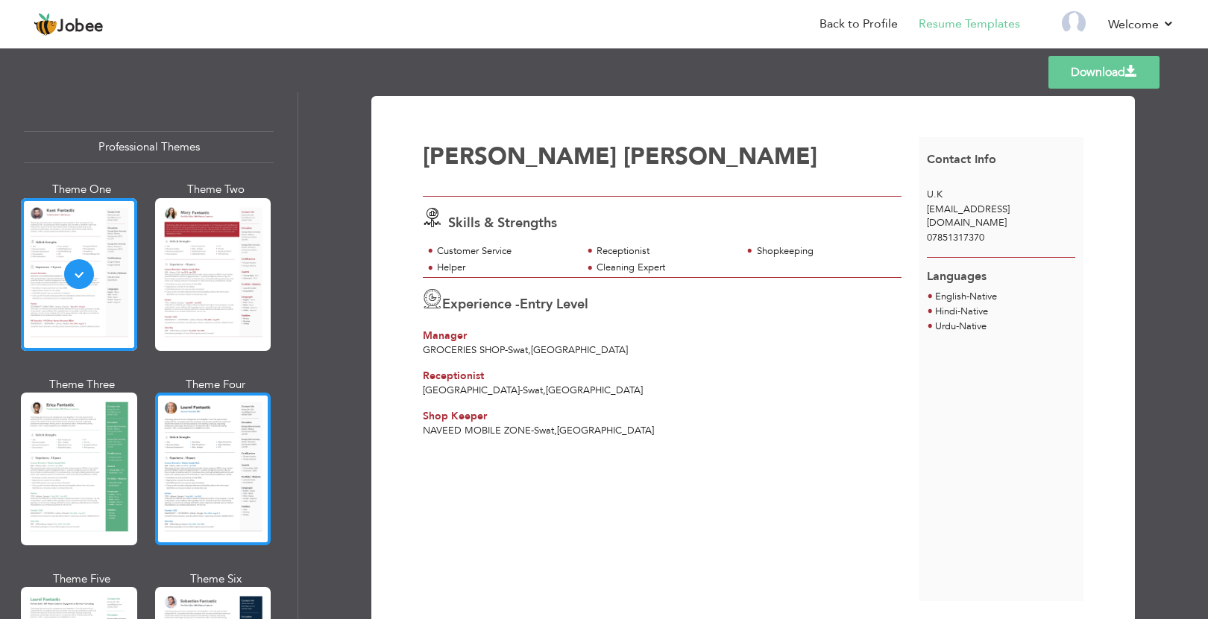
click at [187, 441] on div at bounding box center [213, 469] width 116 height 153
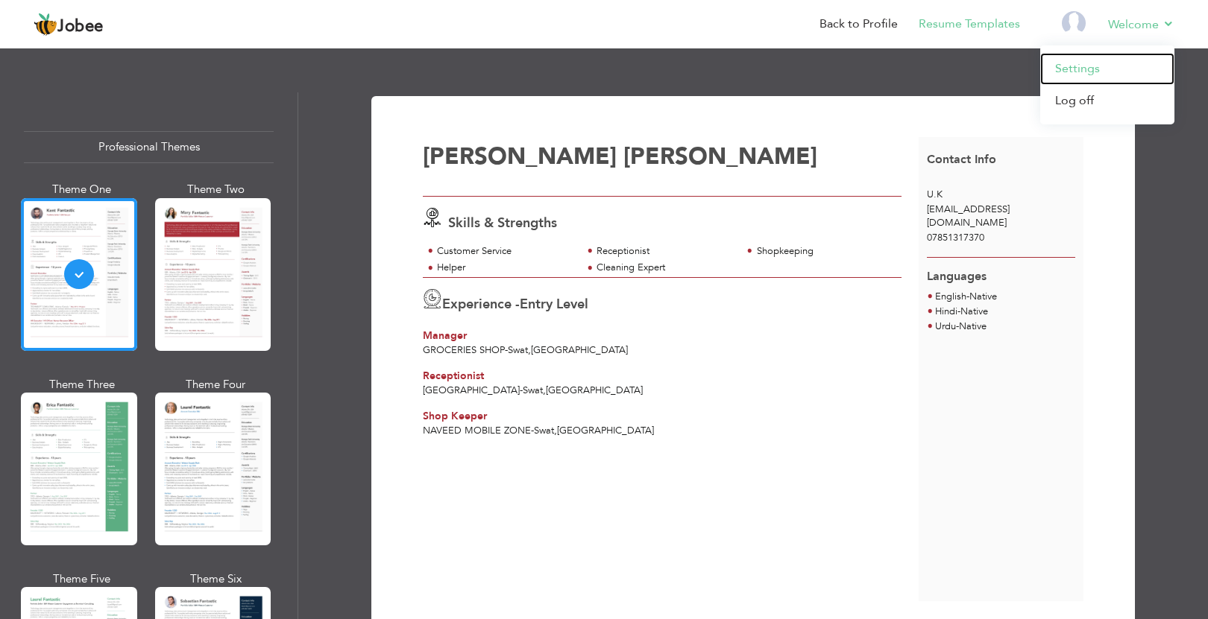
click at [1101, 71] on link "Settings" at bounding box center [1107, 69] width 134 height 32
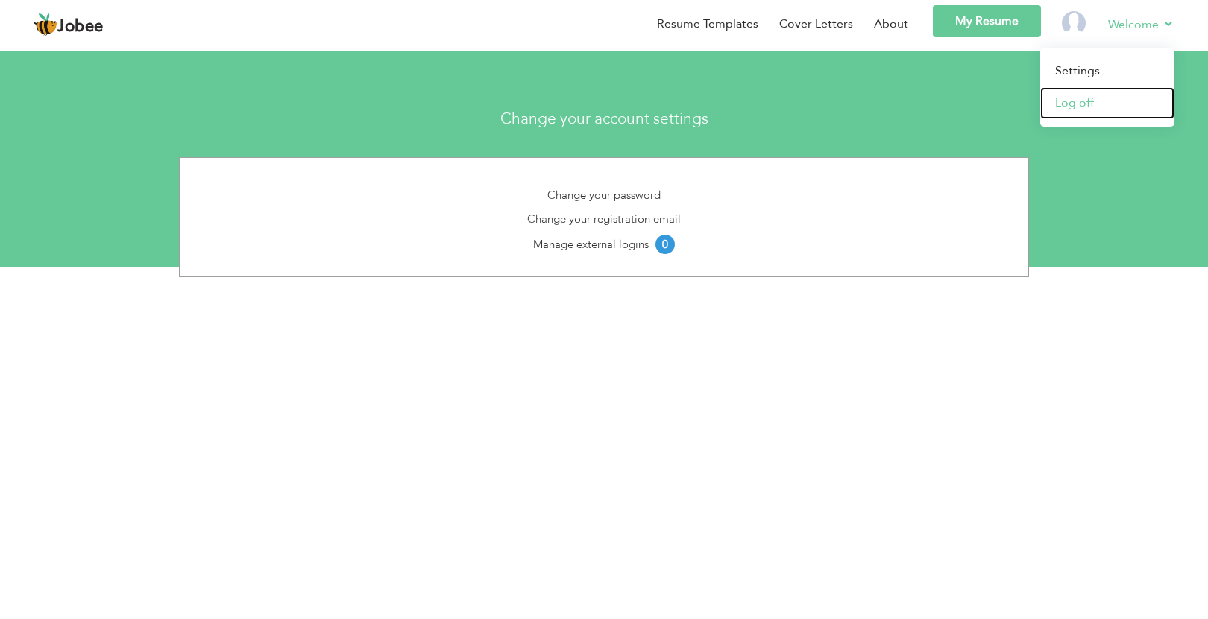
click at [1070, 101] on link "Log off" at bounding box center [1107, 103] width 134 height 32
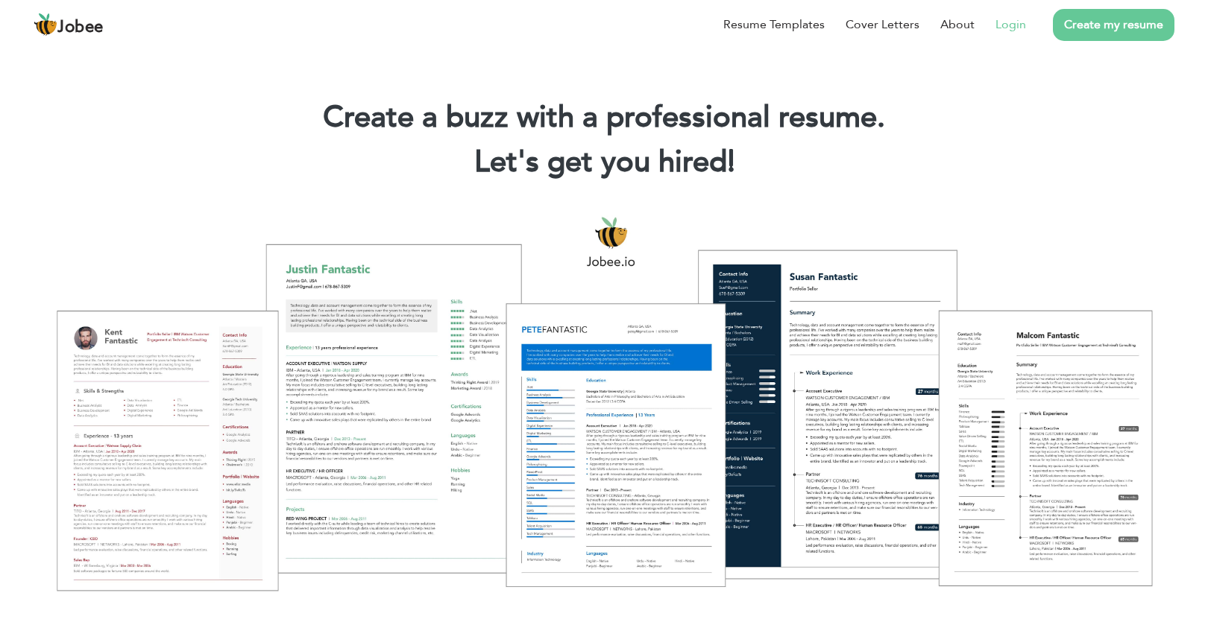
click at [1018, 27] on link "Login" at bounding box center [1010, 25] width 31 height 18
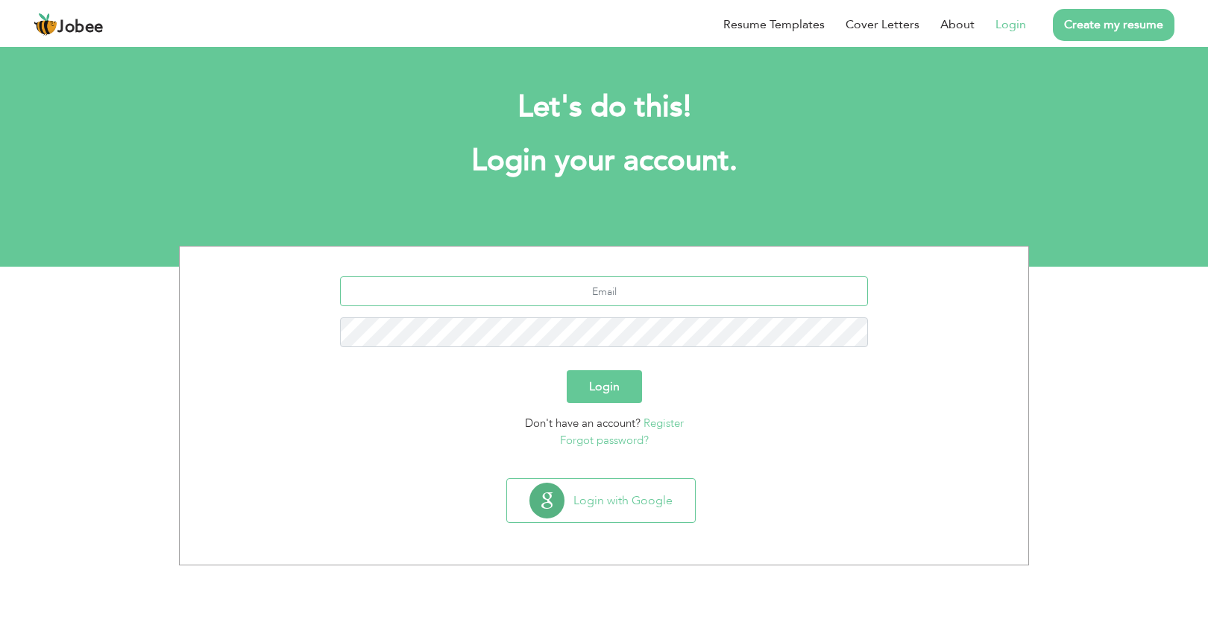
click at [619, 286] on input "text" at bounding box center [604, 292] width 529 height 30
type input "[EMAIL_ADDRESS][DOMAIN_NAME]"
click at [584, 384] on button "Login" at bounding box center [604, 386] width 75 height 33
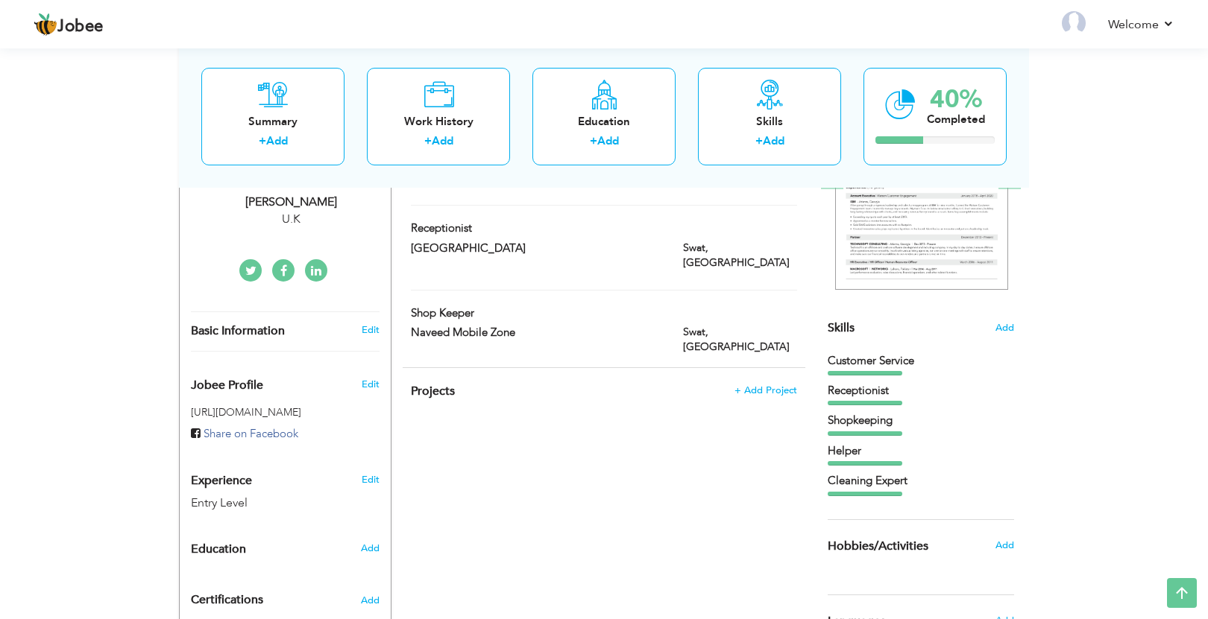
scroll to position [252, 0]
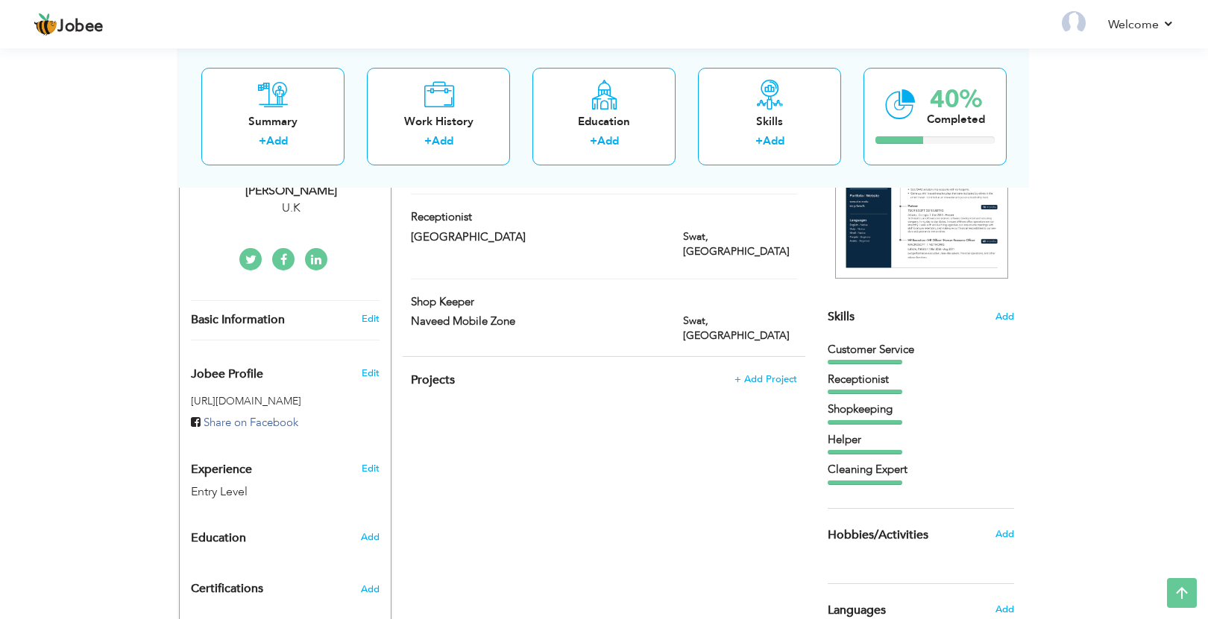
click at [559, 373] on h4 "Projects + Add Project" at bounding box center [604, 380] width 386 height 15
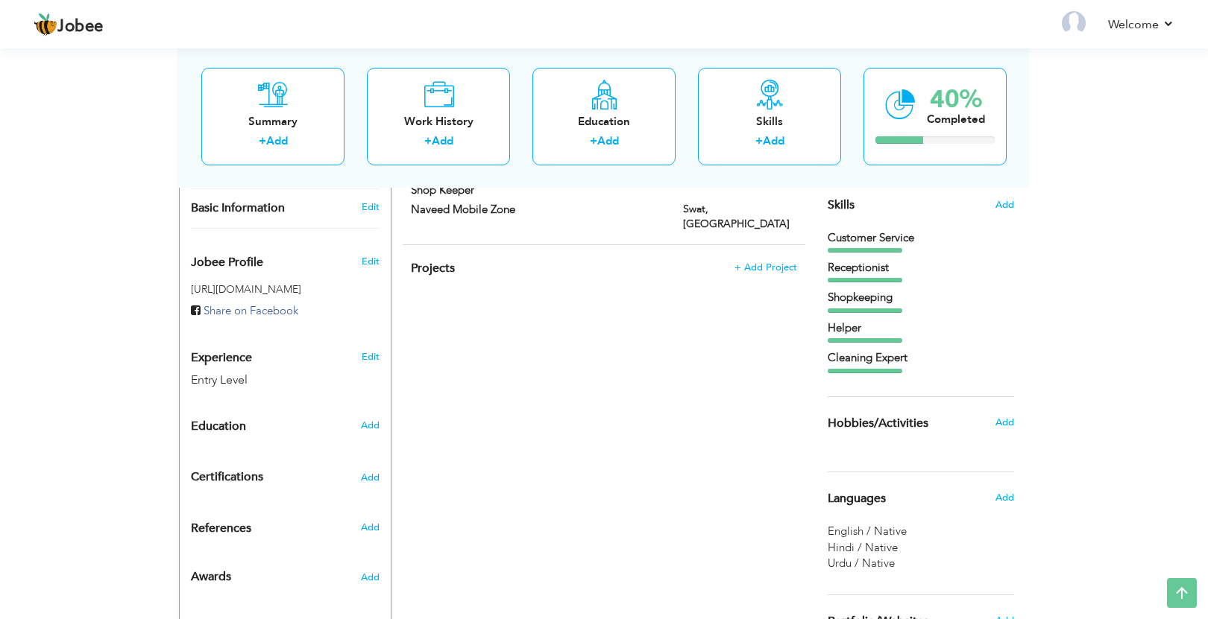
scroll to position [388, 0]
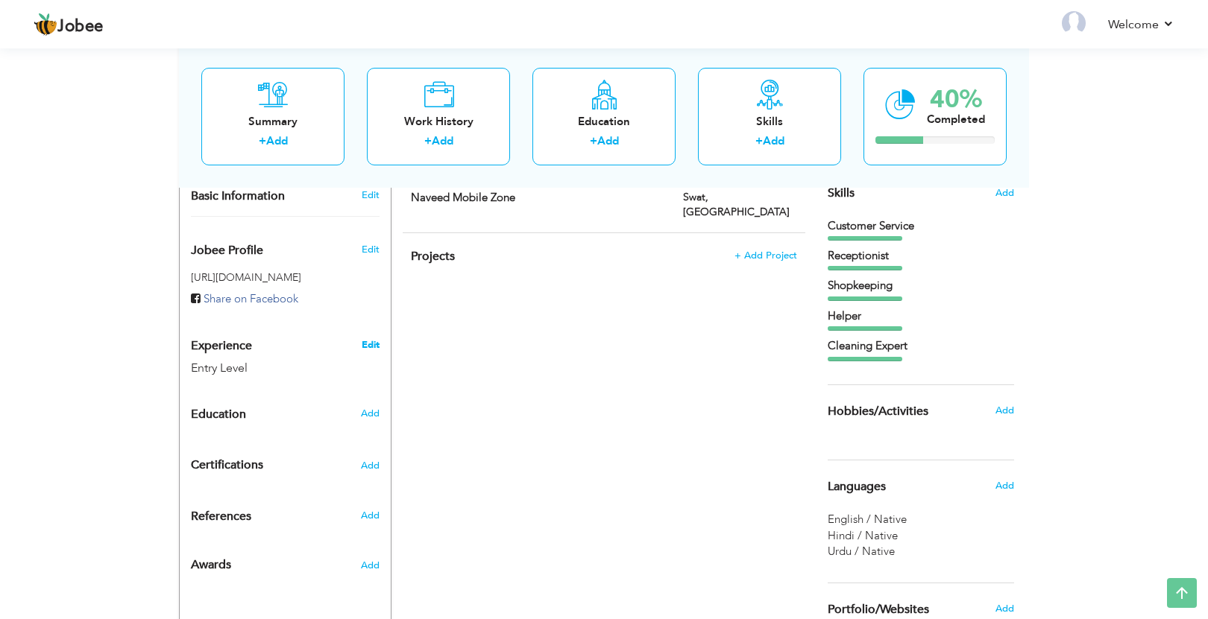
click at [369, 341] on link "Edit" at bounding box center [371, 344] width 18 height 13
type input "[PERSON_NAME]"
type input "07851317370"
select select "number:225"
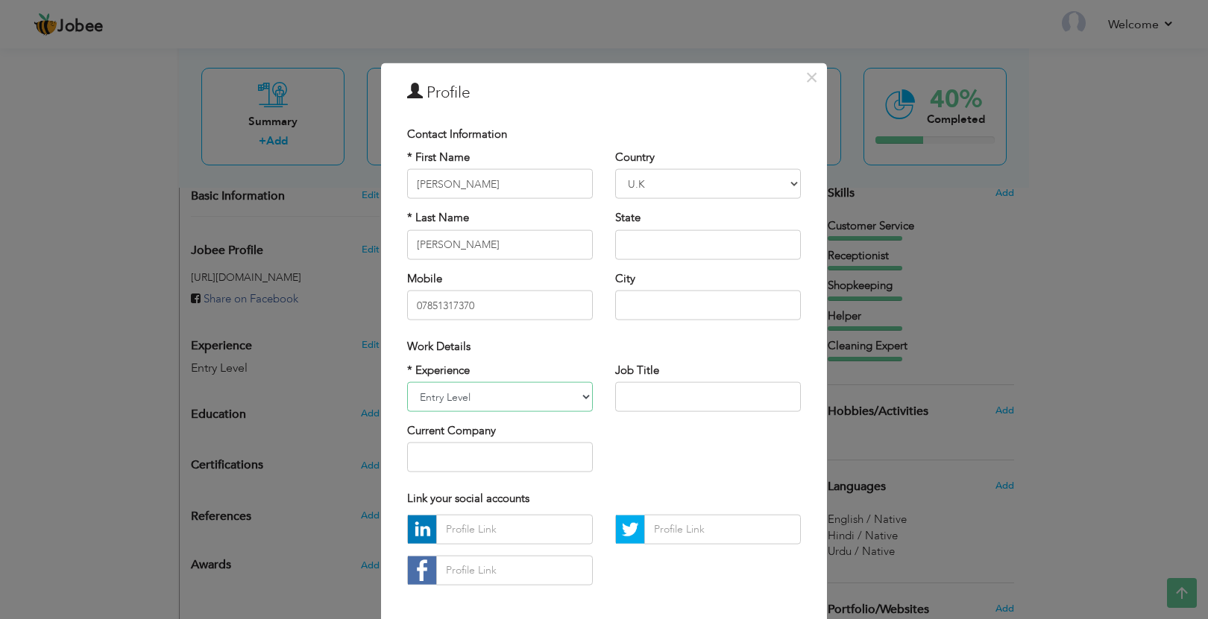
click at [482, 398] on select "Entry Level Less than 1 Year 1 Year 2 Years 3 Years 4 Years 5 Years 6 Years 7 Y…" at bounding box center [500, 397] width 186 height 30
select select "number:4"
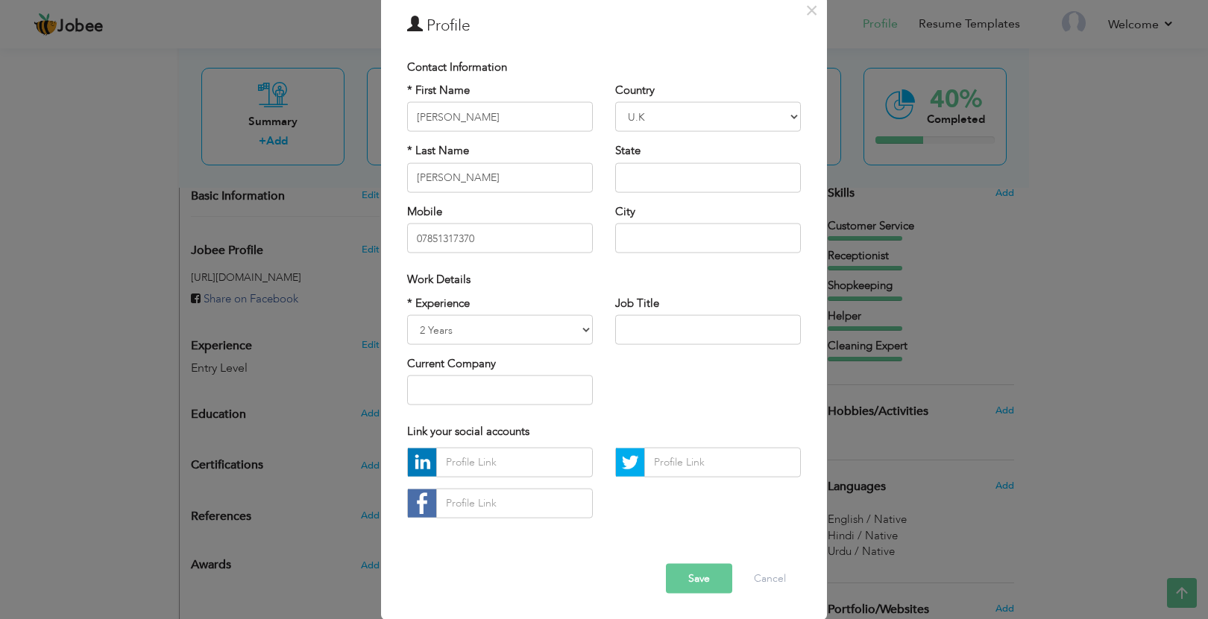
click at [709, 580] on button "Save" at bounding box center [699, 579] width 66 height 30
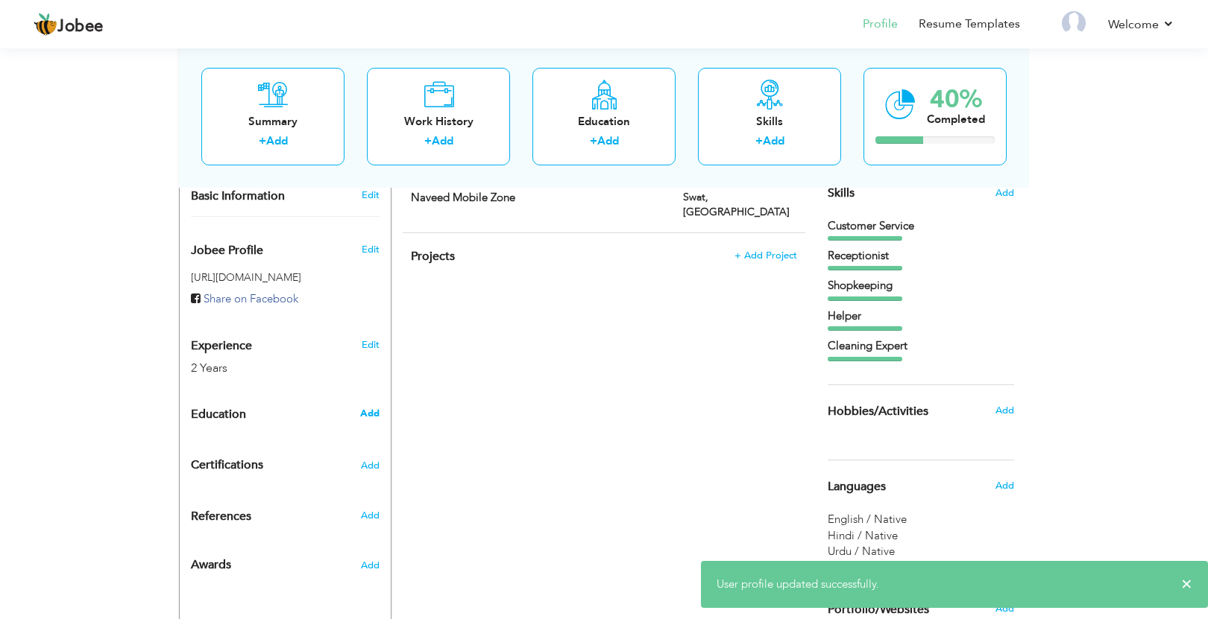
click at [369, 414] on span "Add" at bounding box center [369, 413] width 19 height 13
radio input "true"
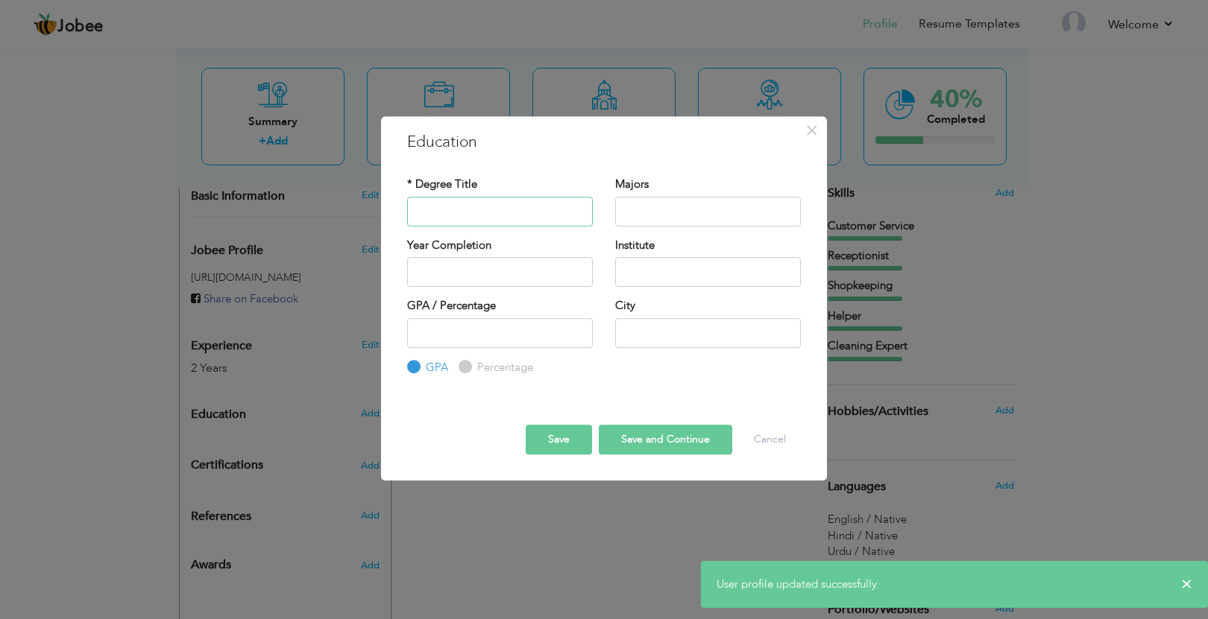
click at [508, 213] on input "text" at bounding box center [500, 212] width 186 height 30
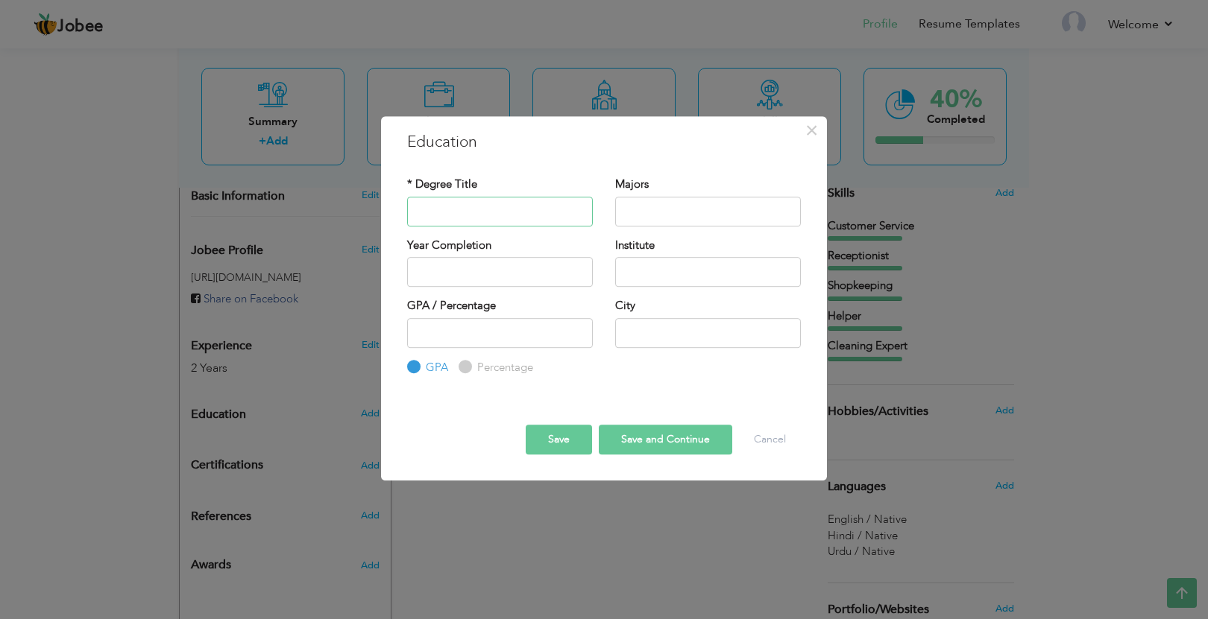
type input "Secondary School"
click at [540, 285] on input "text" at bounding box center [500, 272] width 186 height 30
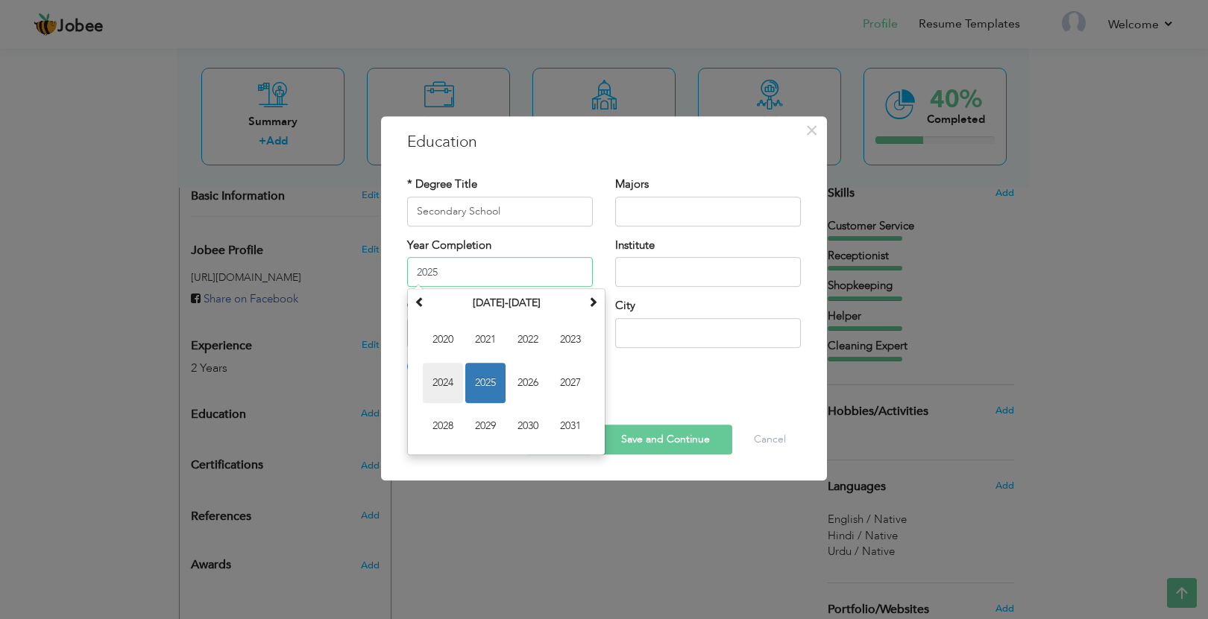
click at [462, 368] on span "2024" at bounding box center [443, 383] width 40 height 40
type input "2024"
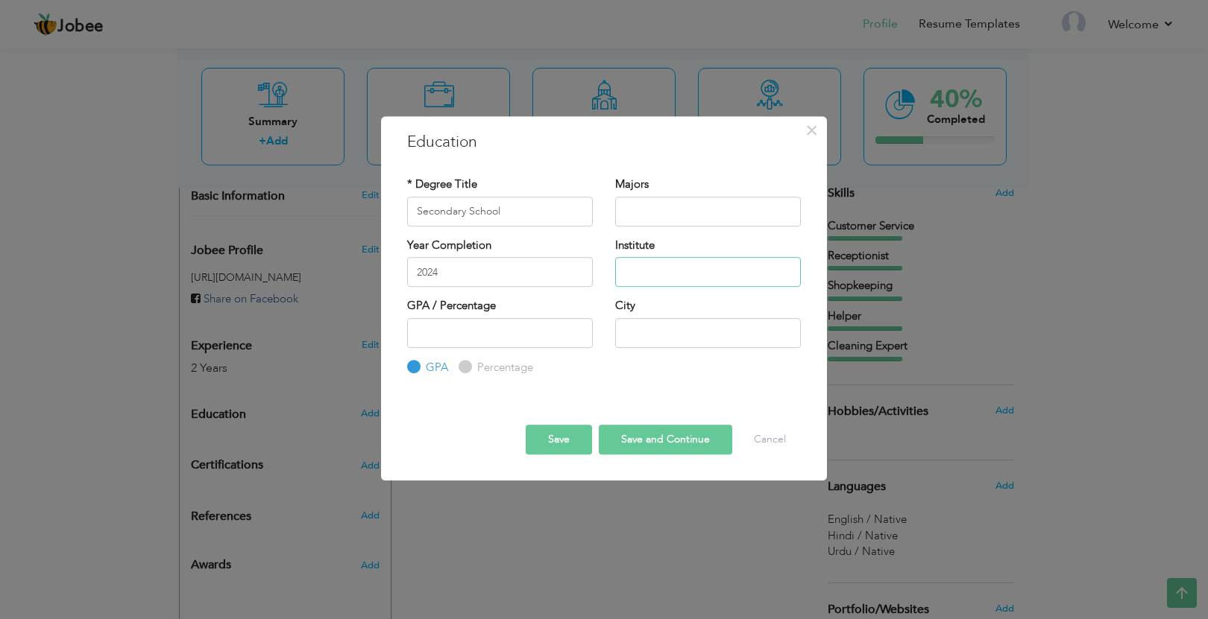
click at [668, 267] on input "text" at bounding box center [708, 272] width 186 height 30
type input "Tipu Shaheed School and Colloge"
click at [681, 338] on input "text" at bounding box center [708, 333] width 186 height 30
type input "Kabal Swat"
click at [558, 442] on button "Save" at bounding box center [559, 440] width 66 height 30
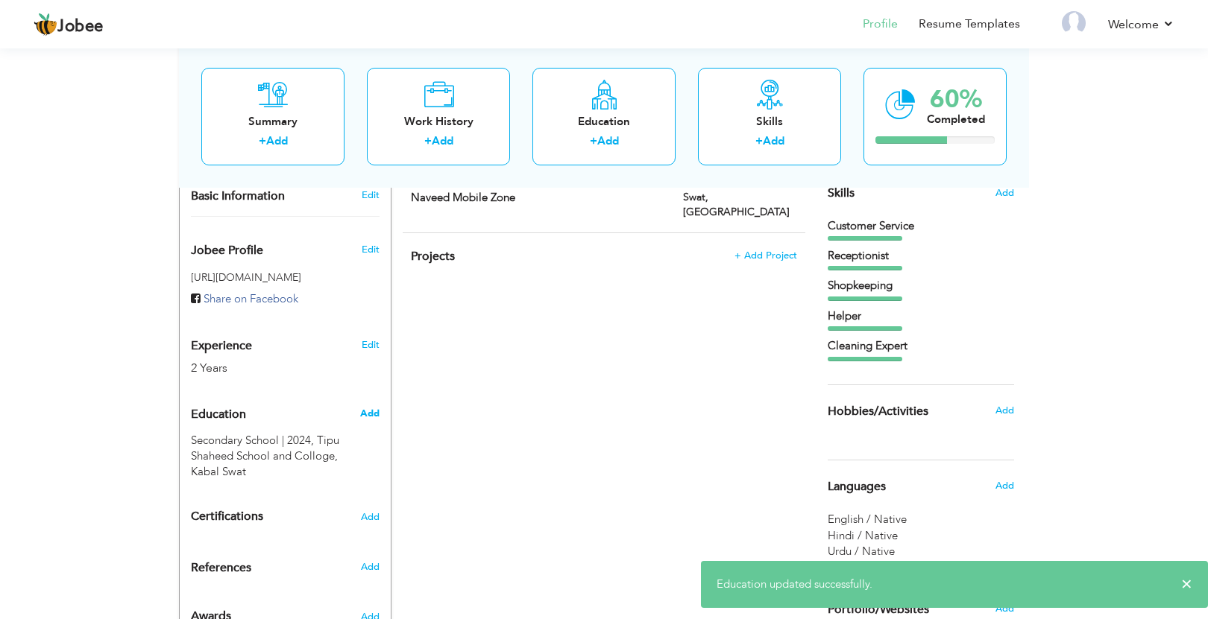
click at [366, 410] on span "Add" at bounding box center [369, 413] width 19 height 13
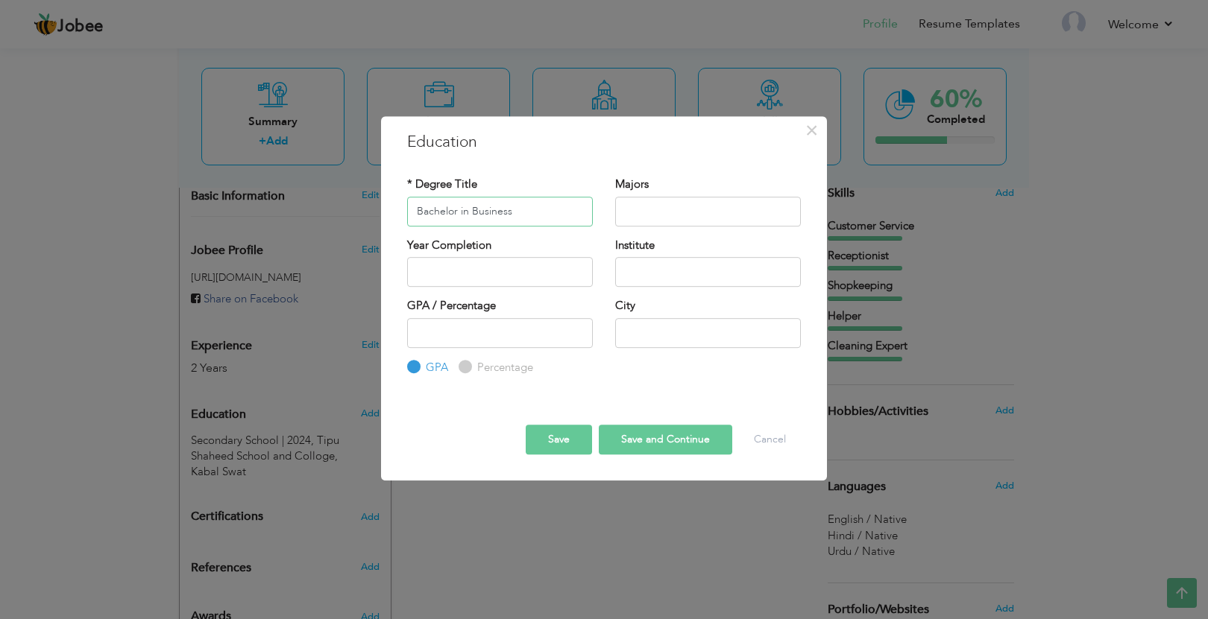
type input "Bachelor in Business"
click at [546, 266] on input "text" at bounding box center [500, 272] width 186 height 30
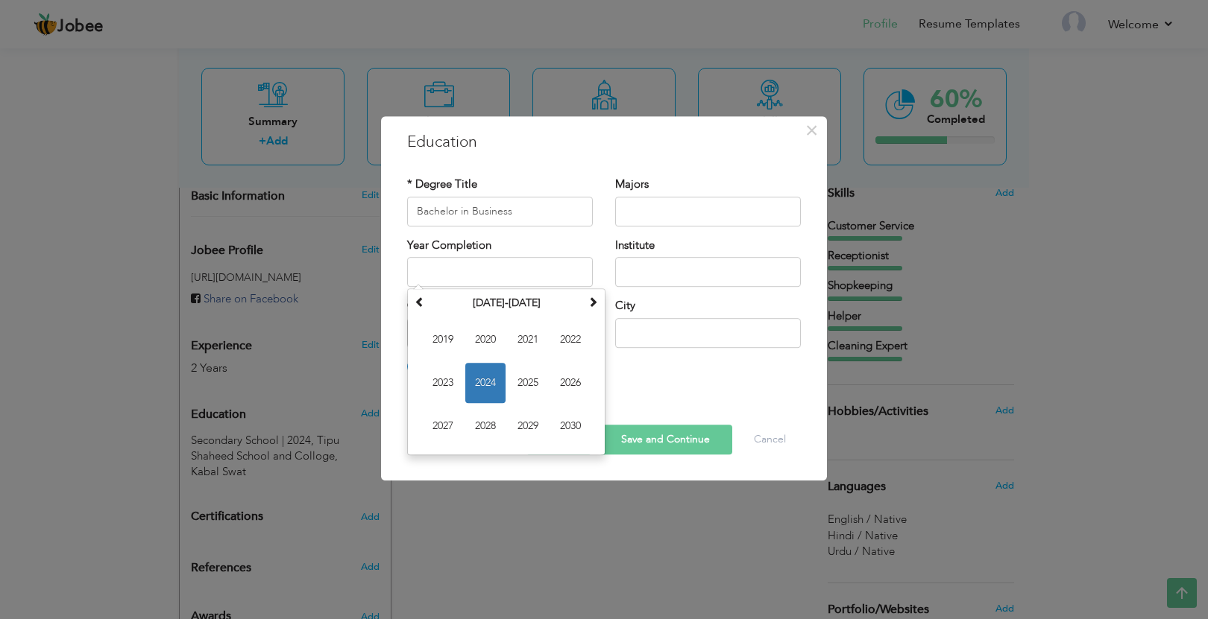
click at [578, 236] on div "* Degree Title Bachelor in Business" at bounding box center [500, 207] width 208 height 60
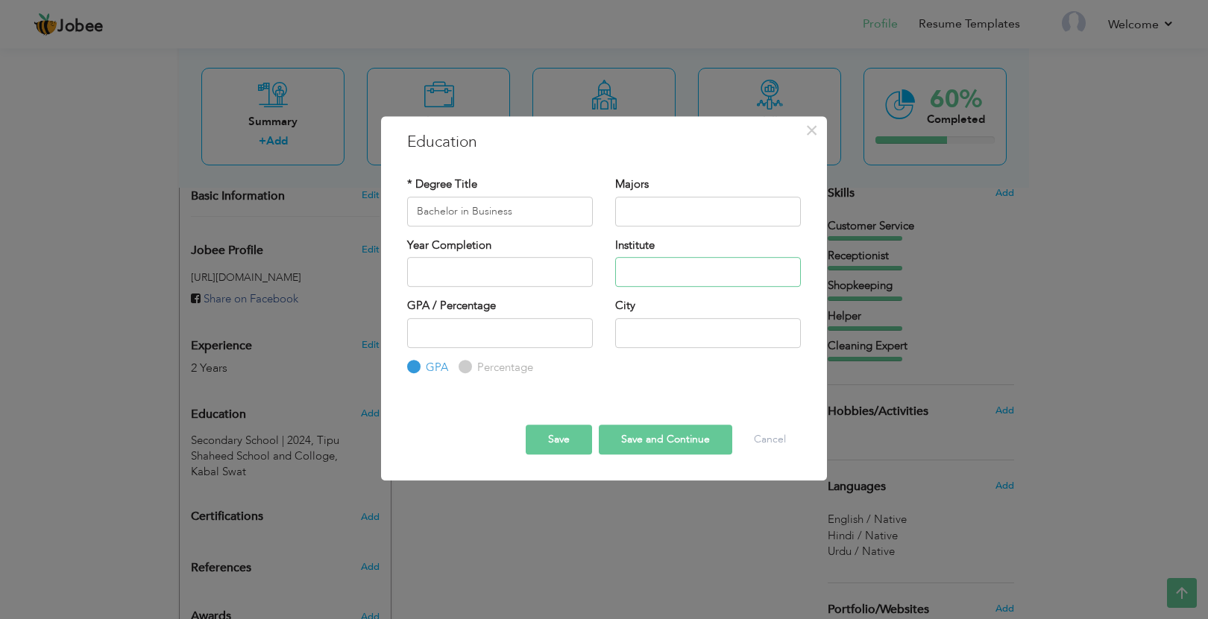
click at [644, 270] on input "text" at bounding box center [708, 272] width 186 height 30
type input "[GEOGRAPHIC_DATA]"
click at [570, 441] on button "Save" at bounding box center [559, 440] width 66 height 30
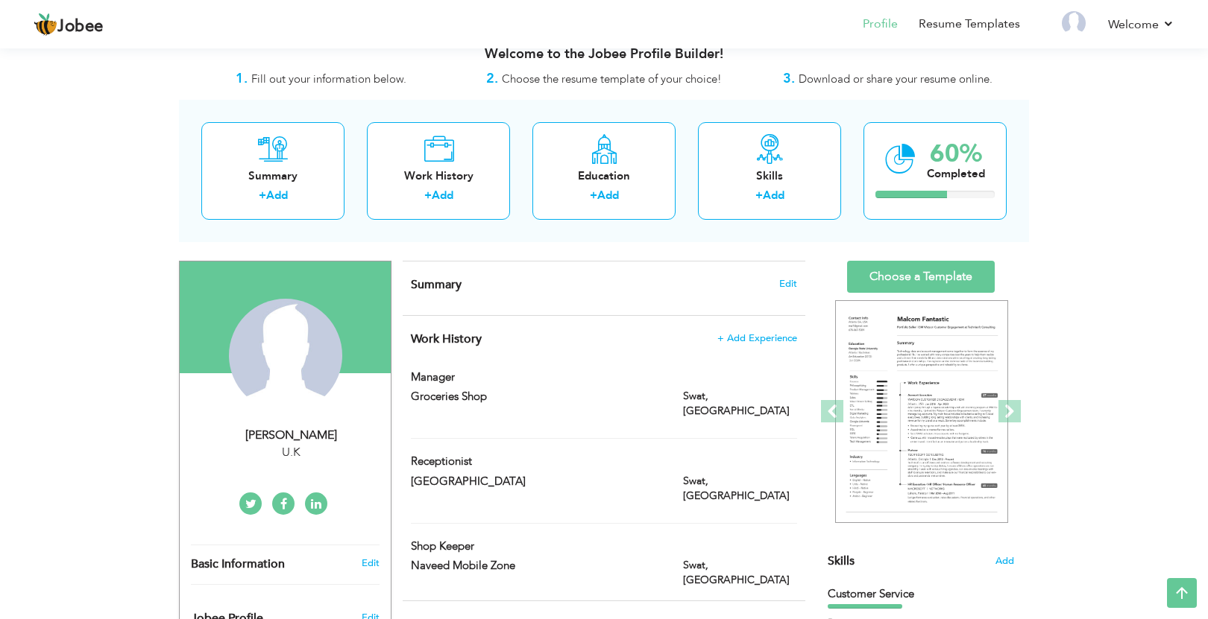
scroll to position [0, 0]
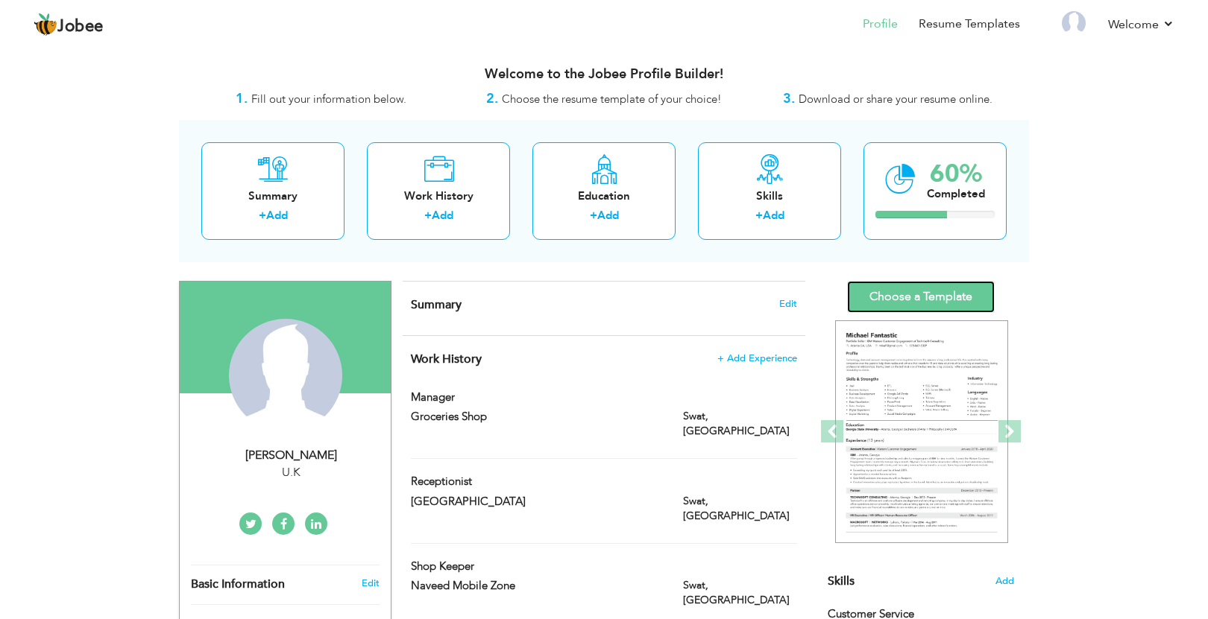
click at [871, 295] on link "Choose a Template" at bounding box center [921, 297] width 148 height 32
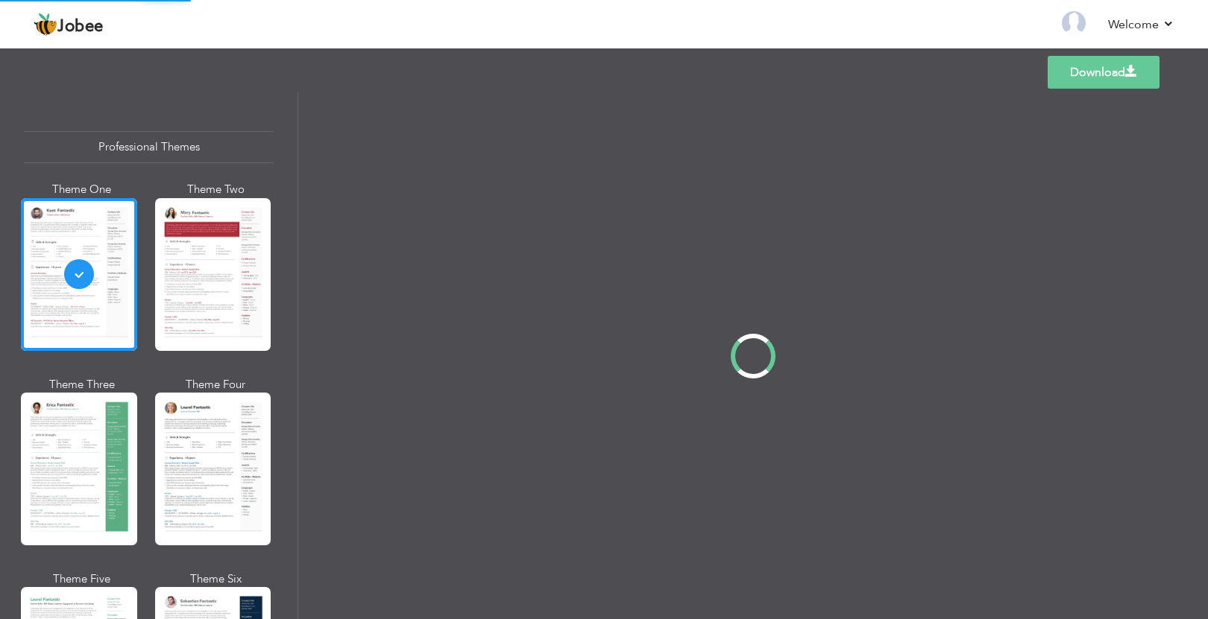
drag, startPoint x: 0, startPoint y: 0, endPoint x: 823, endPoint y: 300, distance: 875.8
click at [823, 300] on div at bounding box center [752, 355] width 909 height 527
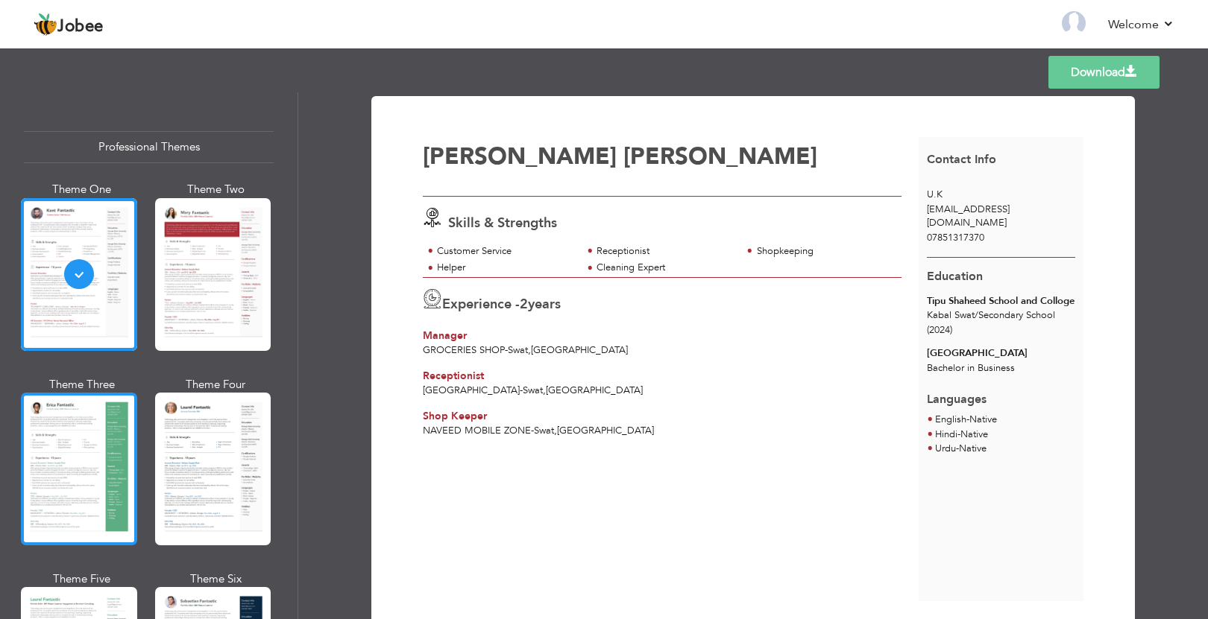
click at [77, 458] on div at bounding box center [79, 469] width 116 height 153
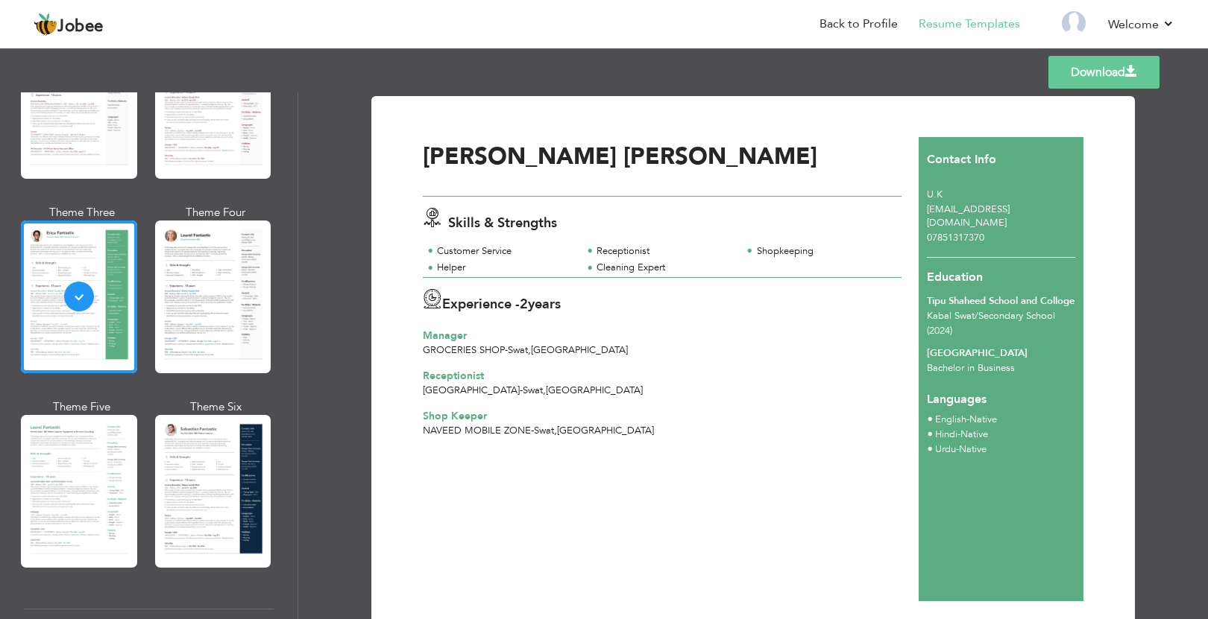
click at [321, 204] on div "Download [PERSON_NAME] Skills & Strengths Helper 2" at bounding box center [752, 355] width 909 height 527
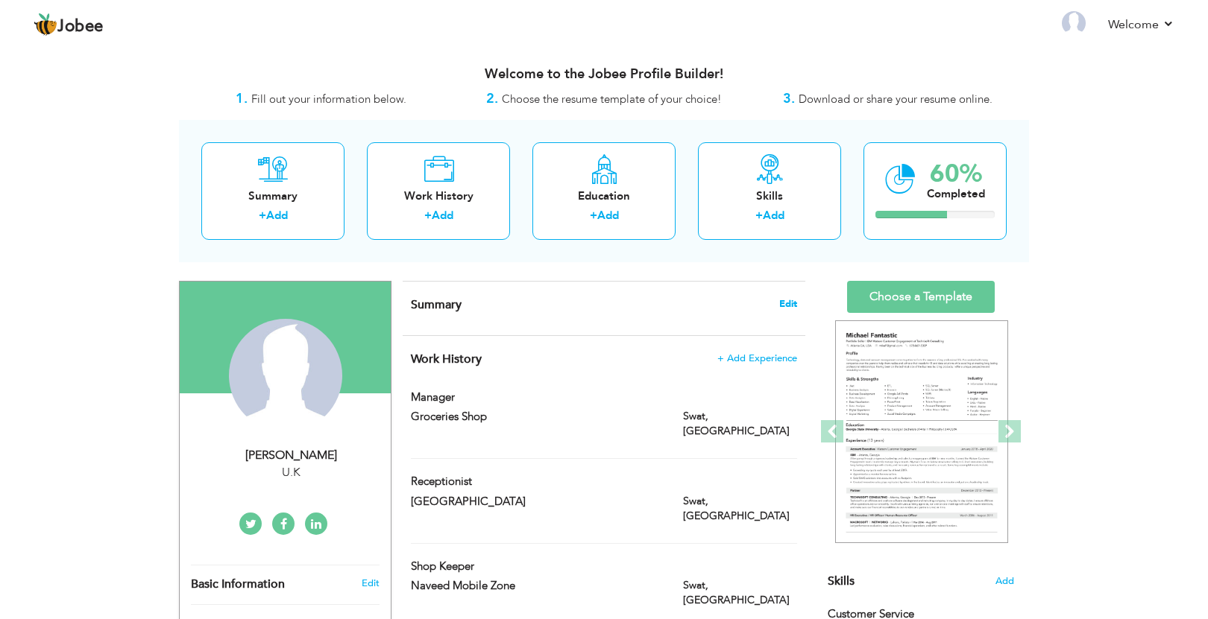
click at [789, 308] on span "Edit" at bounding box center [788, 304] width 18 height 10
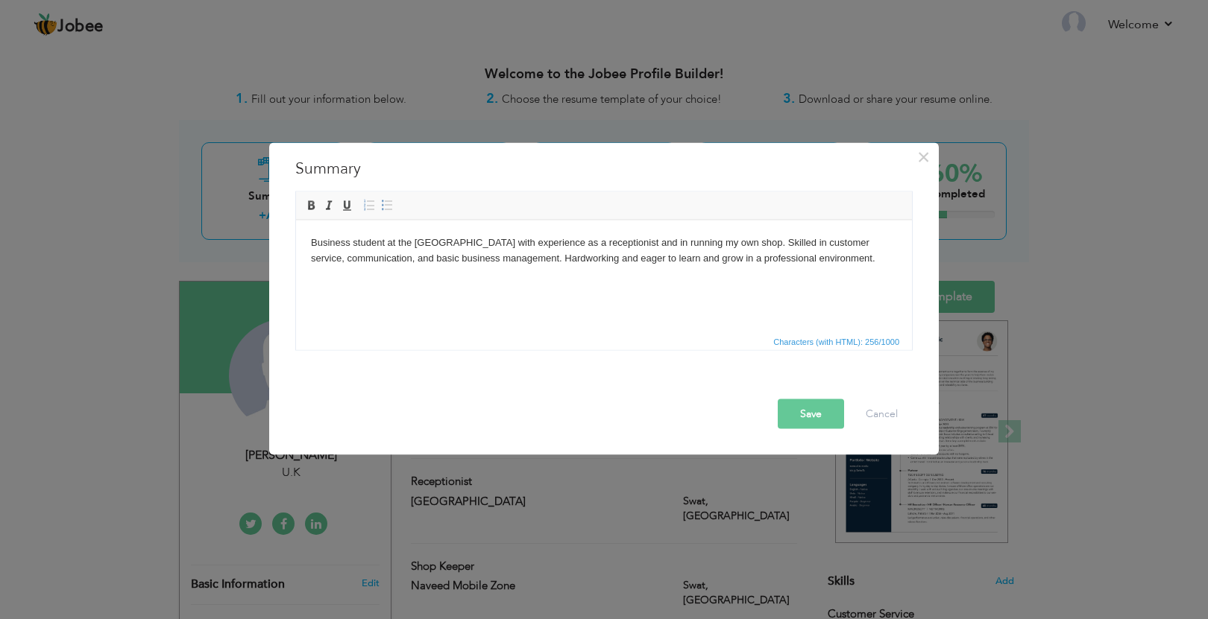
click at [808, 410] on button "Save" at bounding box center [810, 414] width 66 height 30
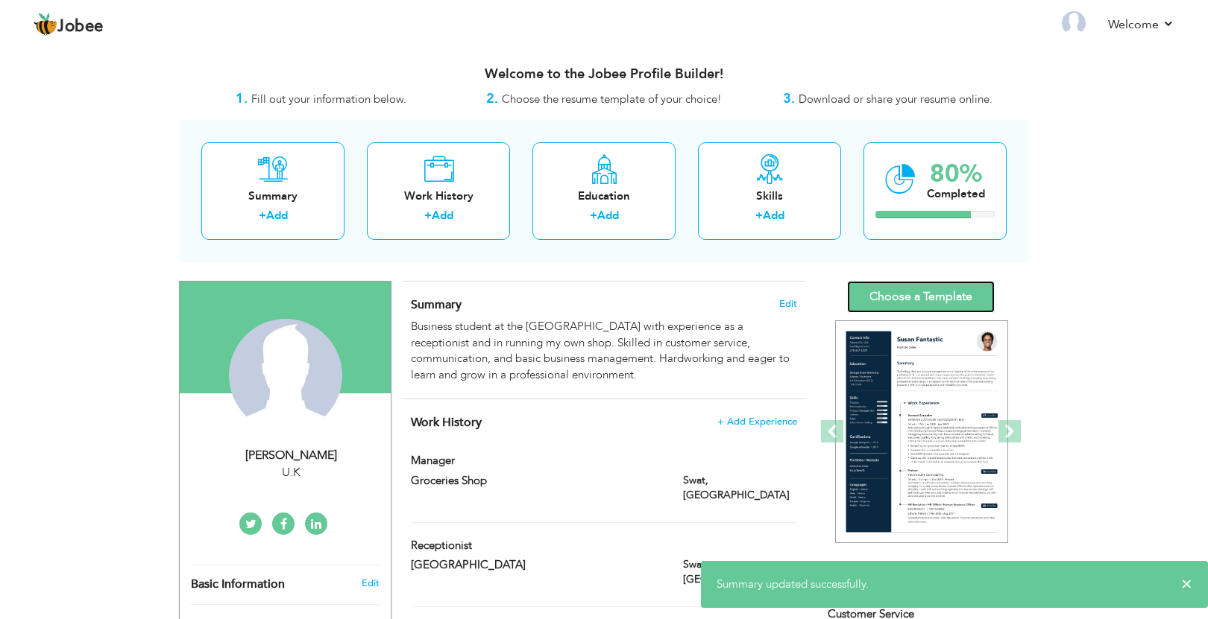
click at [933, 294] on link "Choose a Template" at bounding box center [921, 297] width 148 height 32
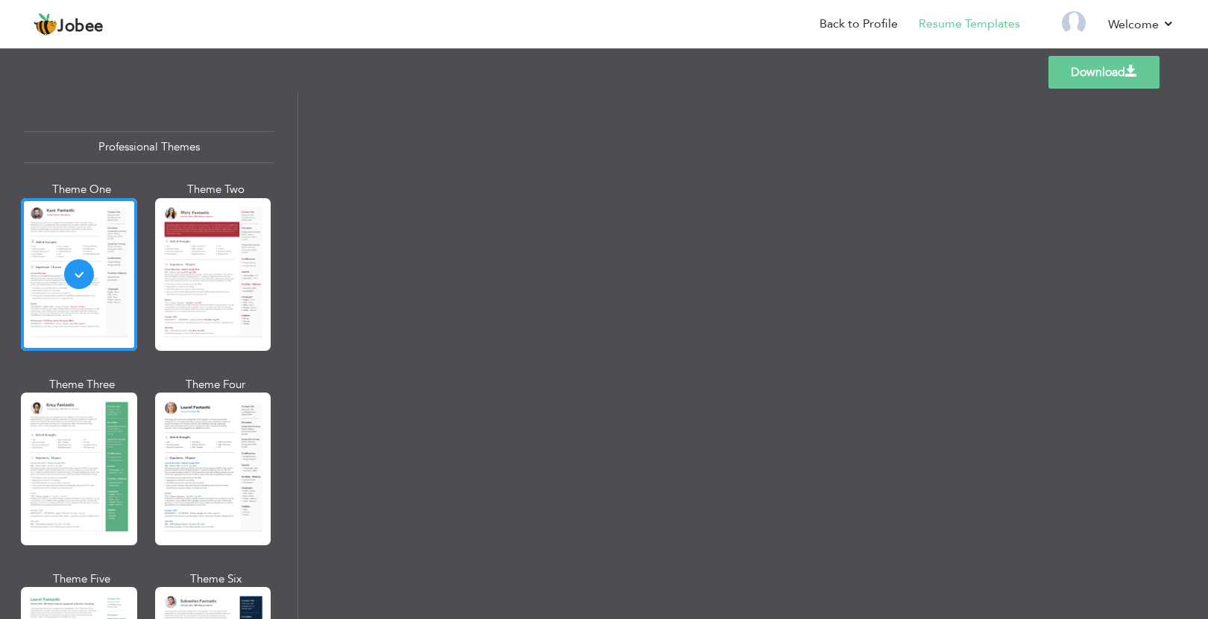
click at [303, 332] on div "Download [PERSON_NAME] Skills & Strengths Helper 2" at bounding box center [752, 355] width 909 height 527
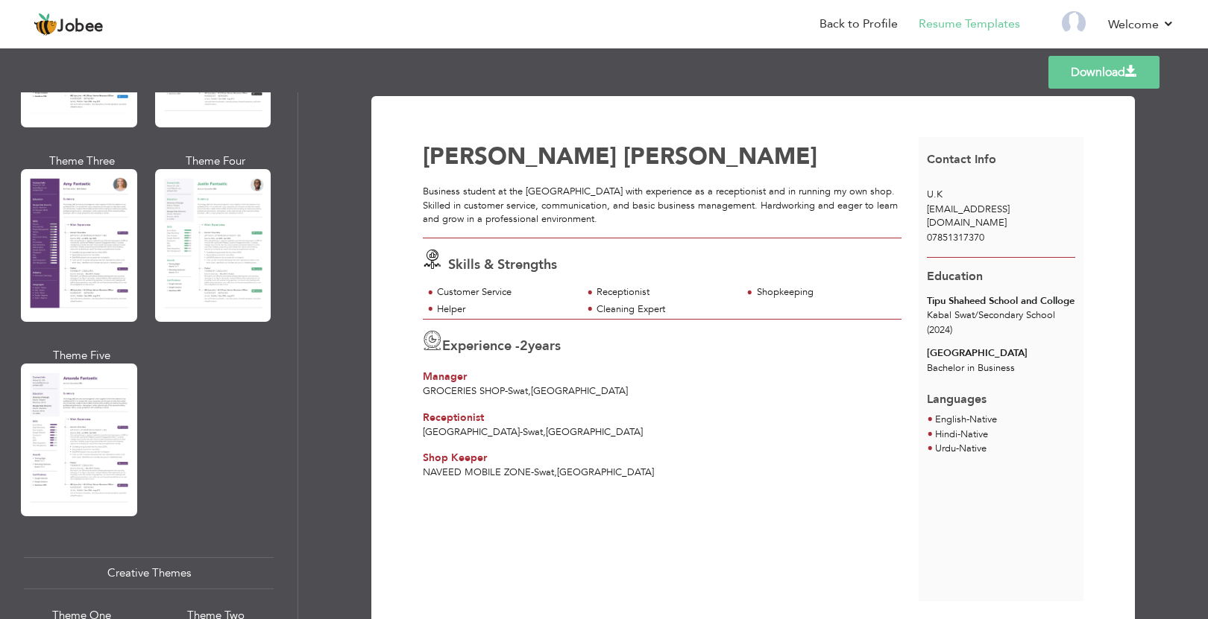
scroll to position [1331, 0]
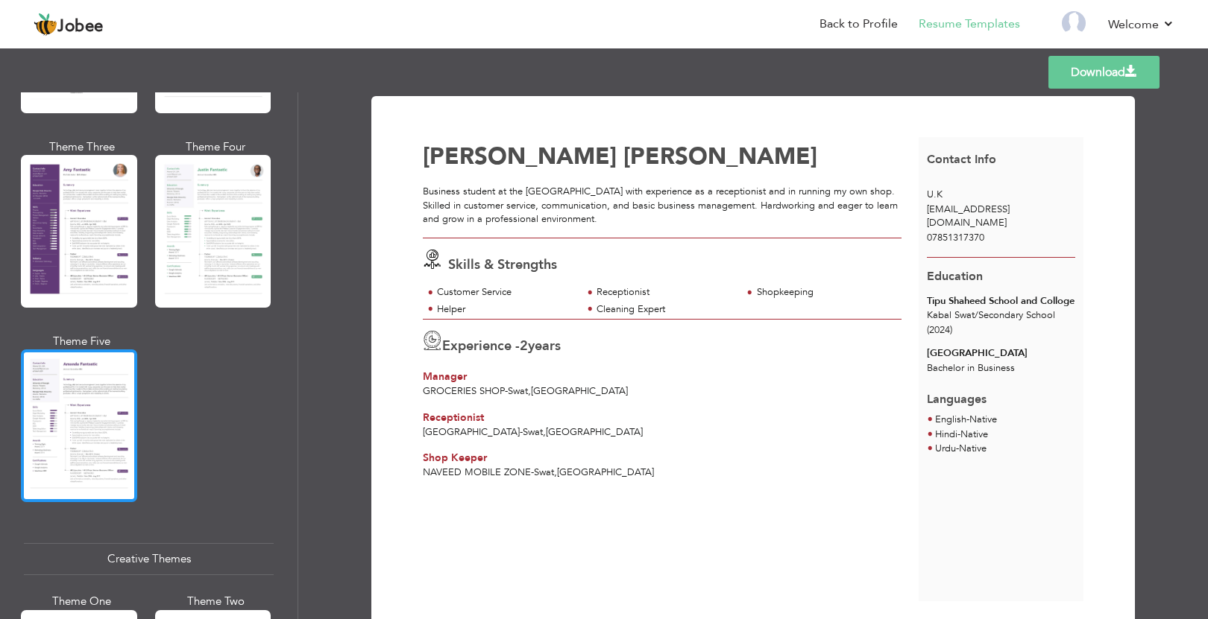
click at [62, 391] on div at bounding box center [79, 426] width 116 height 153
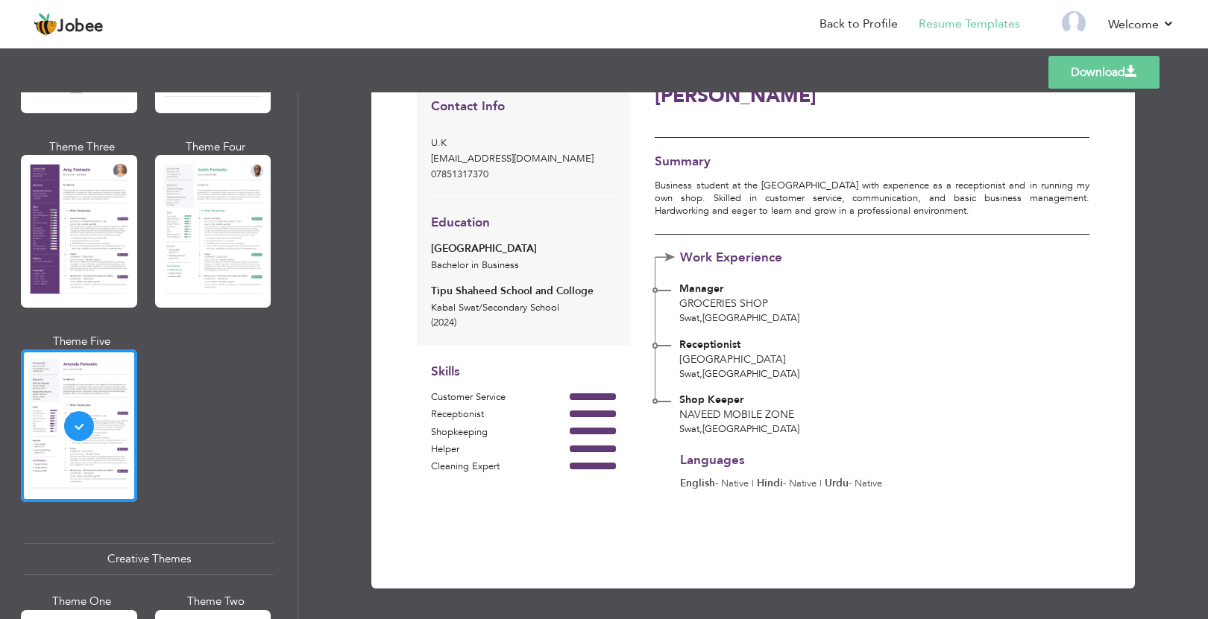
scroll to position [0, 0]
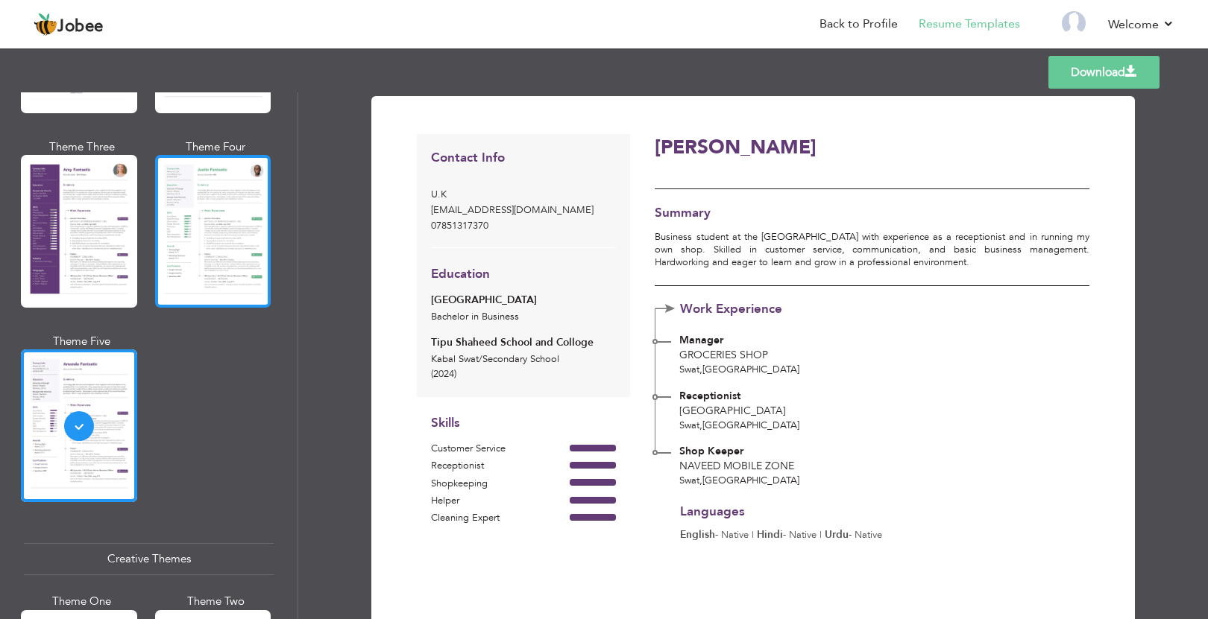
click at [237, 266] on div at bounding box center [213, 231] width 116 height 153
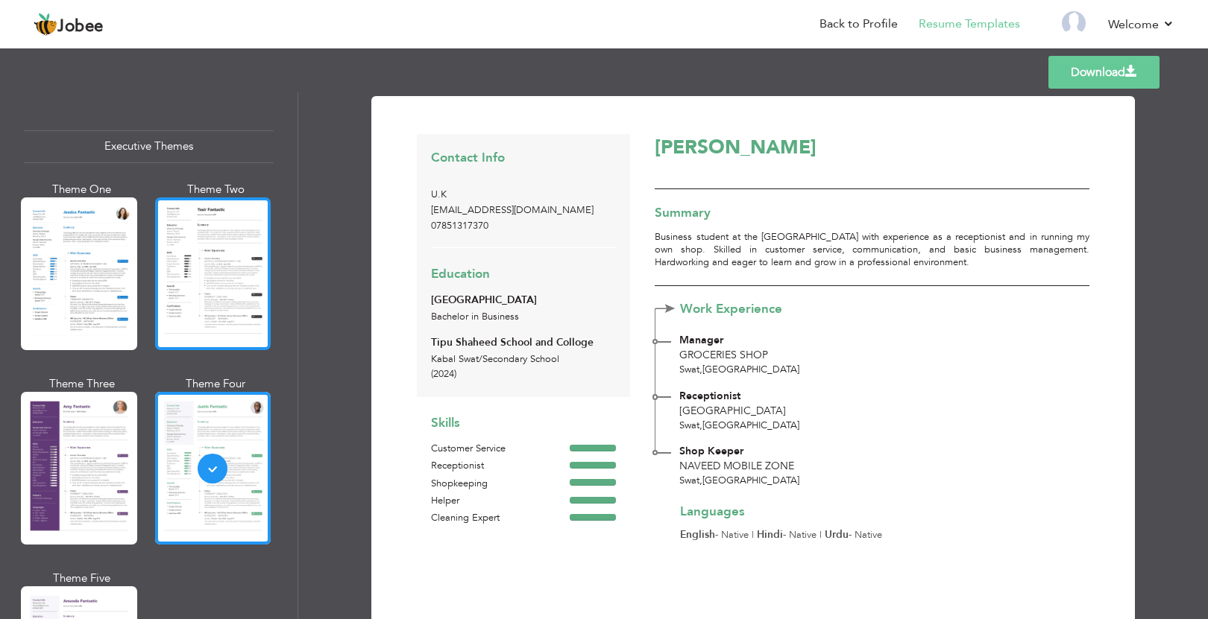
scroll to position [1096, 0]
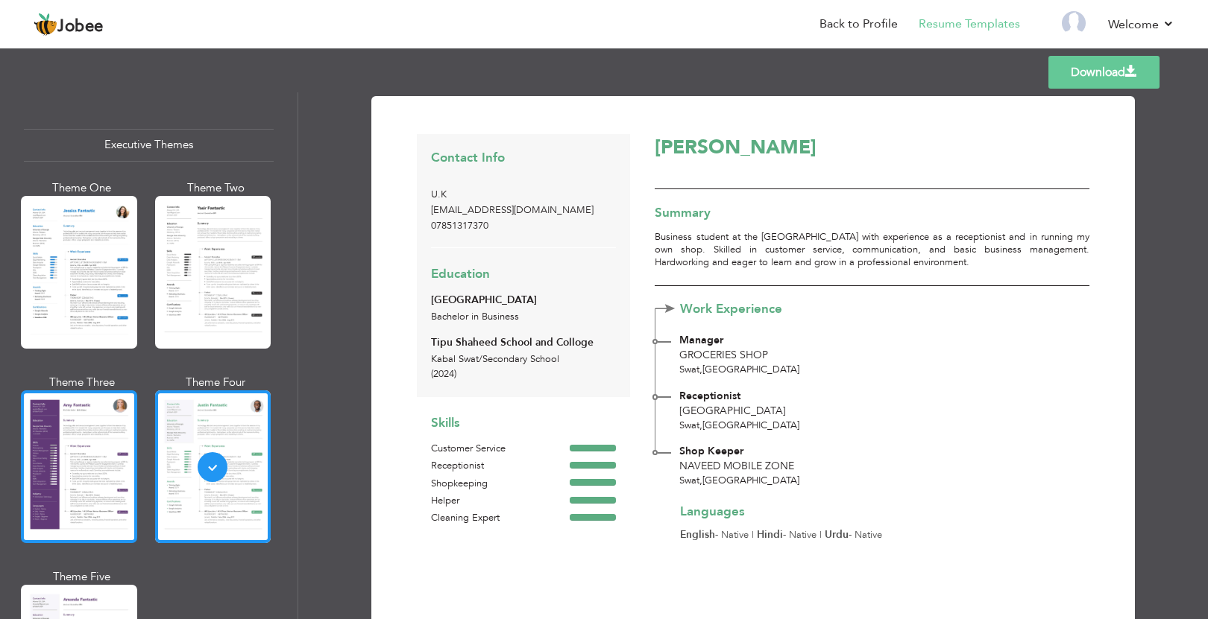
click at [91, 455] on div at bounding box center [79, 467] width 116 height 153
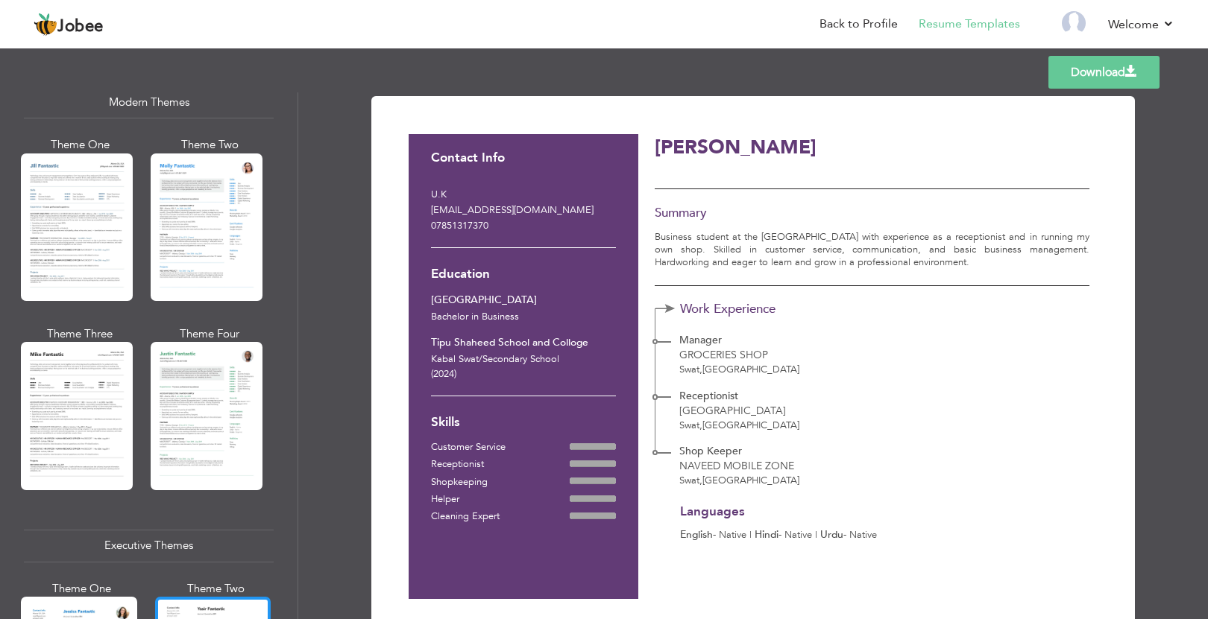
scroll to position [686, 0]
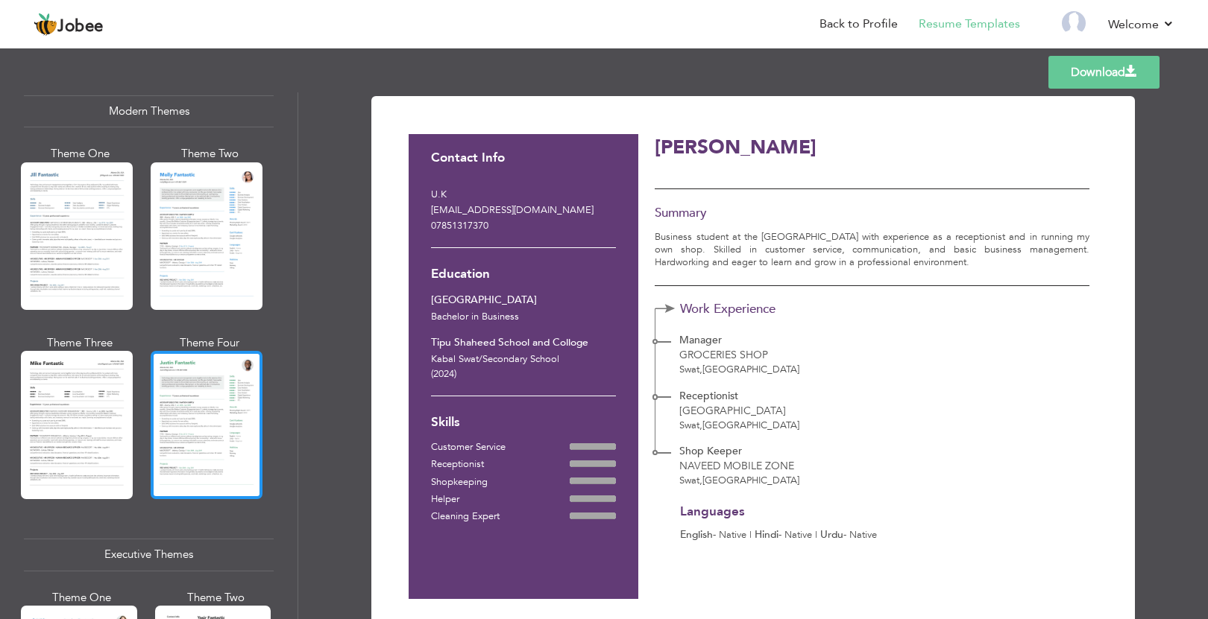
click at [171, 448] on div at bounding box center [207, 425] width 112 height 148
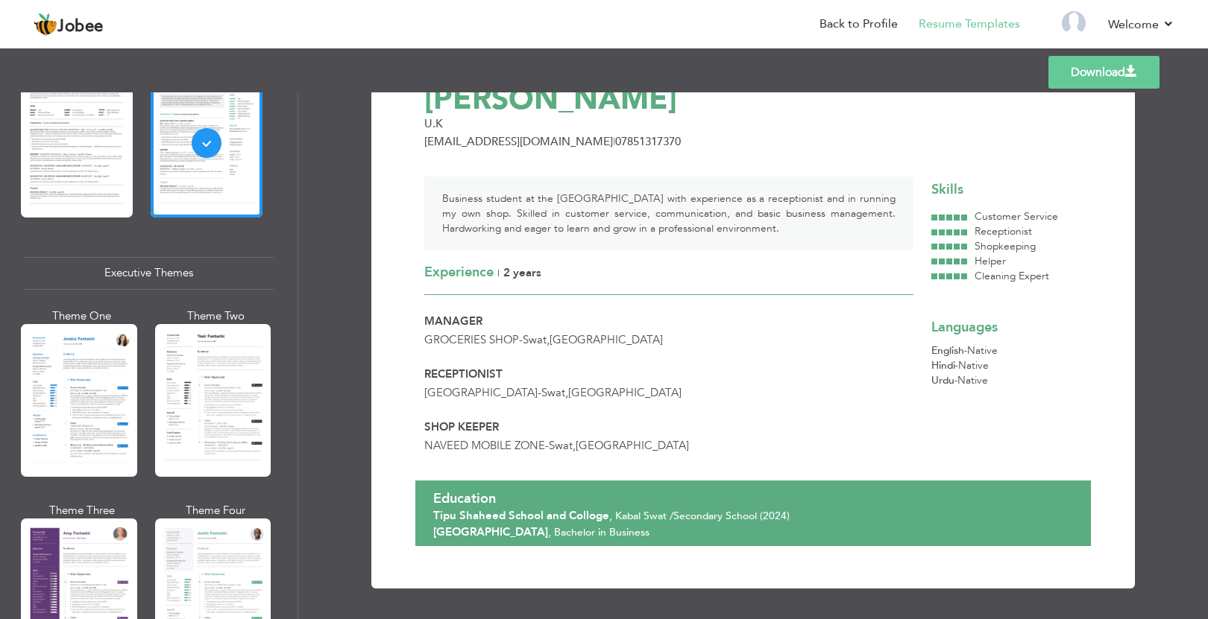
scroll to position [0, 0]
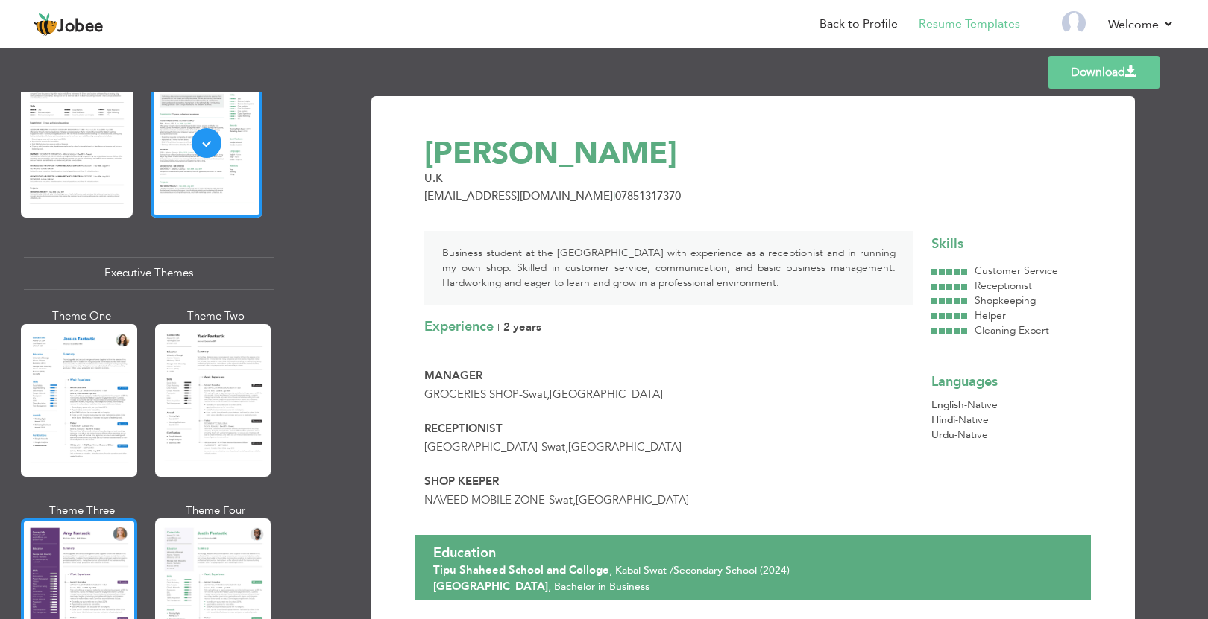
click at [92, 561] on div at bounding box center [79, 595] width 116 height 153
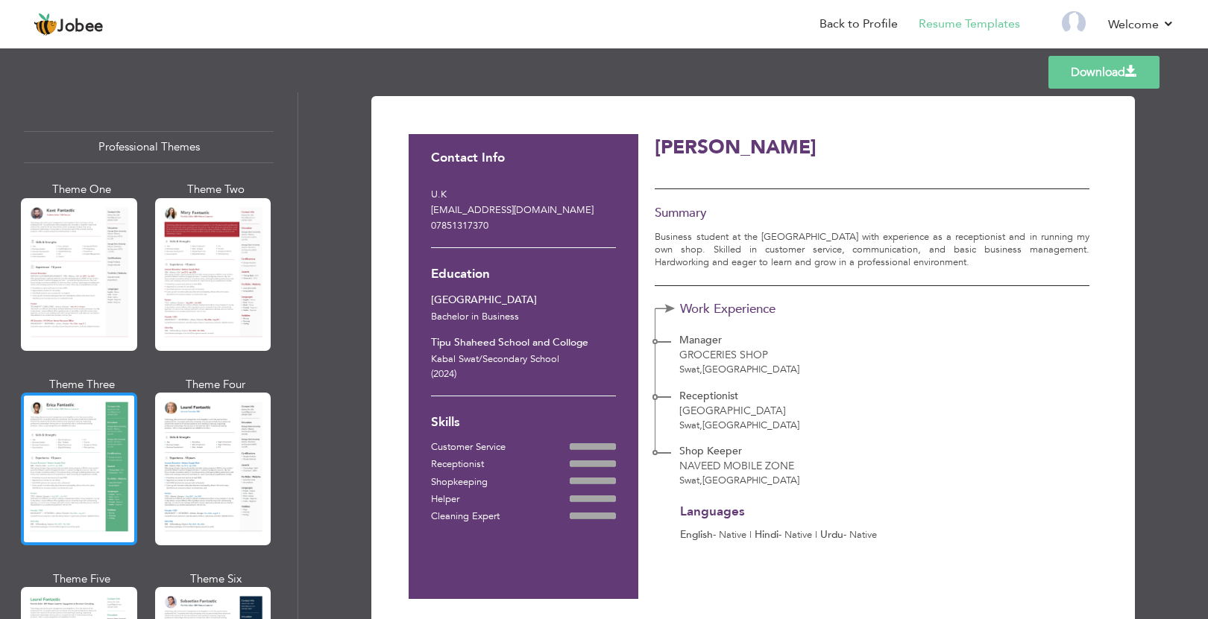
click at [78, 431] on div at bounding box center [79, 469] width 116 height 153
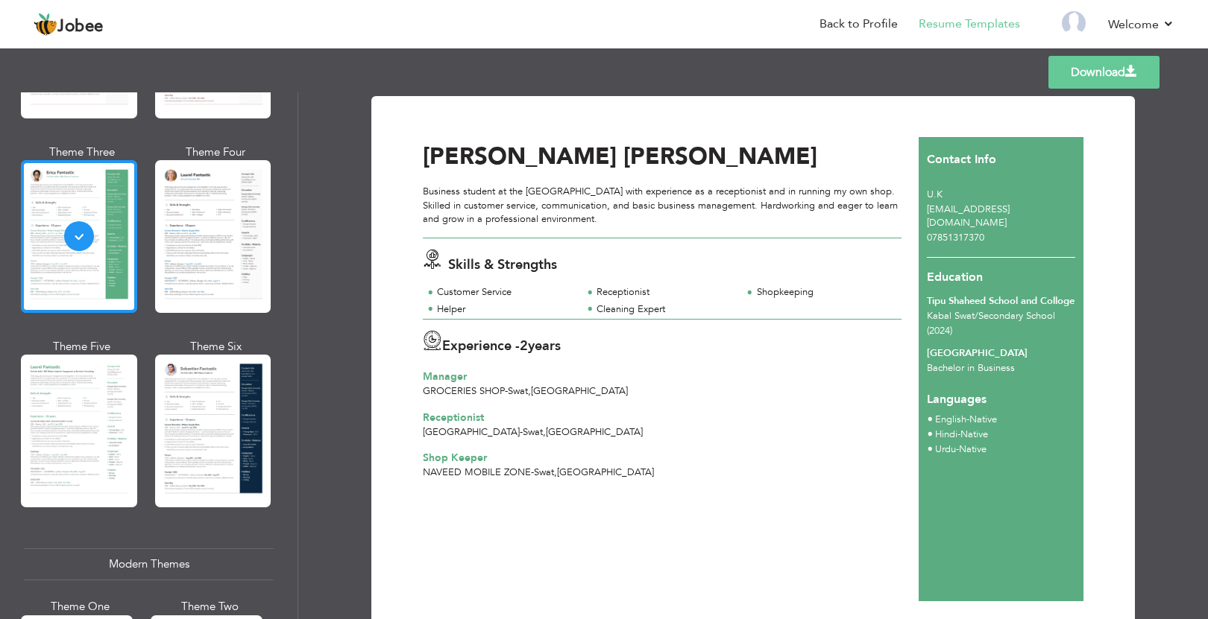
scroll to position [235, 0]
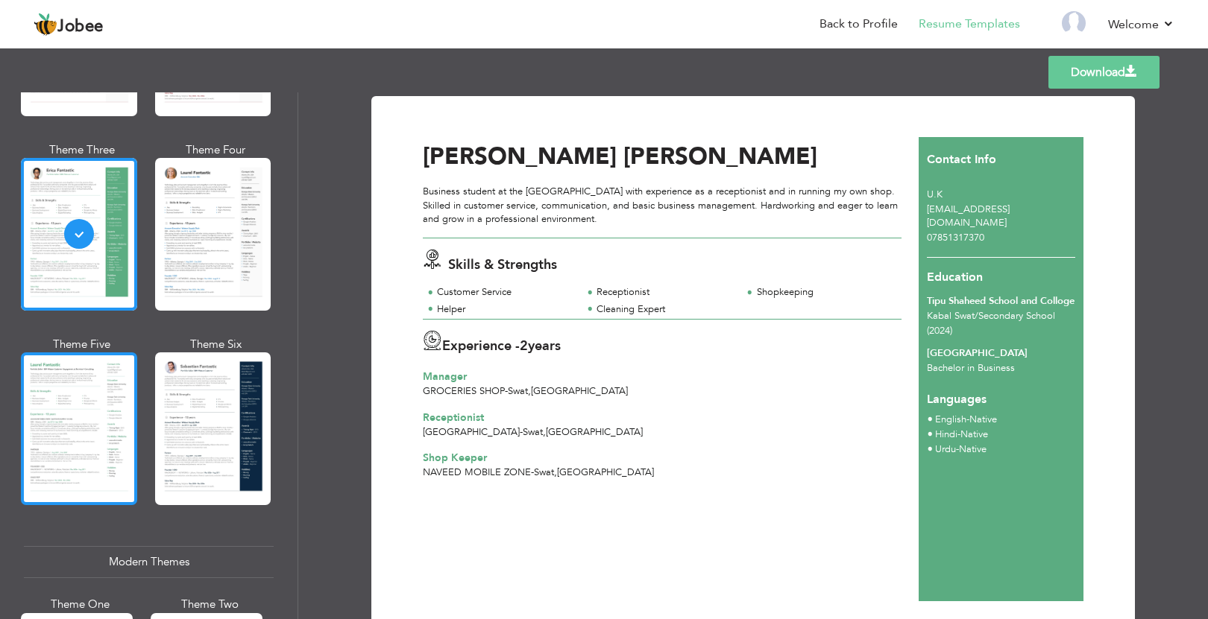
click at [68, 420] on div at bounding box center [79, 429] width 116 height 153
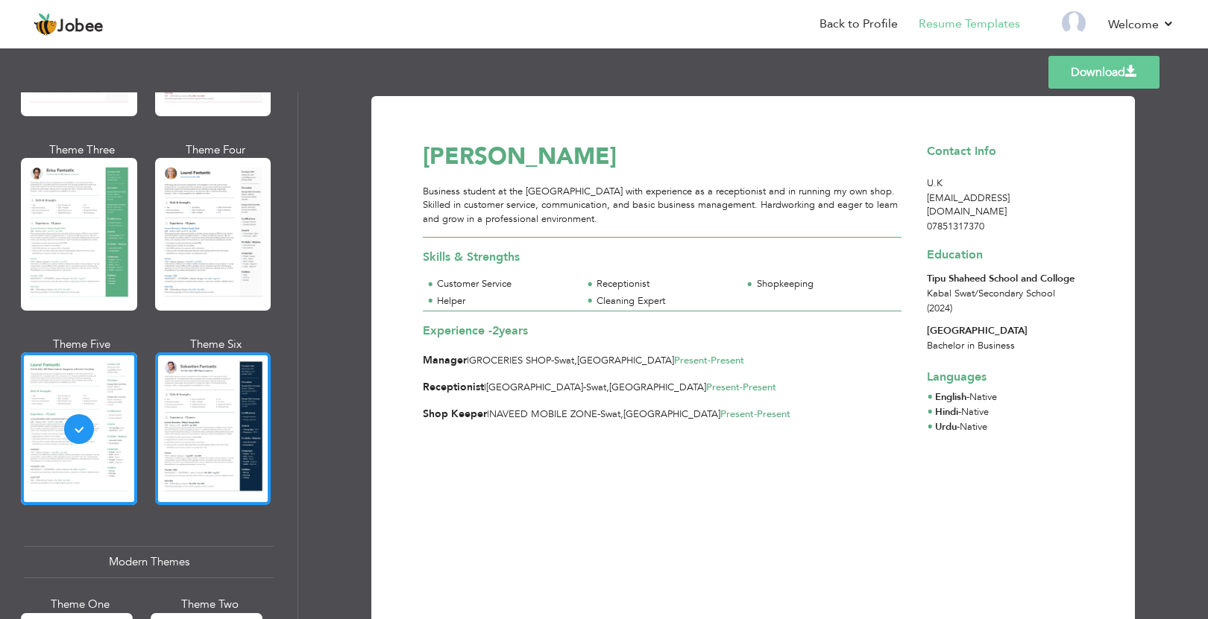
click at [206, 422] on div at bounding box center [213, 429] width 116 height 153
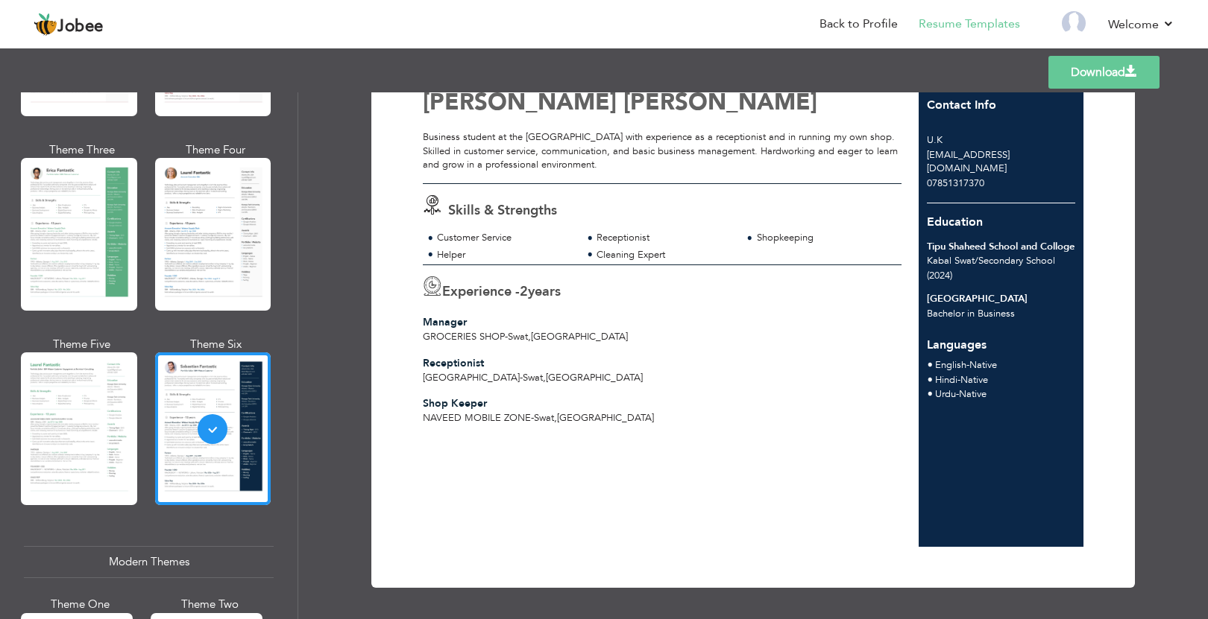
scroll to position [0, 0]
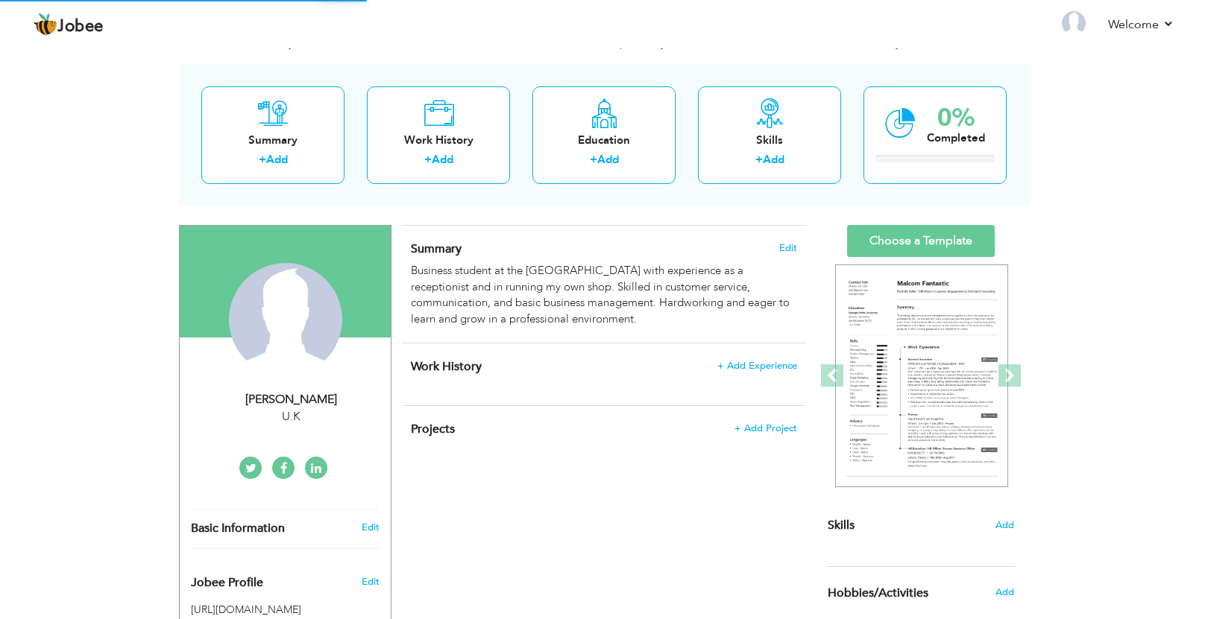
scroll to position [77, 0]
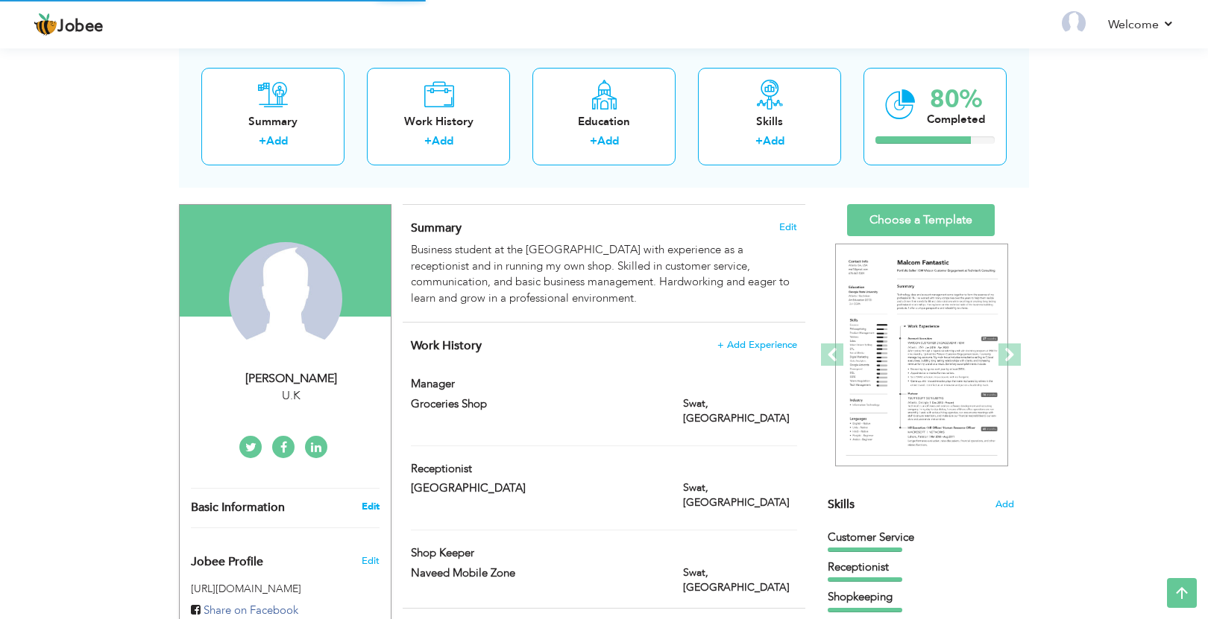
click at [370, 507] on link "Edit" at bounding box center [371, 506] width 18 height 13
select select "number:225"
select select "number:4"
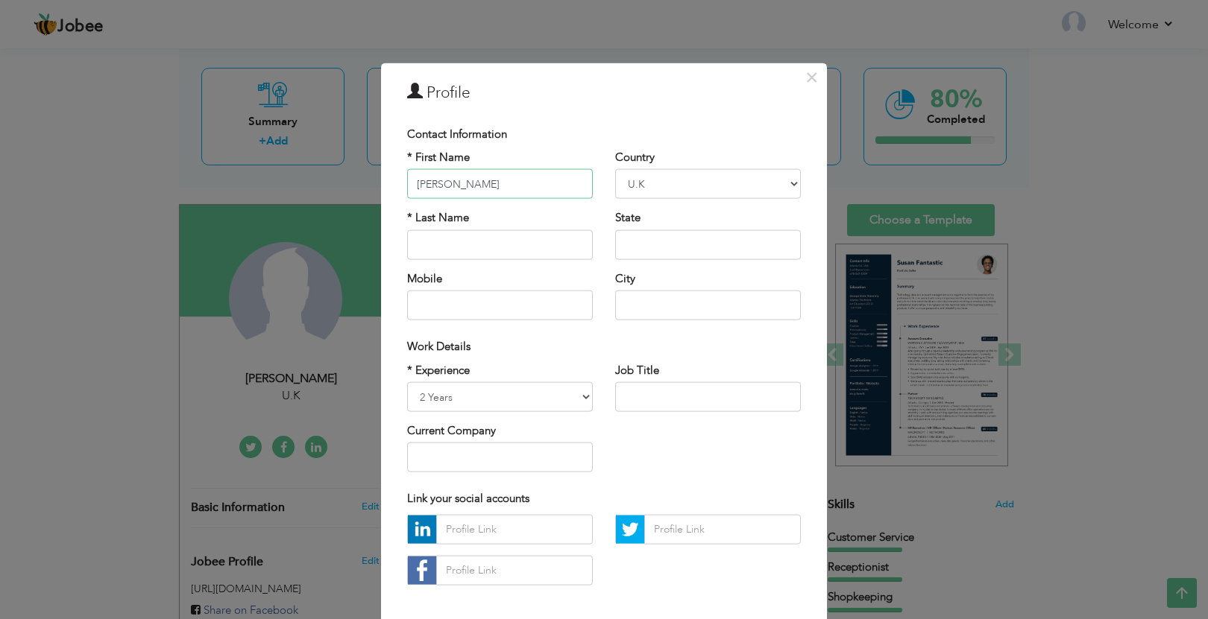
type input "[PERSON_NAME]"
click at [489, 256] on input "text" at bounding box center [500, 245] width 186 height 30
type input "A"
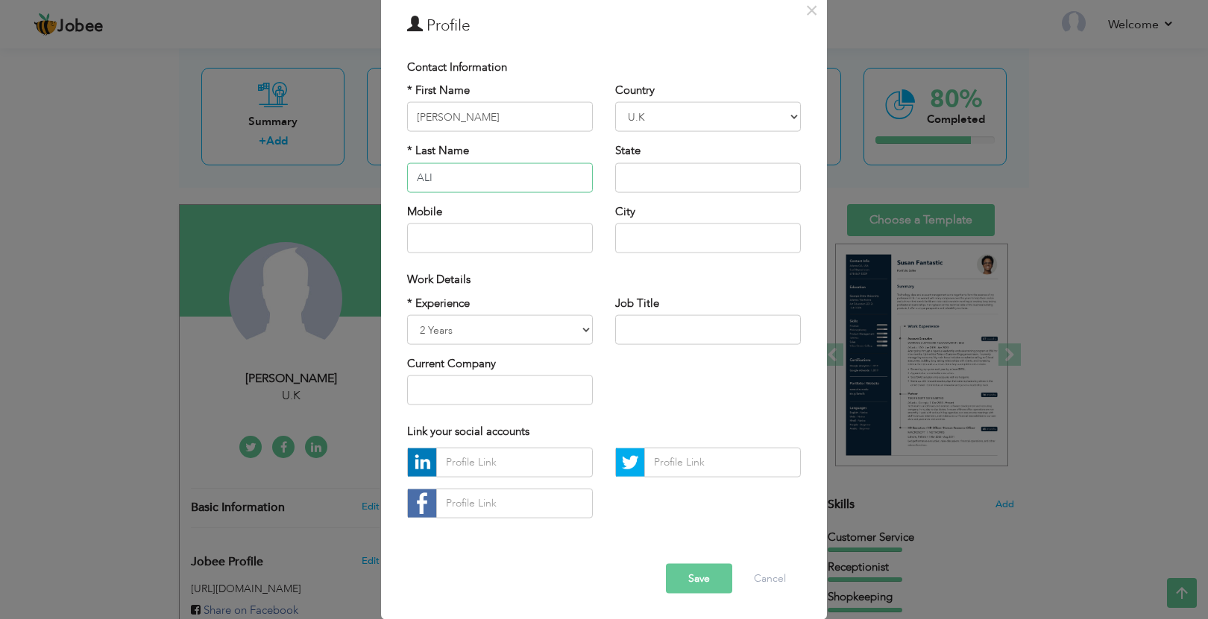
type input "ALI"
click at [690, 574] on button "Save" at bounding box center [699, 579] width 66 height 30
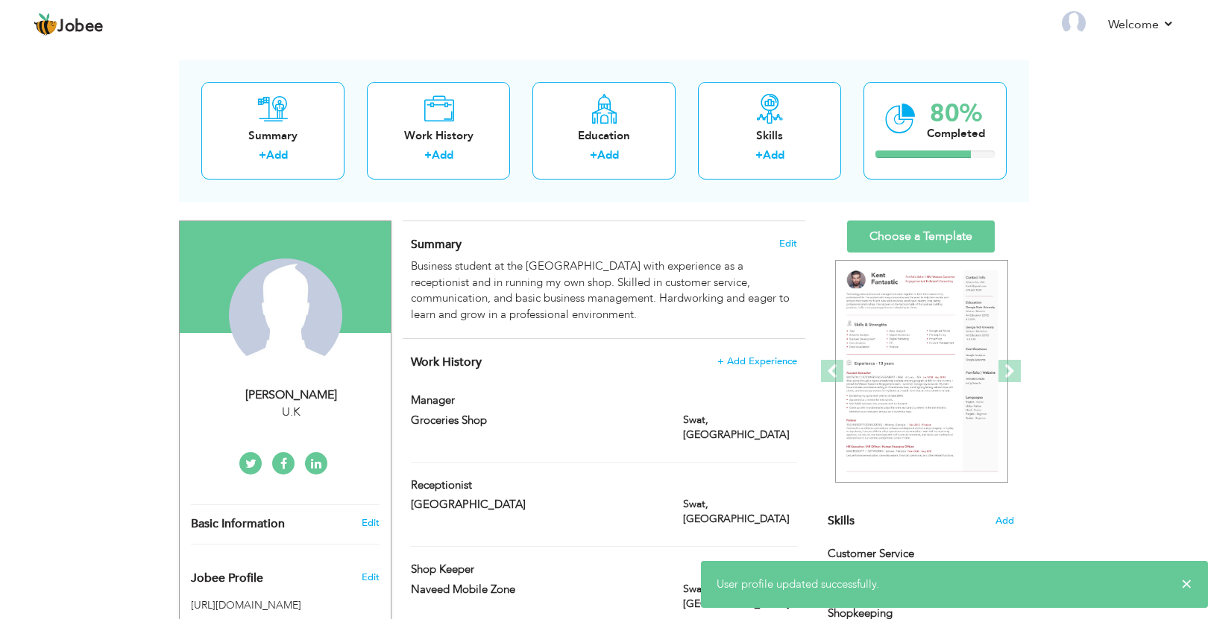
scroll to position [0, 0]
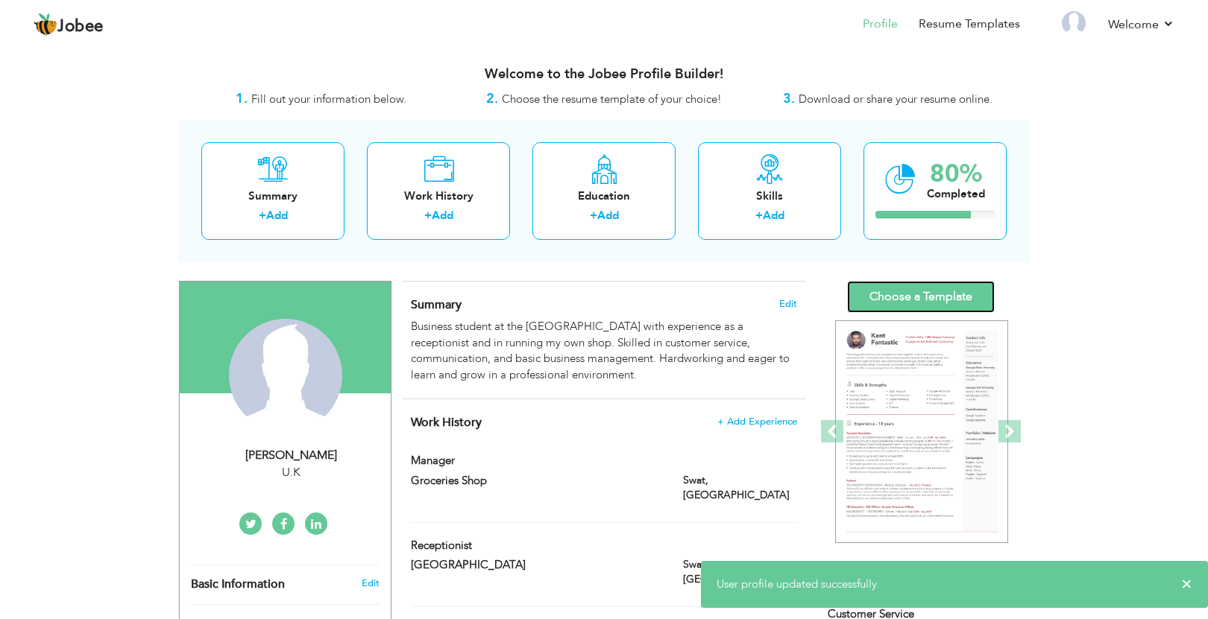
click at [953, 300] on link "Choose a Template" at bounding box center [921, 297] width 148 height 32
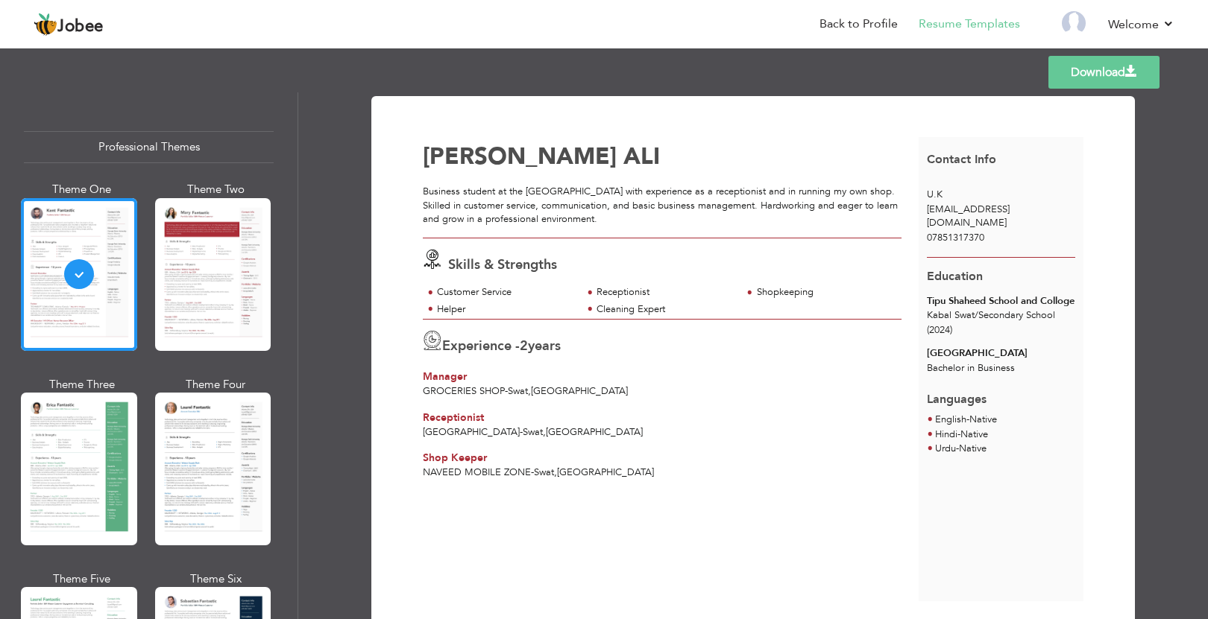
click at [1080, 78] on link "Download" at bounding box center [1103, 72] width 111 height 33
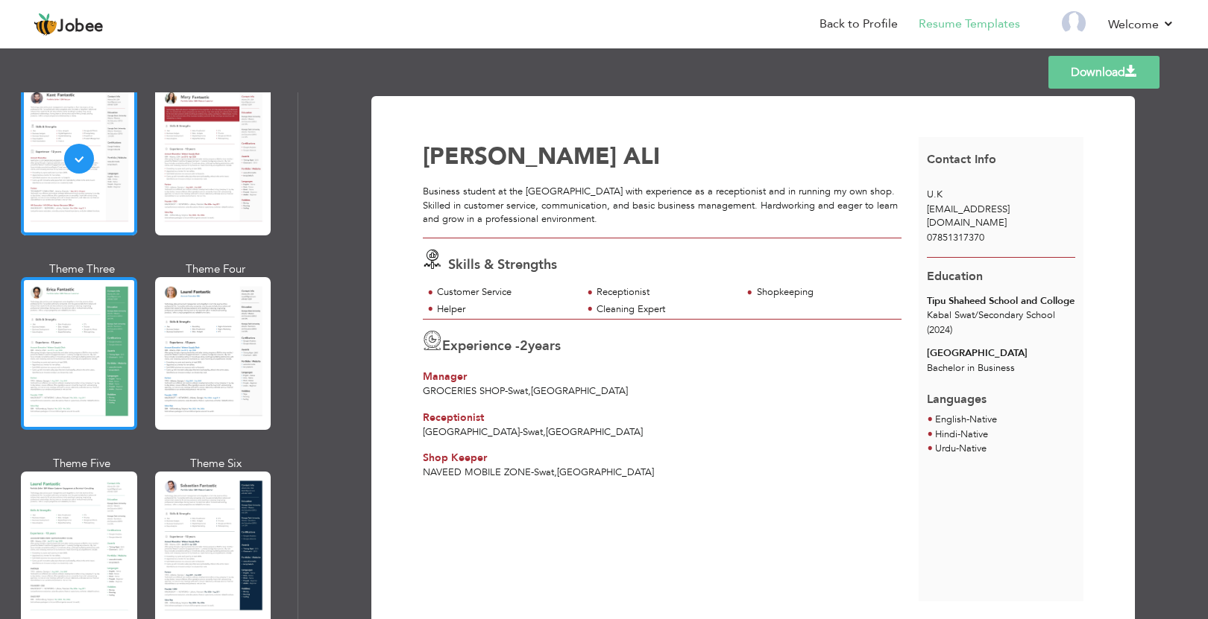
scroll to position [180, 0]
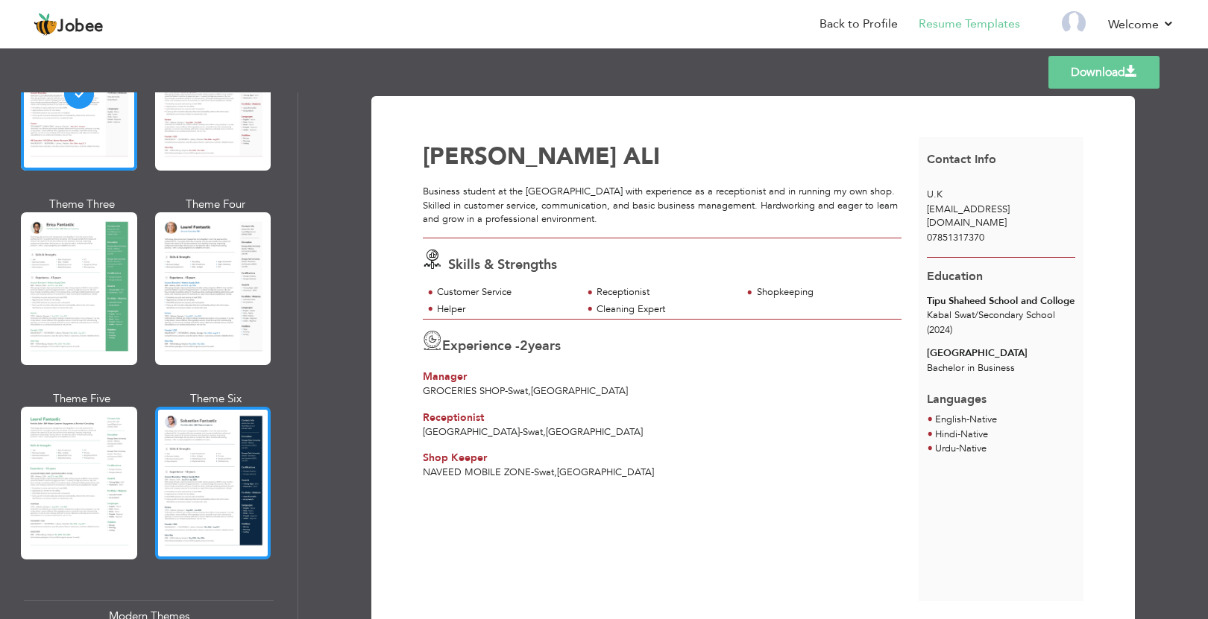
click at [247, 439] on div at bounding box center [213, 483] width 116 height 153
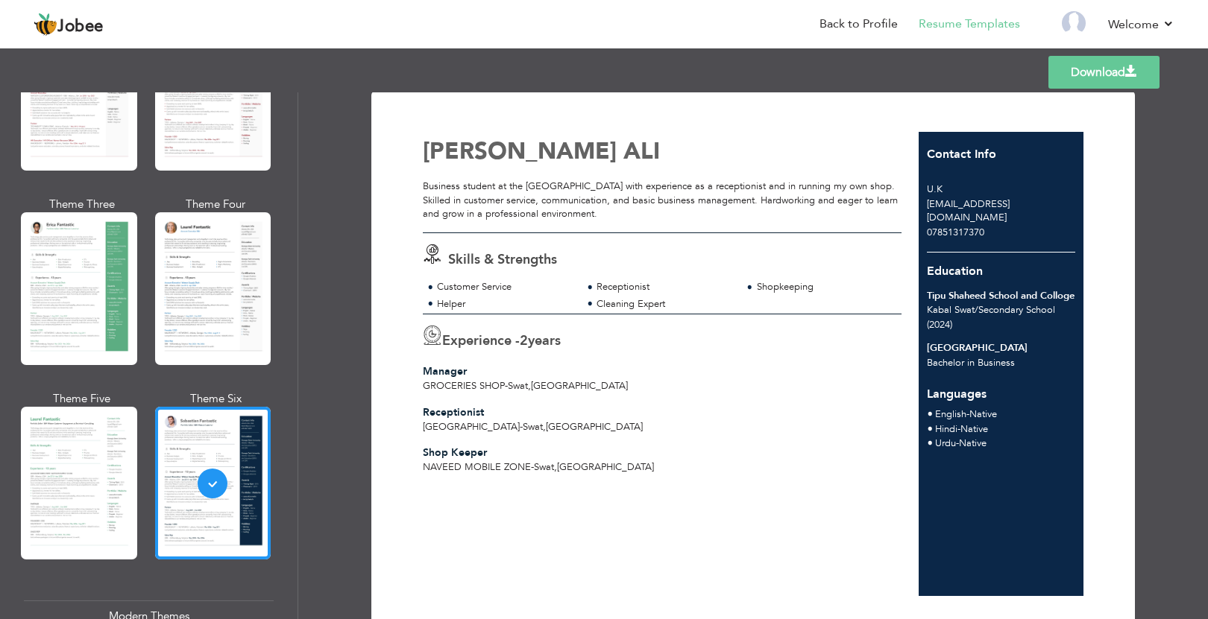
scroll to position [0, 0]
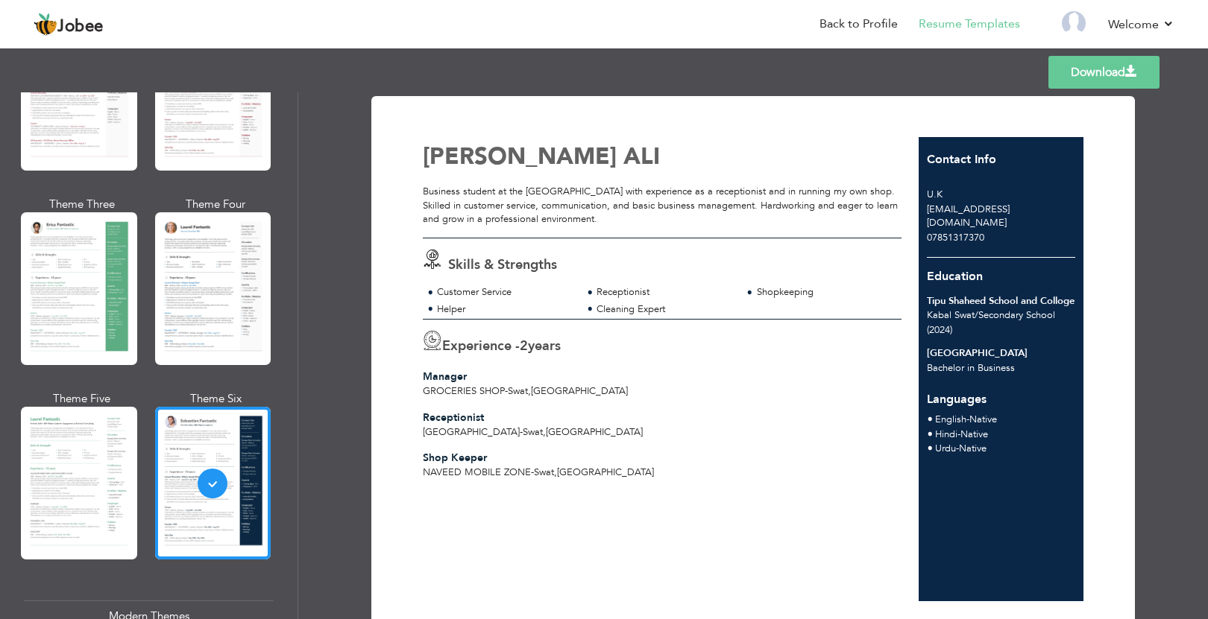
click at [1078, 61] on link "Download" at bounding box center [1103, 72] width 111 height 33
click at [1072, 76] on link "Download" at bounding box center [1103, 72] width 111 height 33
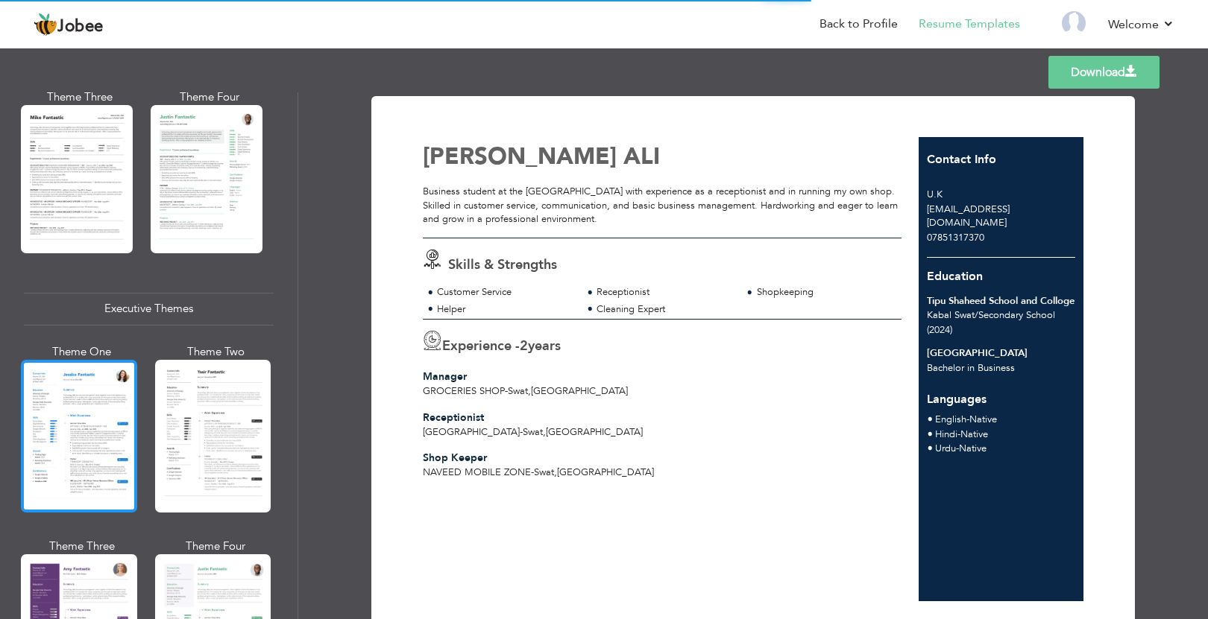
scroll to position [933, 0]
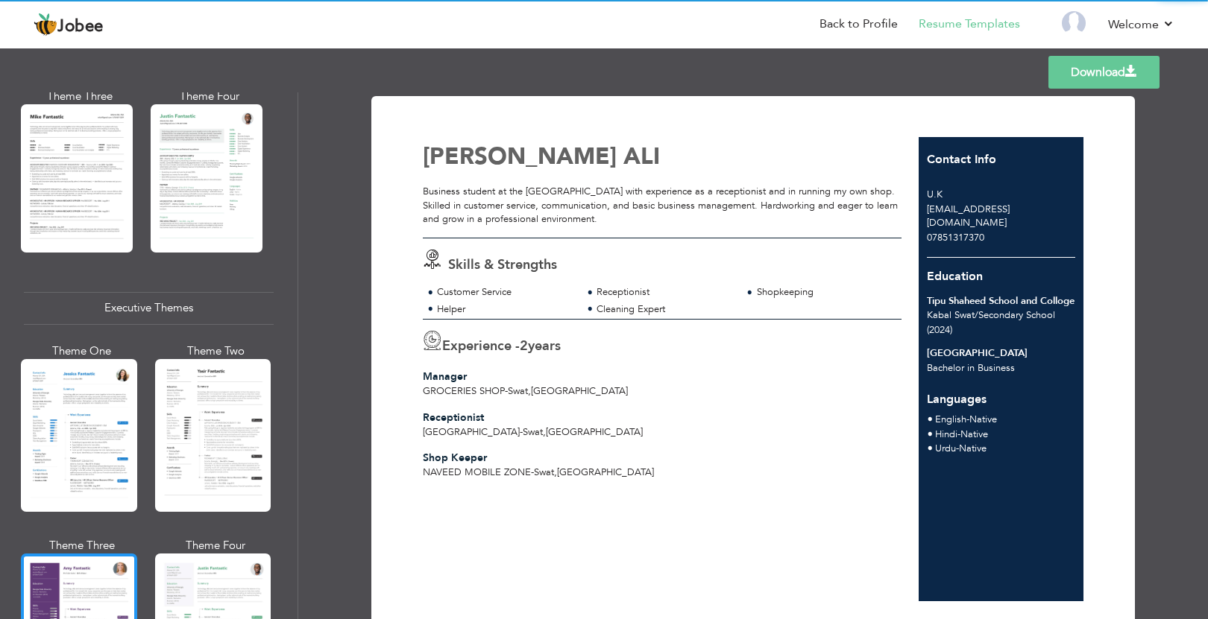
click at [91, 569] on div at bounding box center [79, 630] width 116 height 153
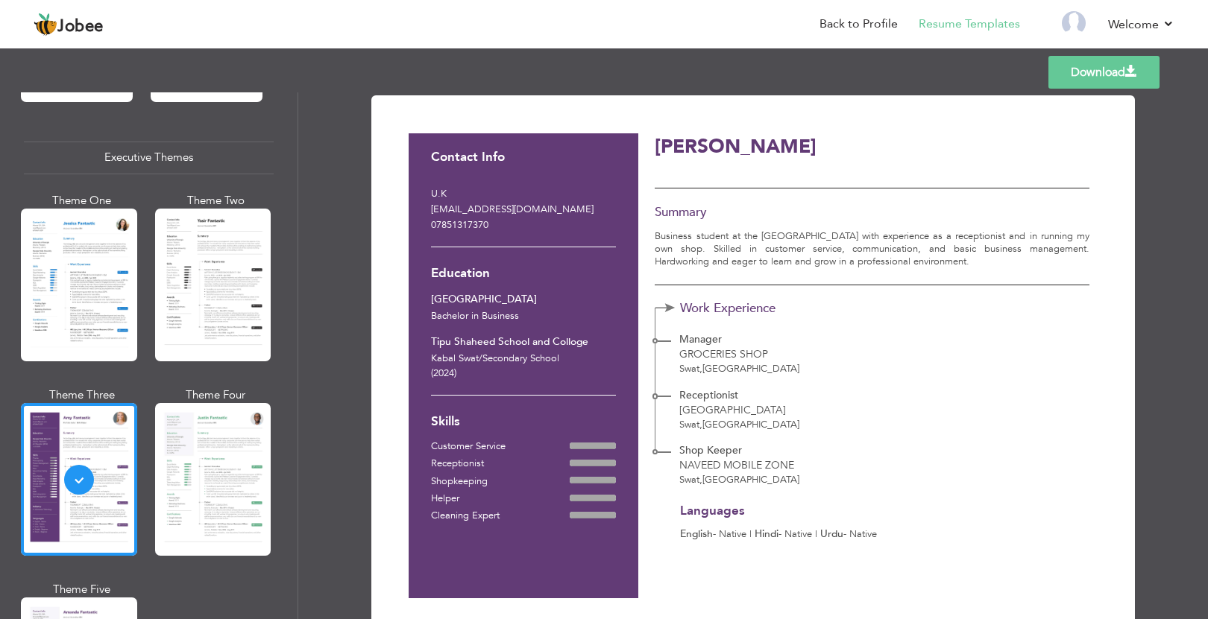
scroll to position [1084, 0]
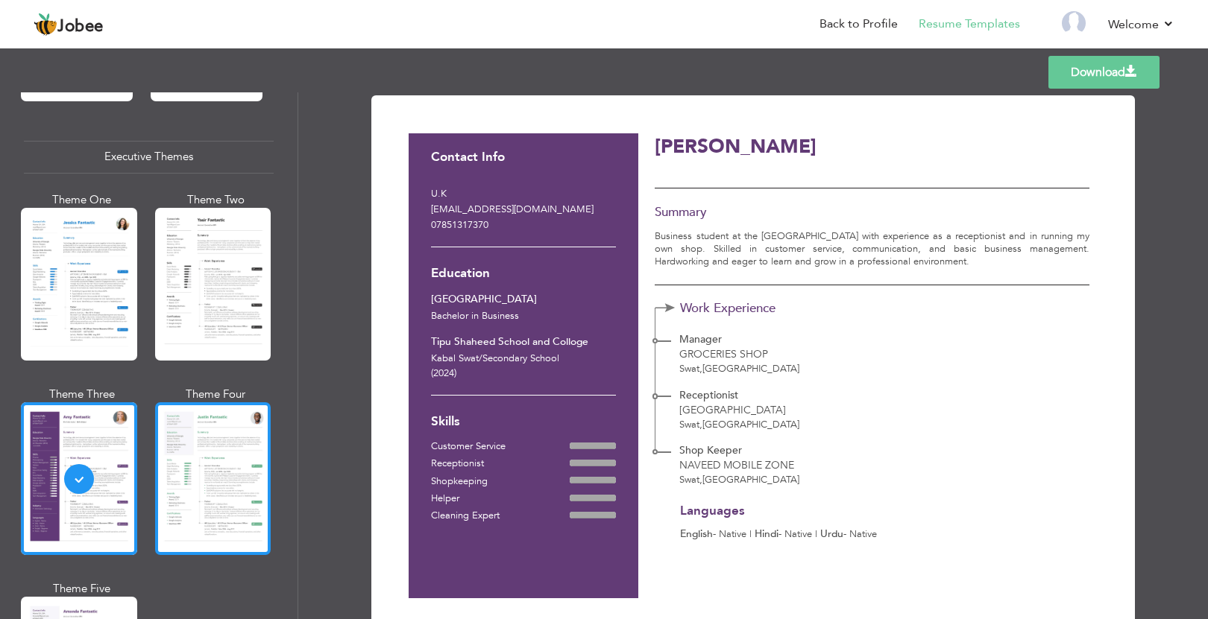
click at [189, 473] on div at bounding box center [213, 479] width 116 height 153
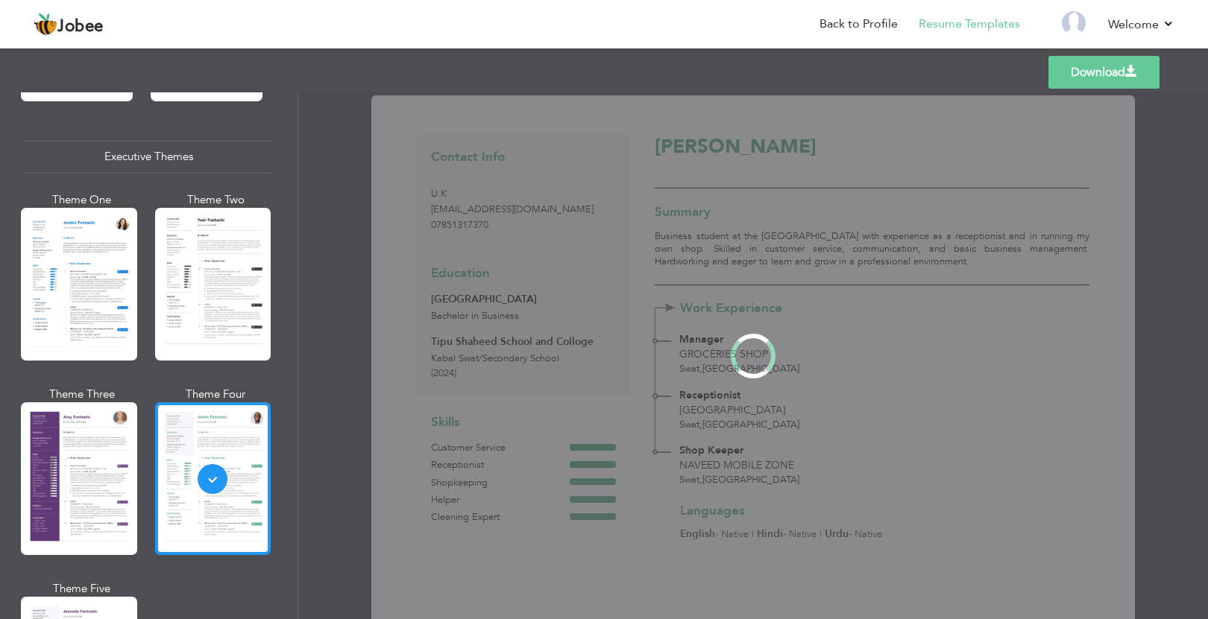
scroll to position [0, 0]
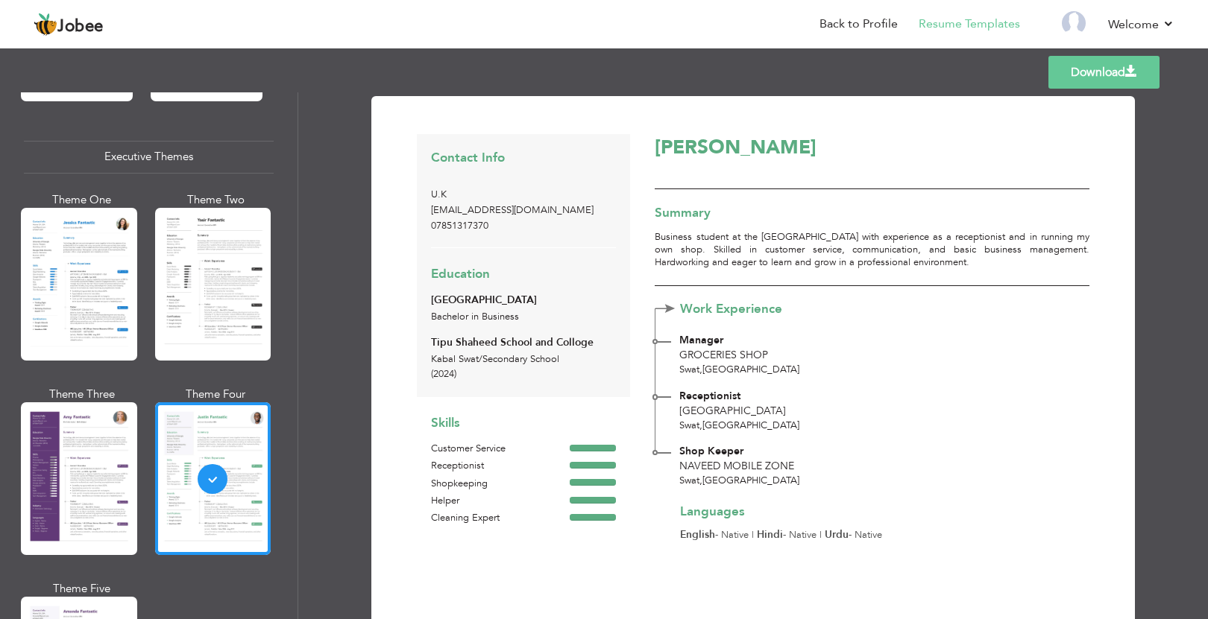
click at [1068, 70] on link "Download" at bounding box center [1103, 72] width 111 height 33
click at [1127, 67] on span at bounding box center [1131, 72] width 12 height 12
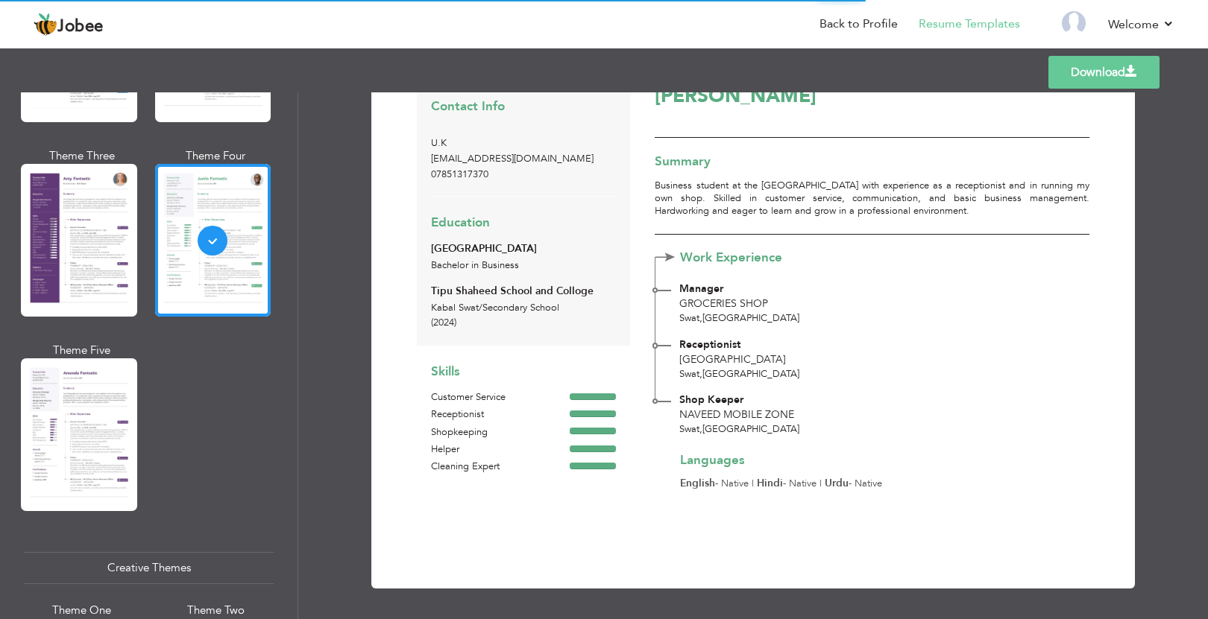
scroll to position [1410, 0]
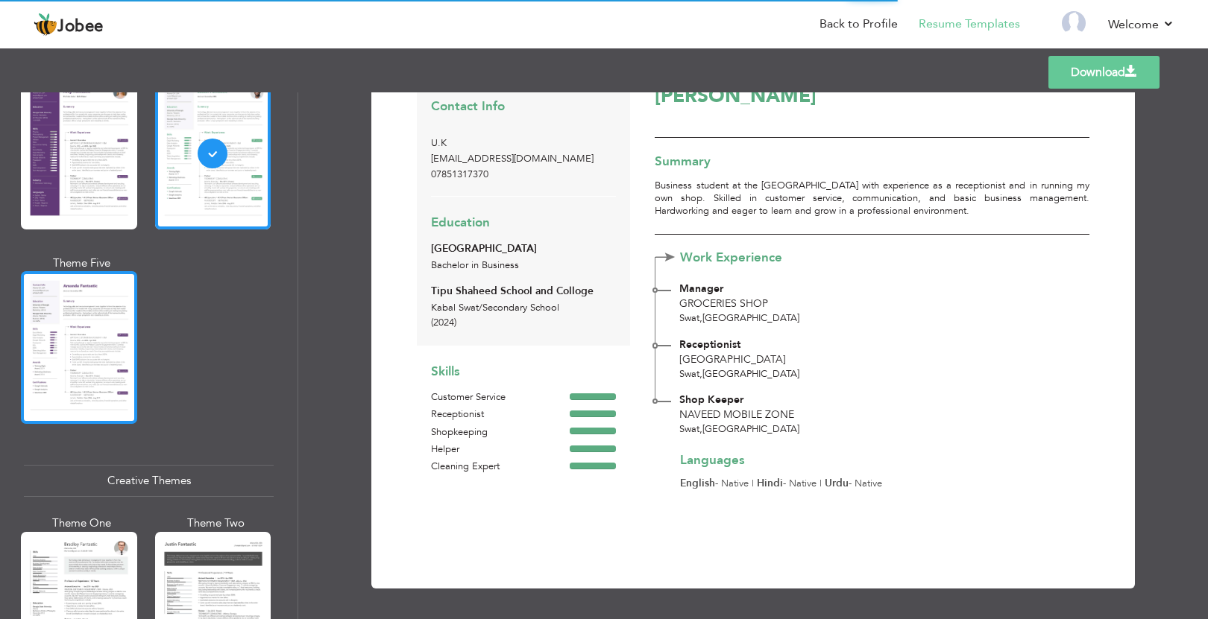
click at [98, 357] on div at bounding box center [79, 347] width 116 height 153
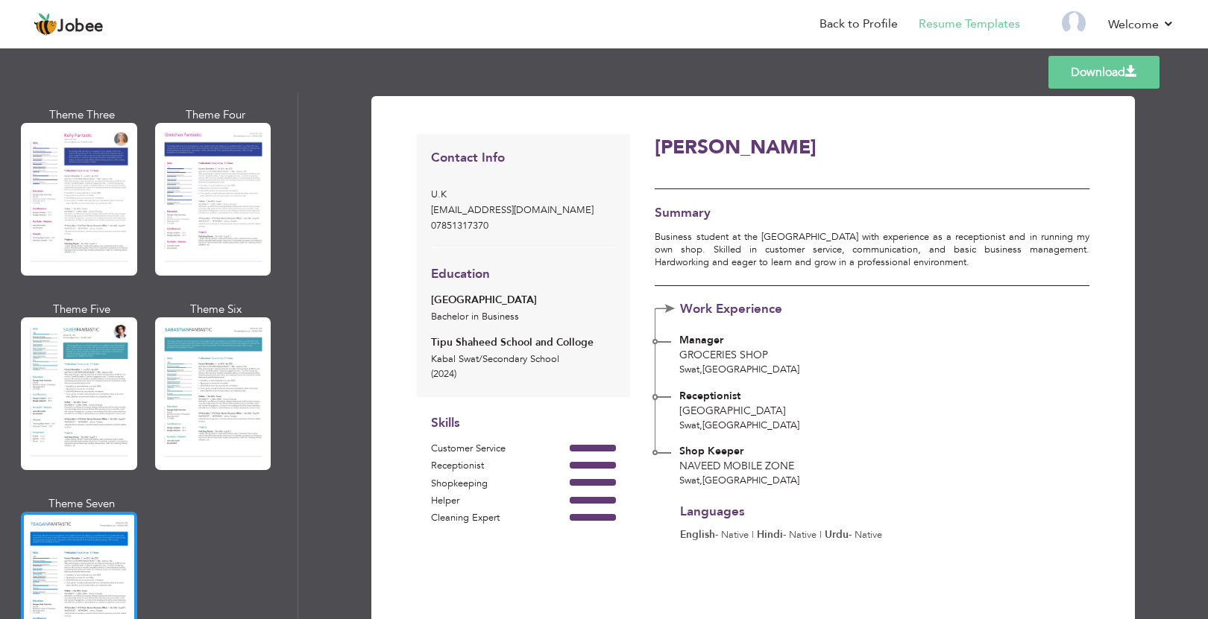
scroll to position [2512, 0]
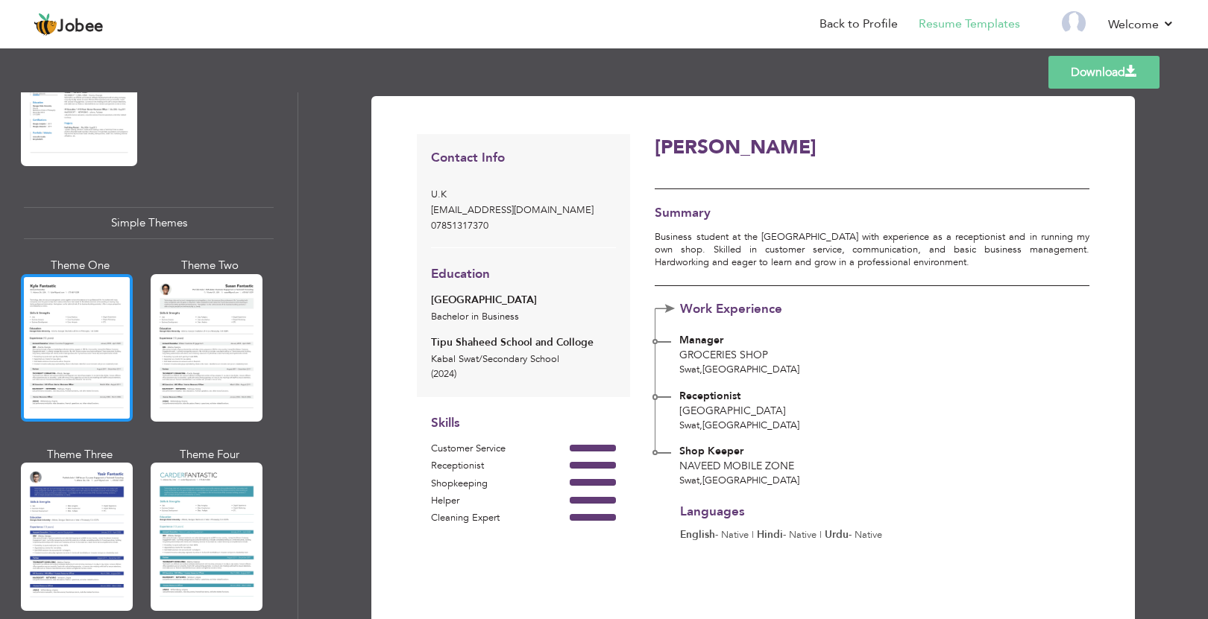
click at [117, 351] on div at bounding box center [77, 348] width 112 height 148
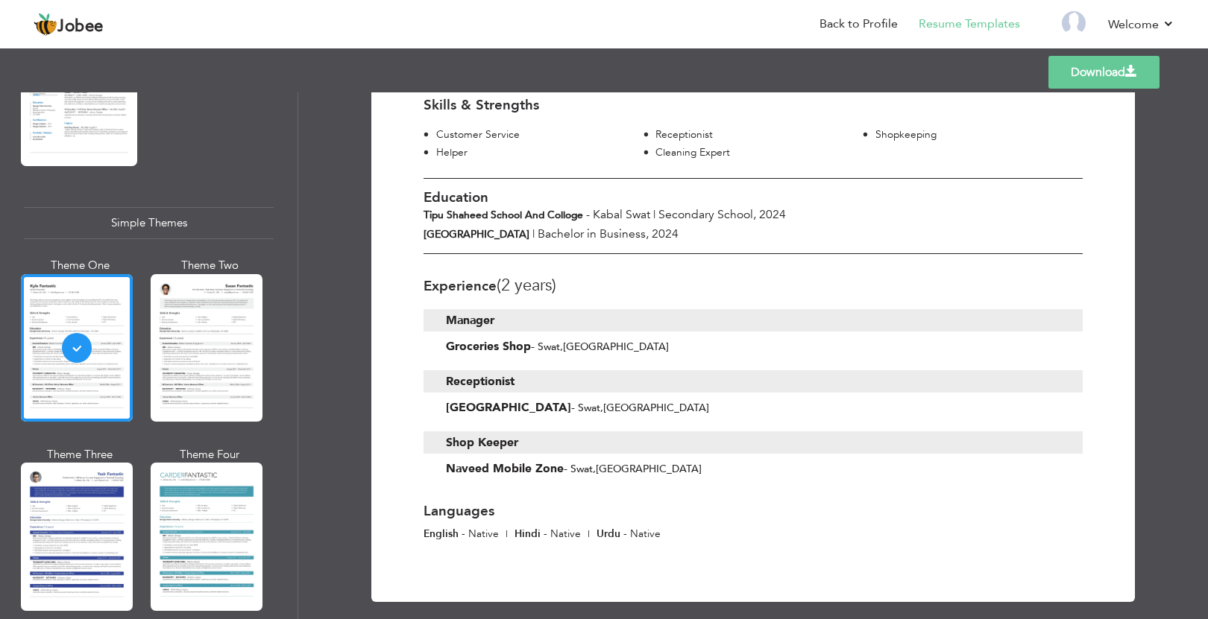
scroll to position [209, 0]
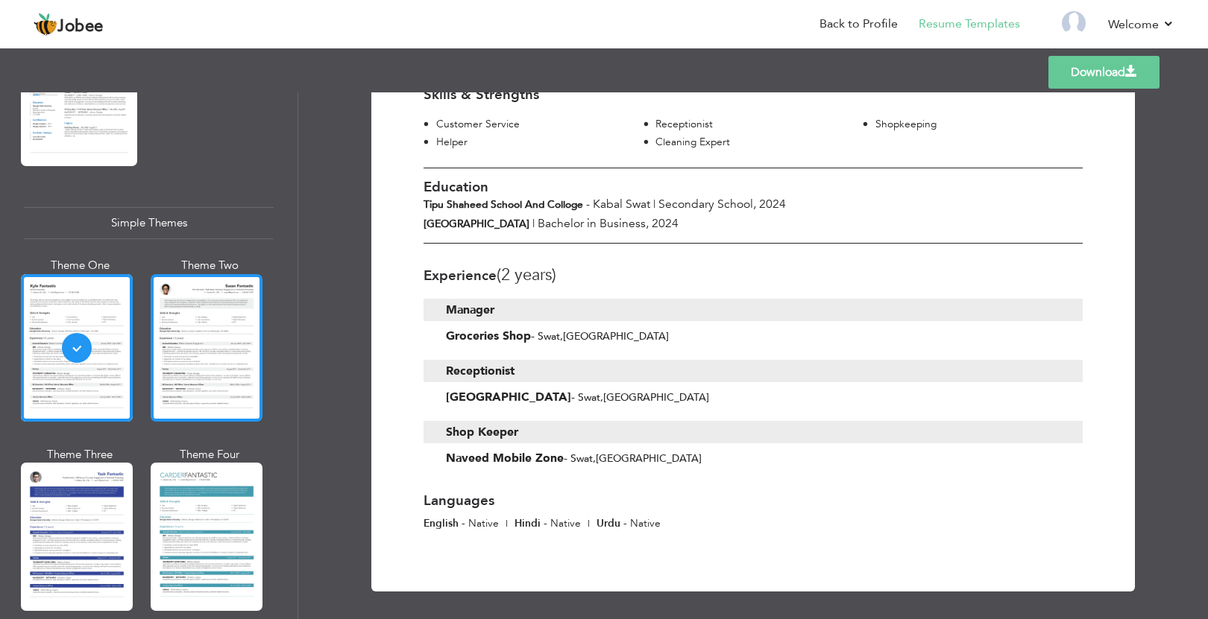
click at [232, 329] on div at bounding box center [207, 348] width 112 height 148
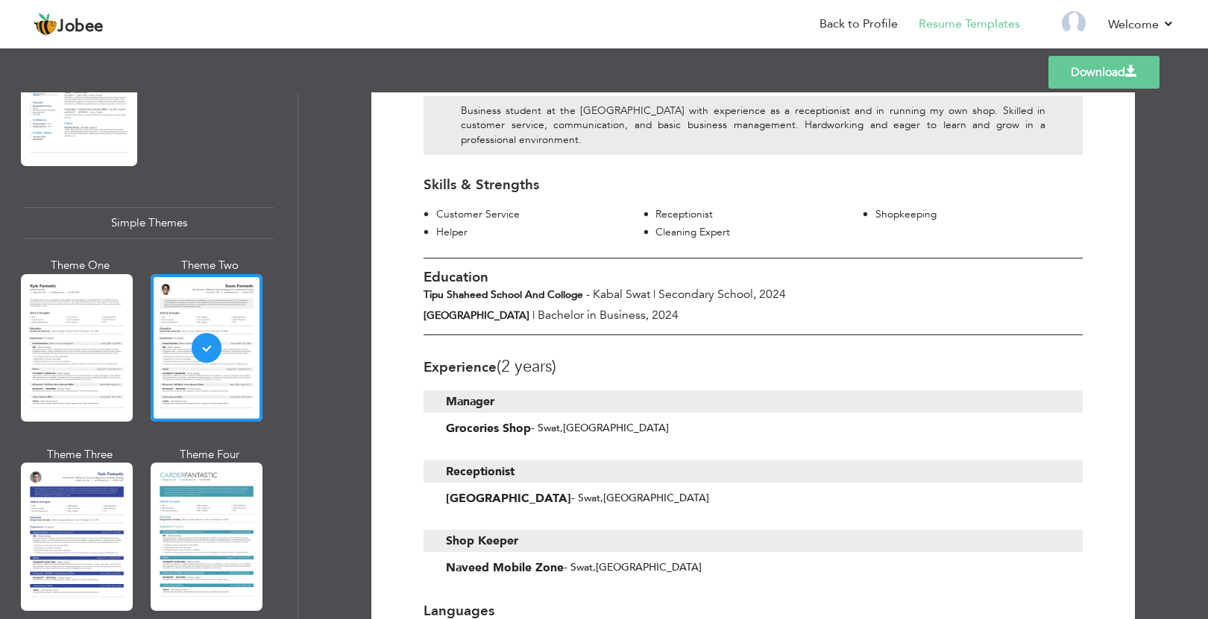
scroll to position [126, 0]
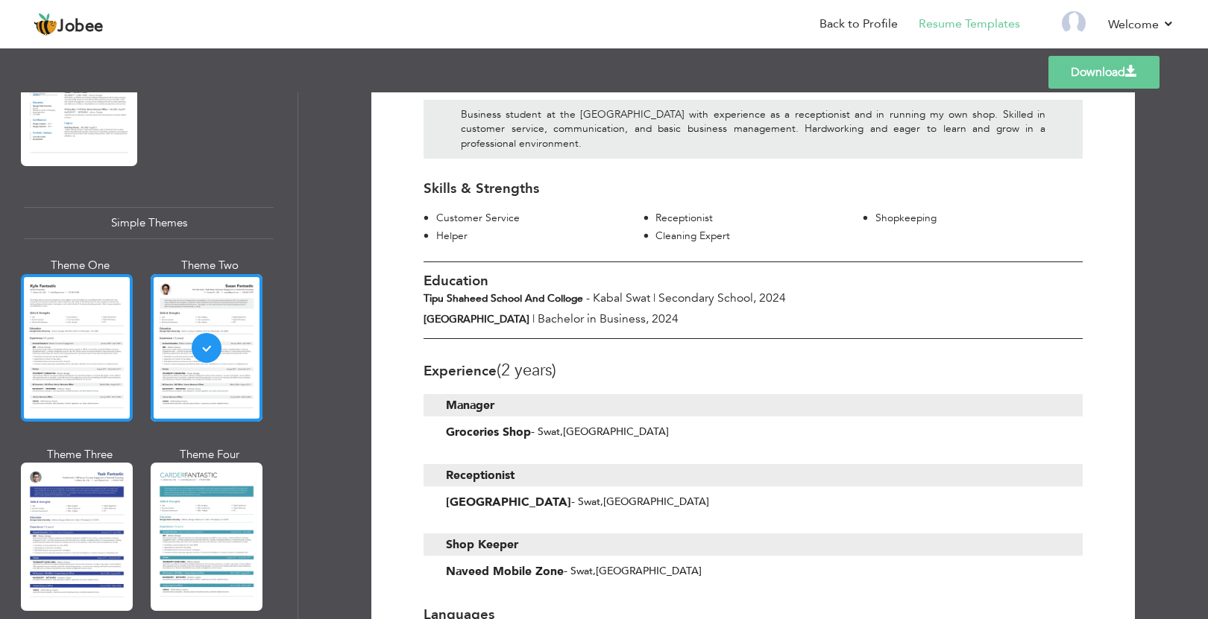
click at [89, 373] on div at bounding box center [77, 348] width 112 height 148
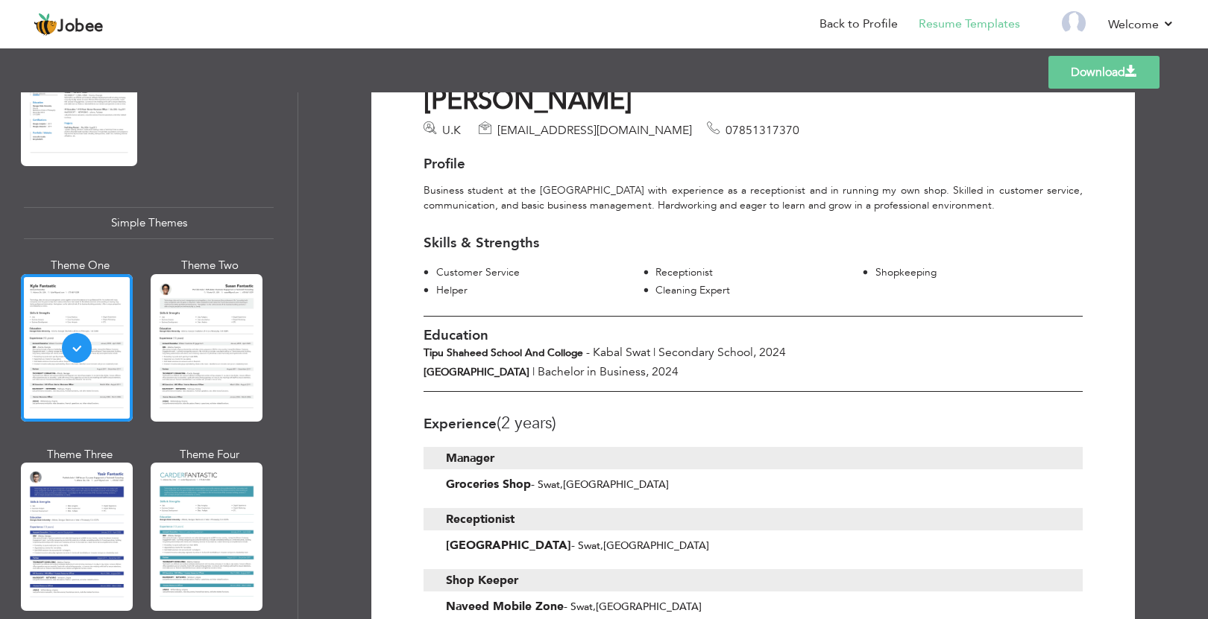
scroll to position [0, 0]
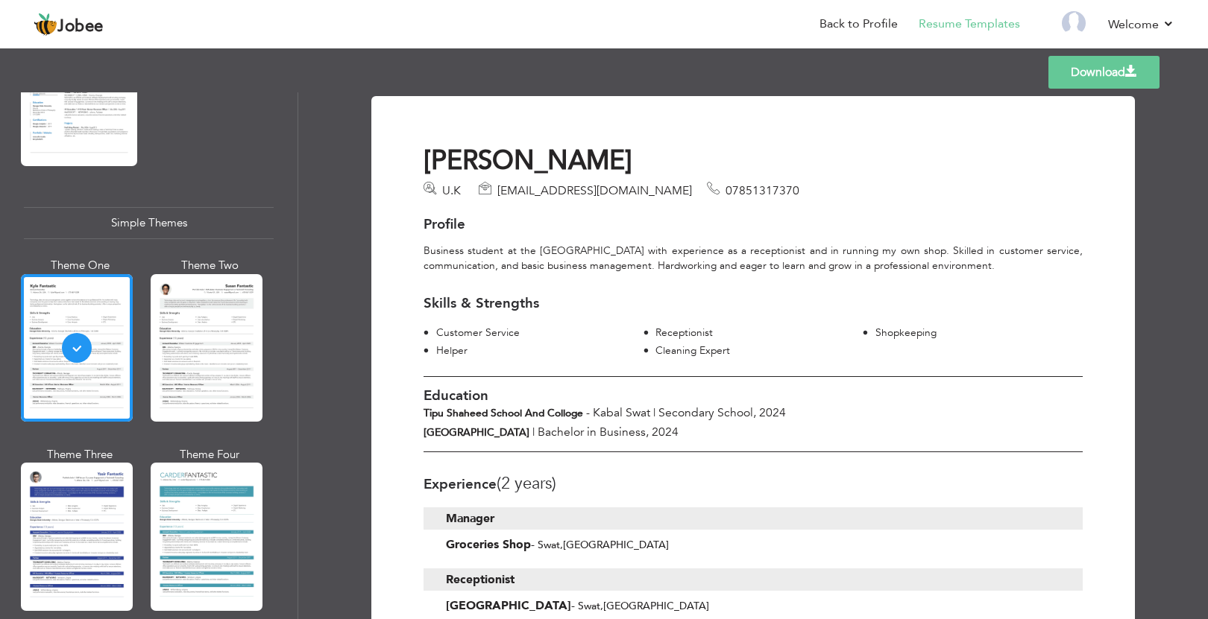
click at [1099, 79] on link "Download" at bounding box center [1103, 72] width 111 height 33
